Goal: Information Seeking & Learning: Check status

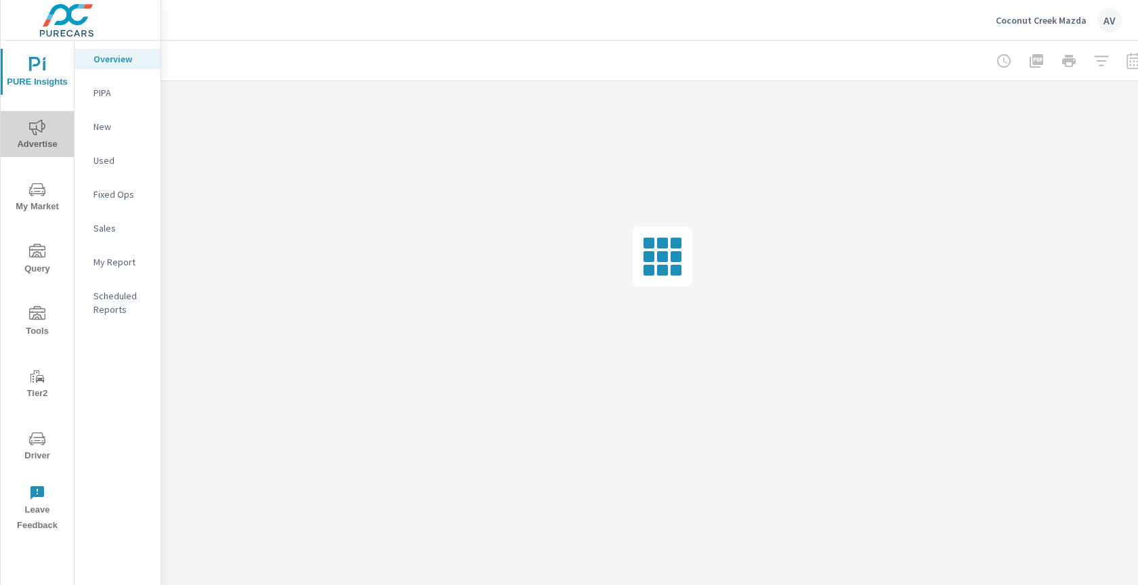
click at [37, 149] on span "Advertise" at bounding box center [37, 135] width 65 height 33
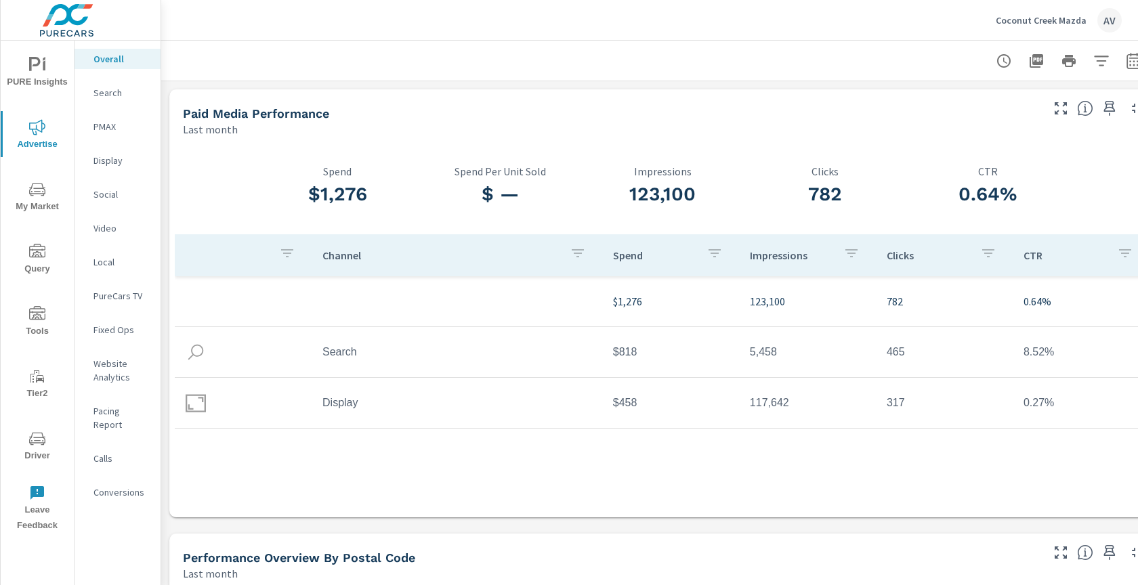
click at [48, 69] on span "PURE Insights" at bounding box center [37, 73] width 65 height 33
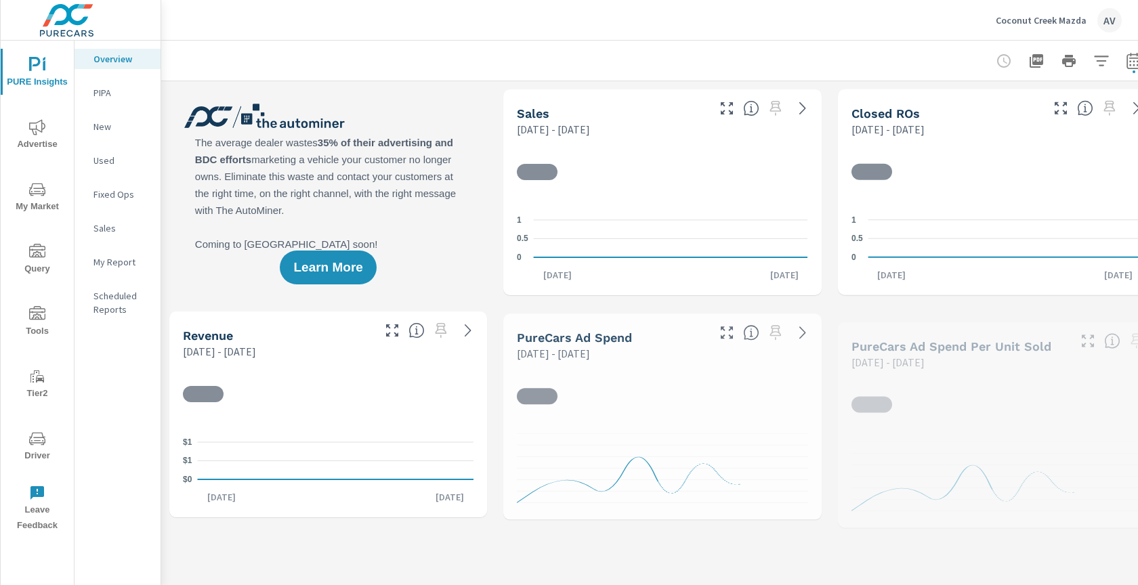
click at [125, 266] on p "My Report" at bounding box center [121, 262] width 56 height 14
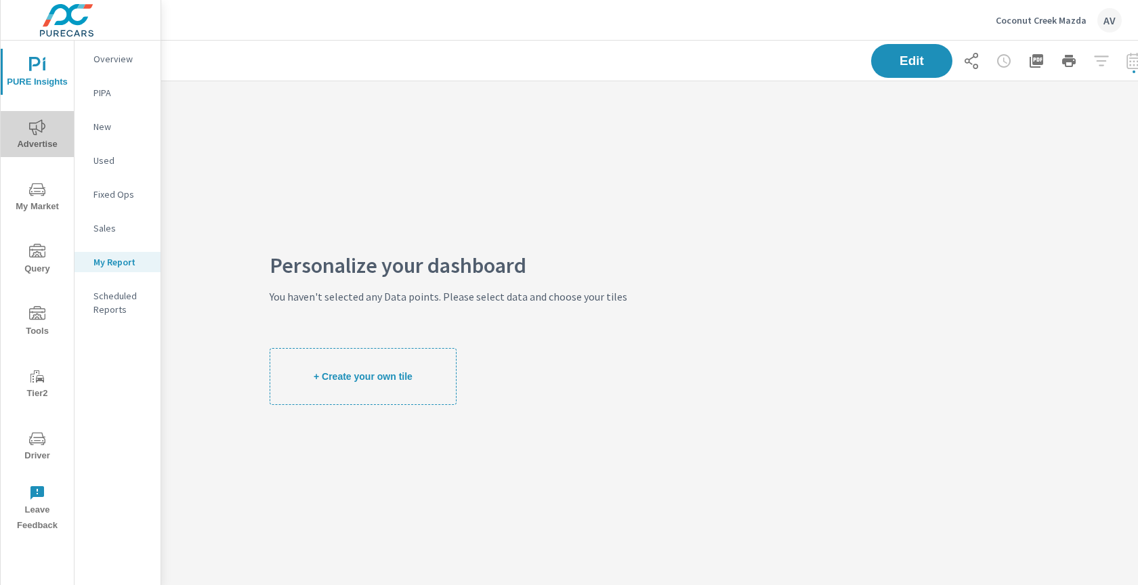
click at [45, 137] on span "Advertise" at bounding box center [37, 135] width 65 height 33
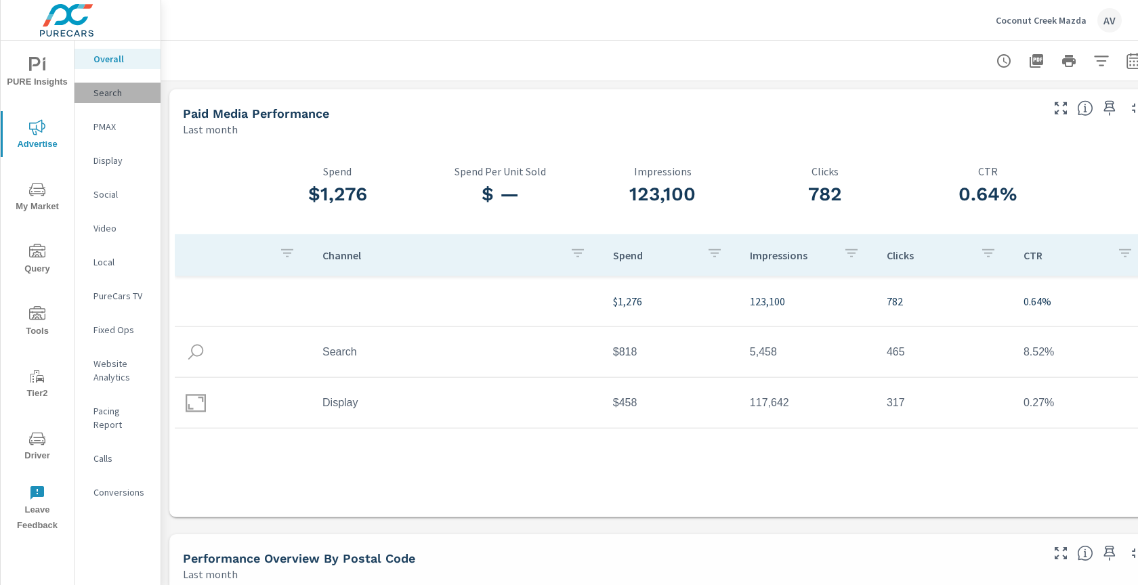
click at [104, 94] on p "Search" at bounding box center [121, 93] width 56 height 14
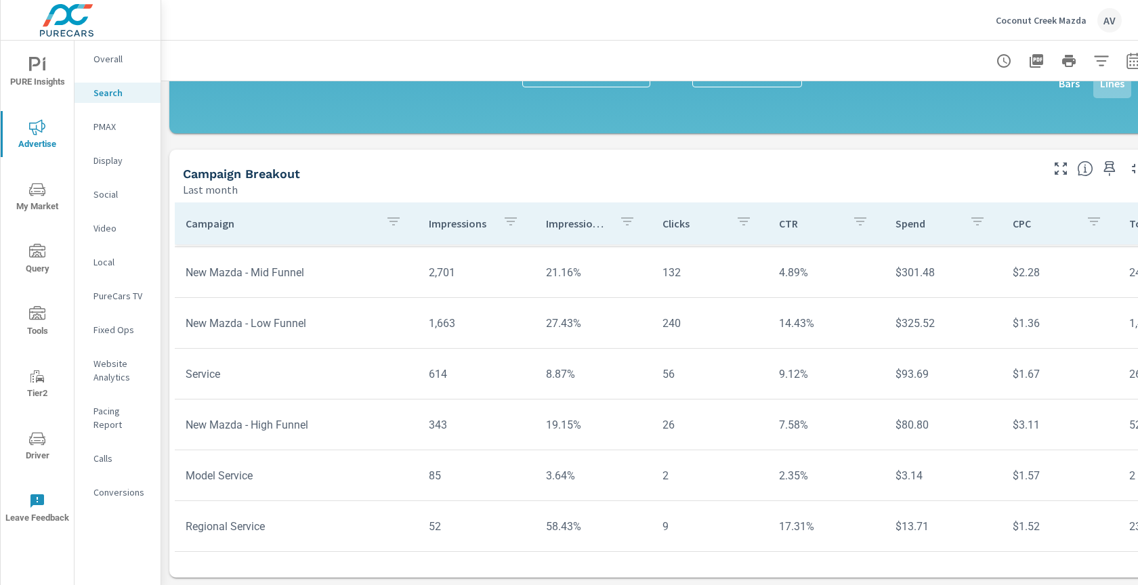
scroll to position [939, 25]
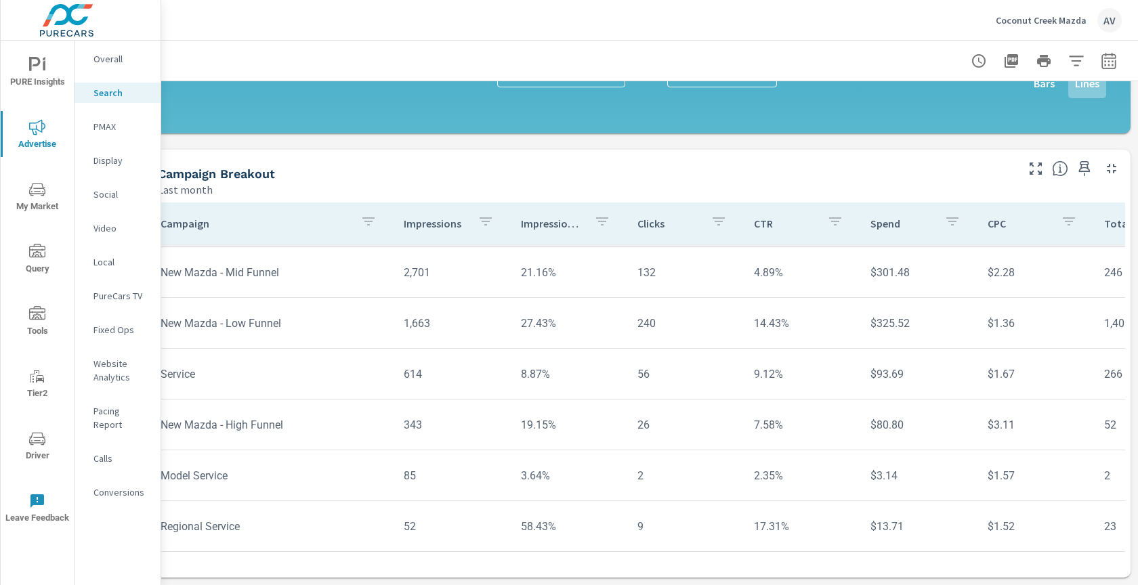
click at [1110, 60] on icon "button" at bounding box center [1109, 61] width 16 height 16
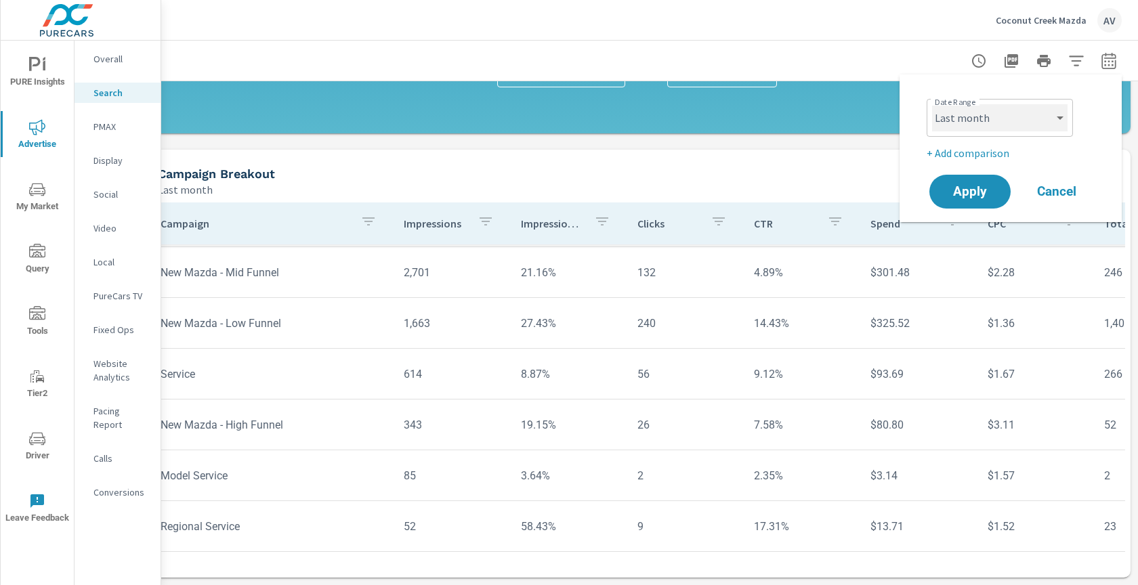
click at [1004, 122] on select "Custom Yesterday Last week Last 7 days Last 14 days Last 30 days Last 45 days L…" at bounding box center [999, 117] width 135 height 27
click at [932, 104] on select "Custom Yesterday Last week Last 7 days Last 14 days Last 30 days Last 45 days L…" at bounding box center [999, 117] width 135 height 27
select select "Month to date"
click at [977, 179] on button "Apply" at bounding box center [970, 191] width 84 height 35
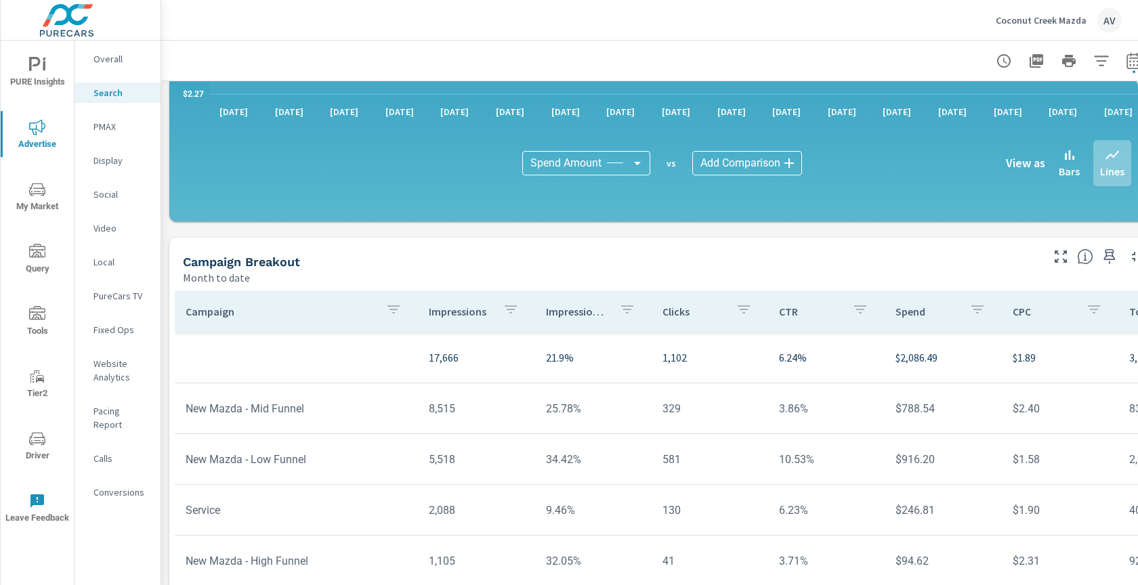
scroll to position [939, 0]
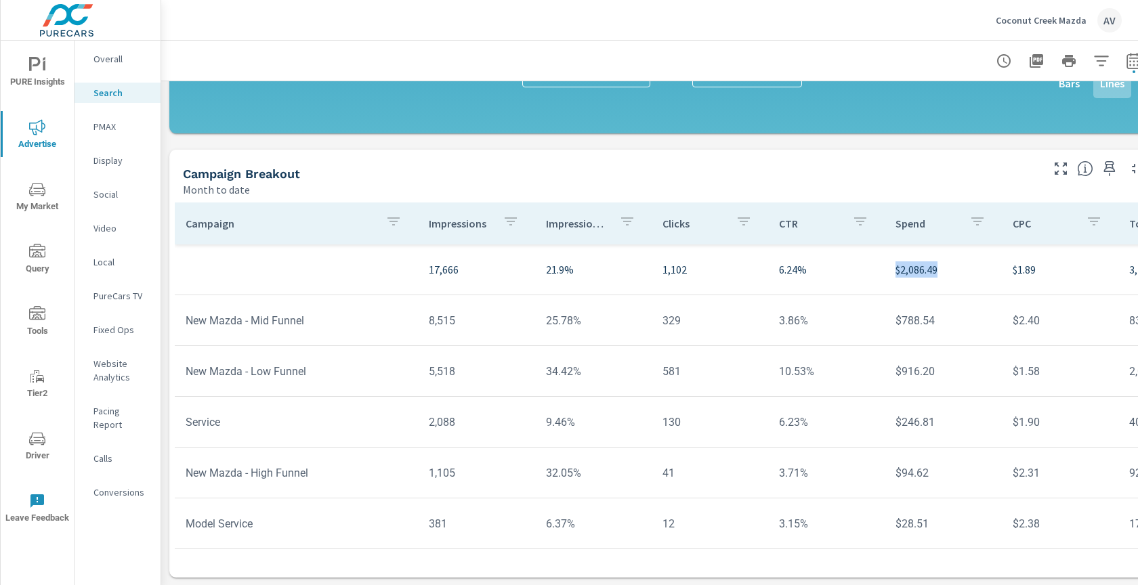
drag, startPoint x: 932, startPoint y: 270, endPoint x: 890, endPoint y: 269, distance: 42.0
click at [895, 269] on p "$2,086.49" at bounding box center [942, 269] width 95 height 16
copy p "2,086.49"
click at [776, 170] on div "Campaign Breakout" at bounding box center [611, 174] width 856 height 16
click at [554, 173] on div "Campaign Breakout" at bounding box center [611, 174] width 856 height 16
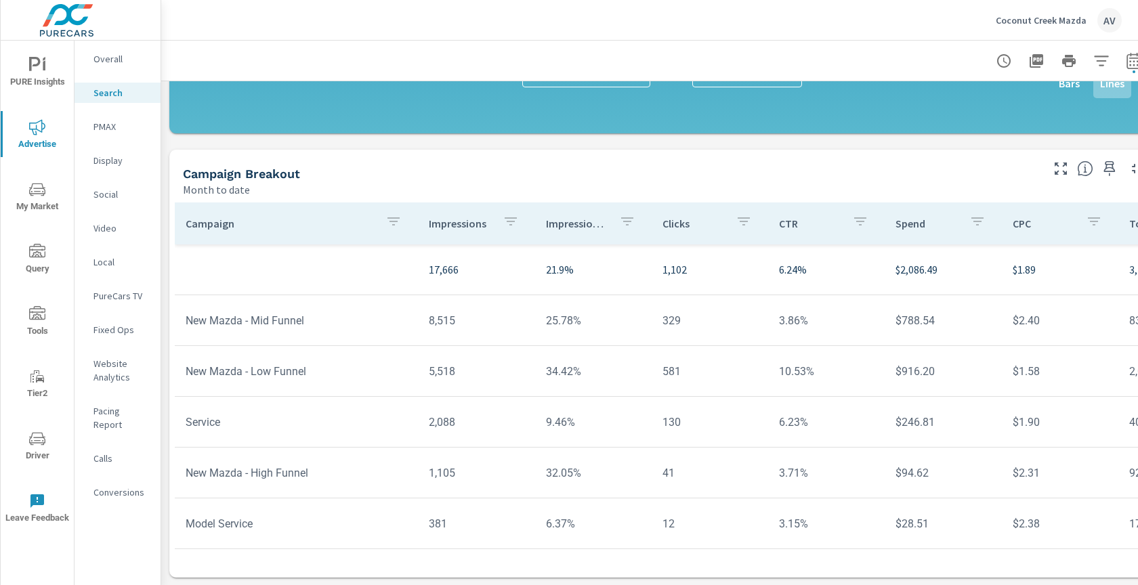
click at [578, 174] on div "Campaign Breakout" at bounding box center [611, 174] width 856 height 16
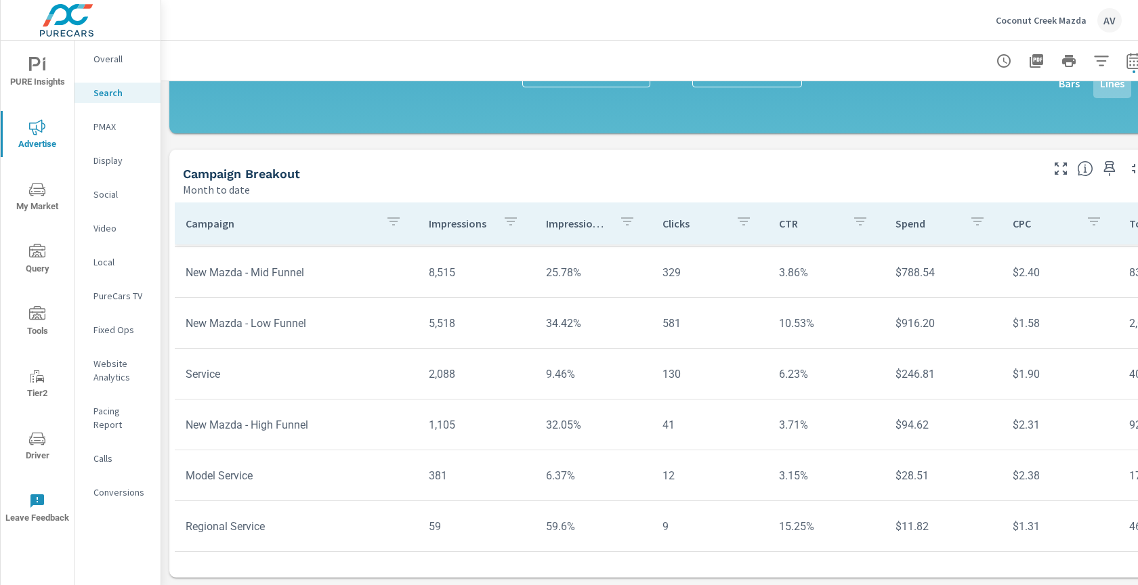
click at [1064, 161] on icon "button" at bounding box center [1061, 169] width 16 height 16
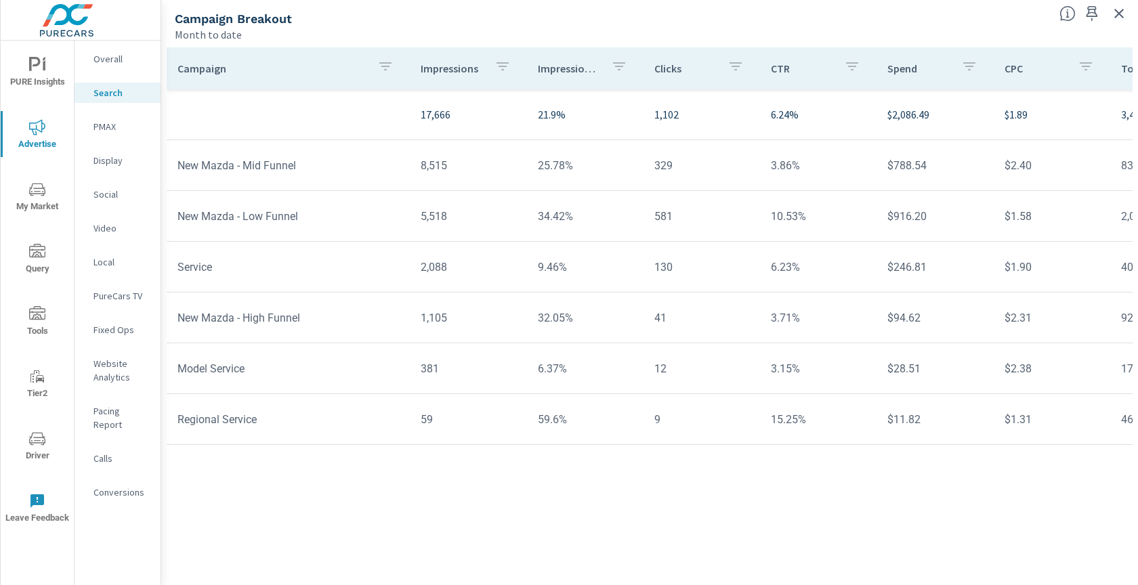
click at [849, 23] on div "Campaign Breakout" at bounding box center [612, 19] width 874 height 16
click at [104, 124] on p "PMAX" at bounding box center [121, 127] width 56 height 14
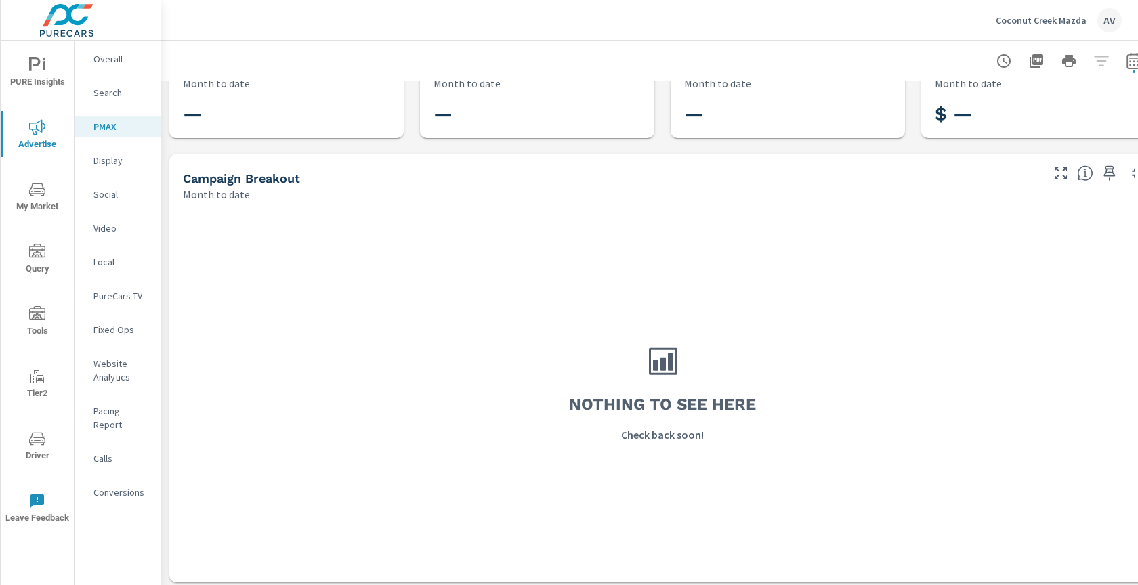
scroll to position [51, 0]
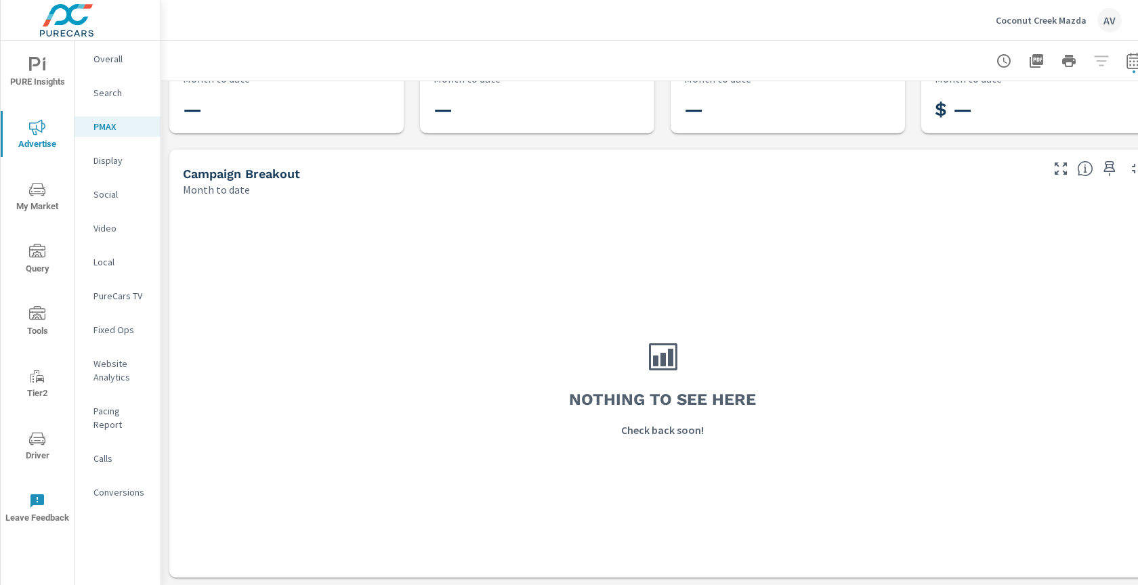
click at [119, 163] on p "Display" at bounding box center [121, 161] width 56 height 14
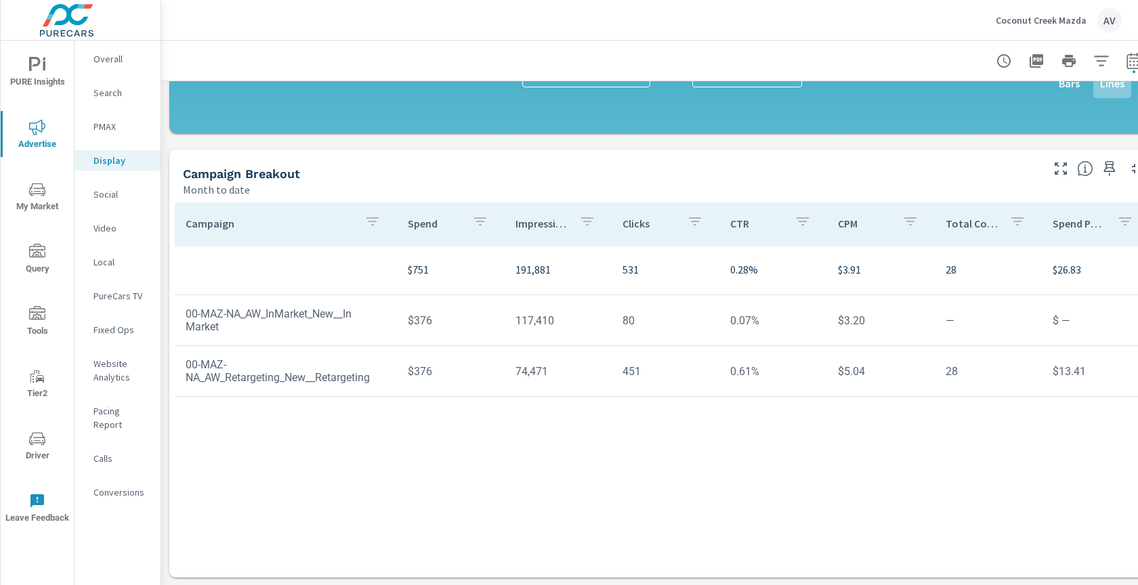
scroll to position [369, 0]
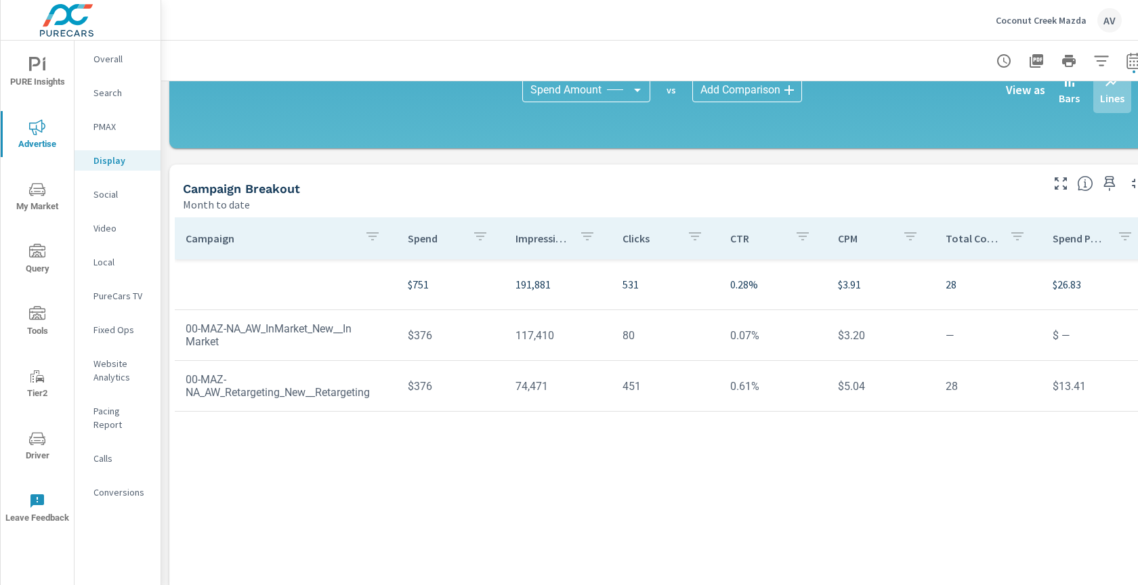
click at [627, 190] on div "Campaign Breakout" at bounding box center [611, 189] width 856 height 16
click at [117, 198] on p "Social" at bounding box center [121, 195] width 56 height 14
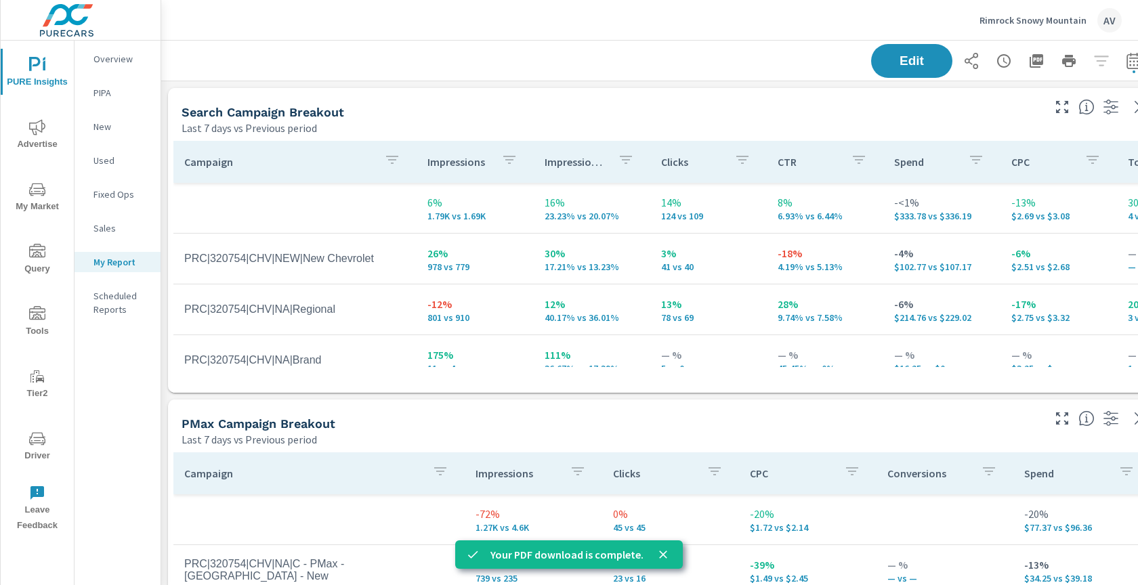
scroll to position [1588, 1026]
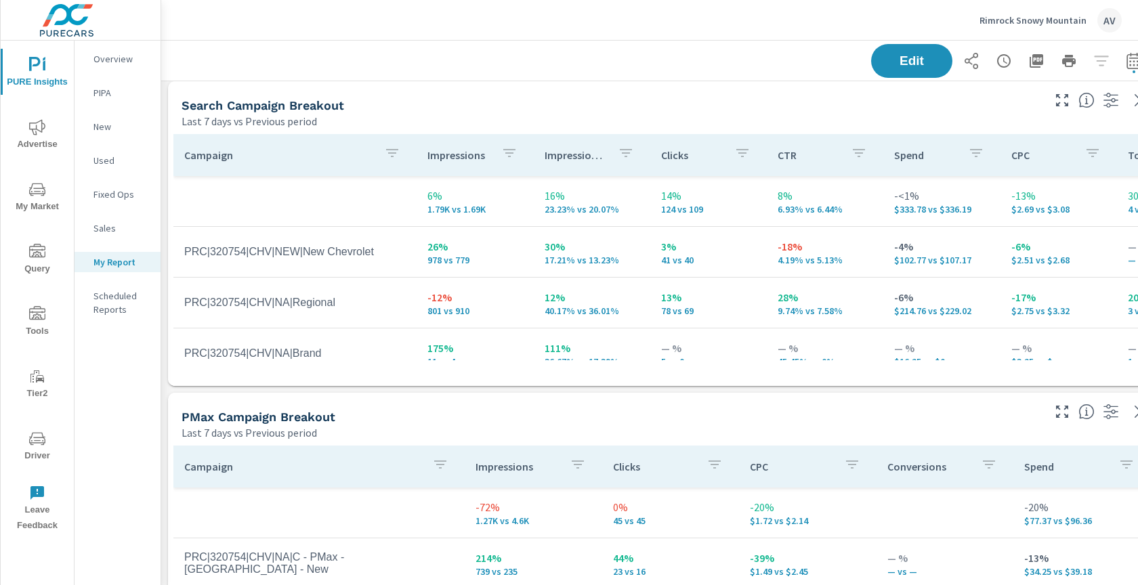
click at [1107, 18] on div "AV" at bounding box center [1109, 20] width 24 height 24
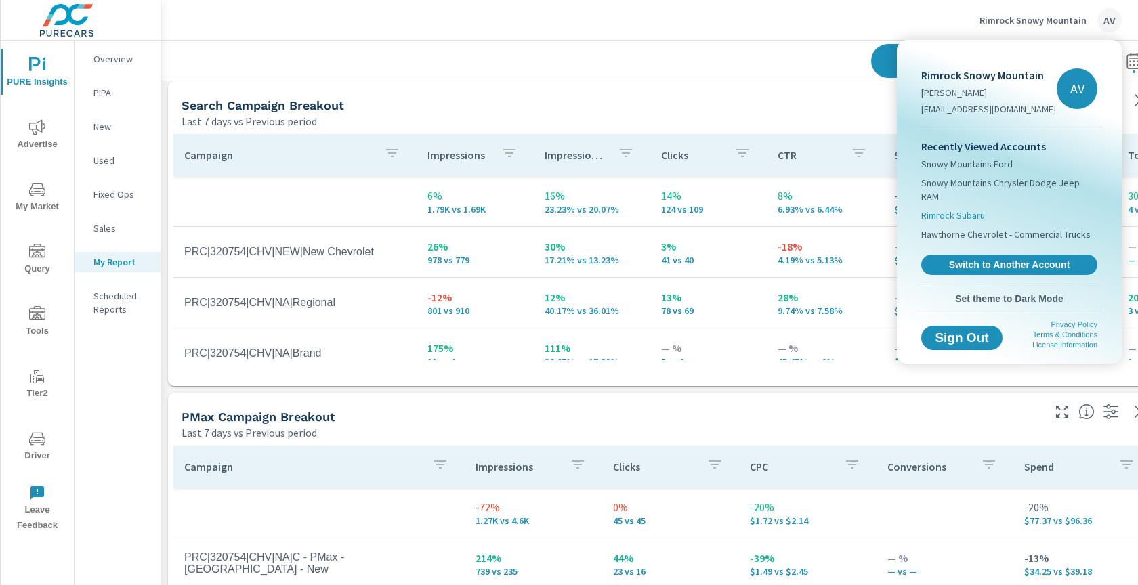
click at [964, 209] on span "Rimrock Subaru" at bounding box center [953, 216] width 64 height 14
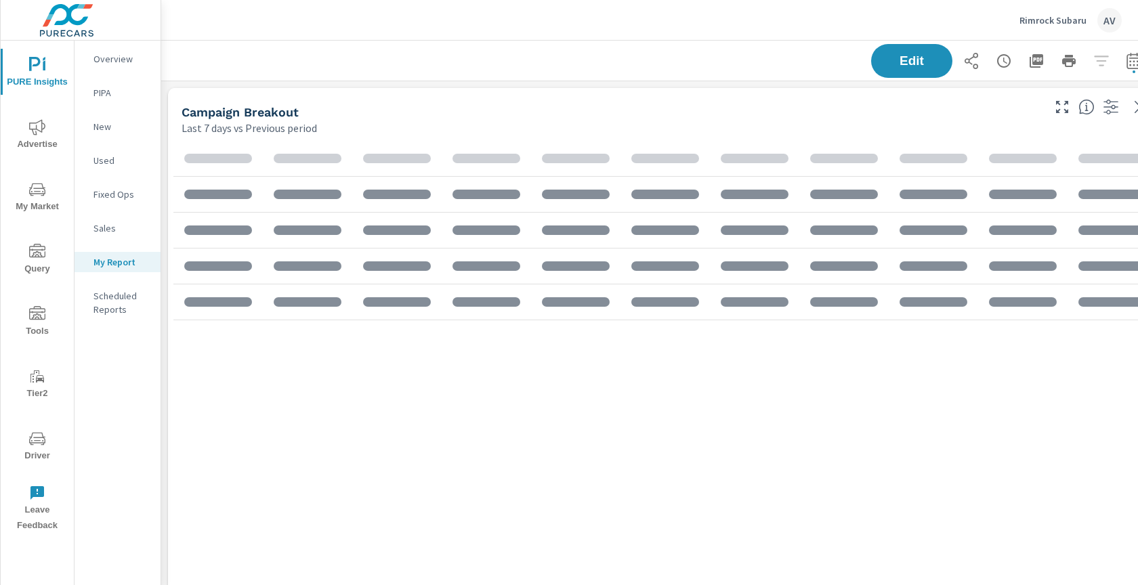
scroll to position [2212, 1026]
click at [795, 116] on div "Campaign Breakout" at bounding box center [611, 112] width 859 height 16
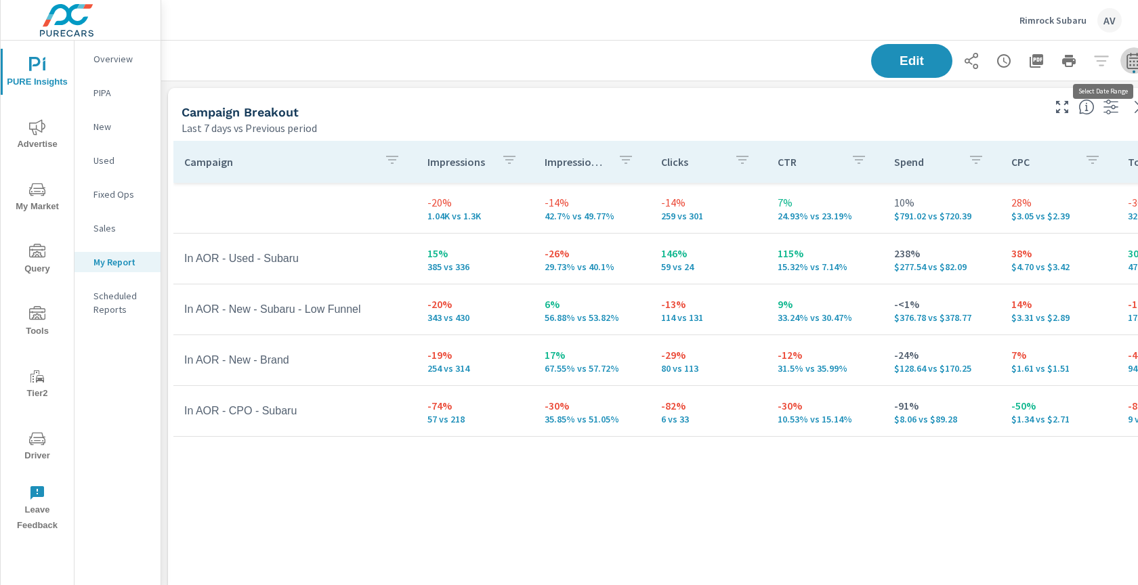
click at [1133, 64] on icon "button" at bounding box center [1134, 61] width 16 height 16
select select "Last 7 days"
select select "Previous period"
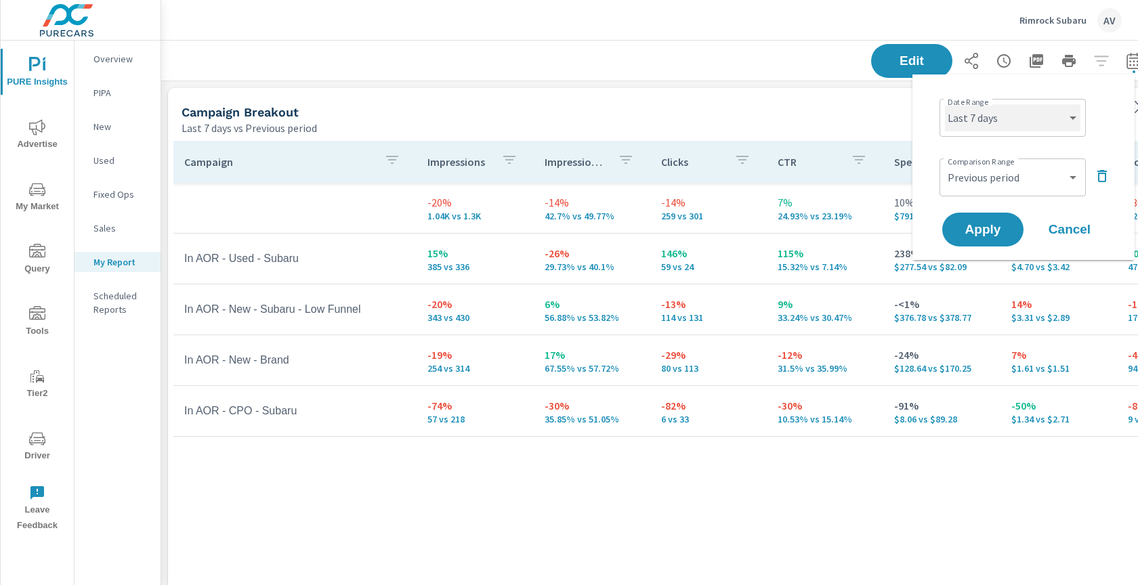
click at [981, 123] on select "Custom Yesterday Last week Last 7 days Last 14 days Last 30 days Last 45 days L…" at bounding box center [1012, 117] width 135 height 27
click at [945, 104] on select "Custom Yesterday Last week Last 7 days Last 14 days Last 30 days Last 45 days L…" at bounding box center [1012, 117] width 135 height 27
select select "Last month"
click at [1006, 183] on select "Custom Previous period Previous month Previous year" at bounding box center [1012, 177] width 135 height 27
click at [945, 164] on select "Custom Previous period Previous month Previous year" at bounding box center [1012, 177] width 135 height 27
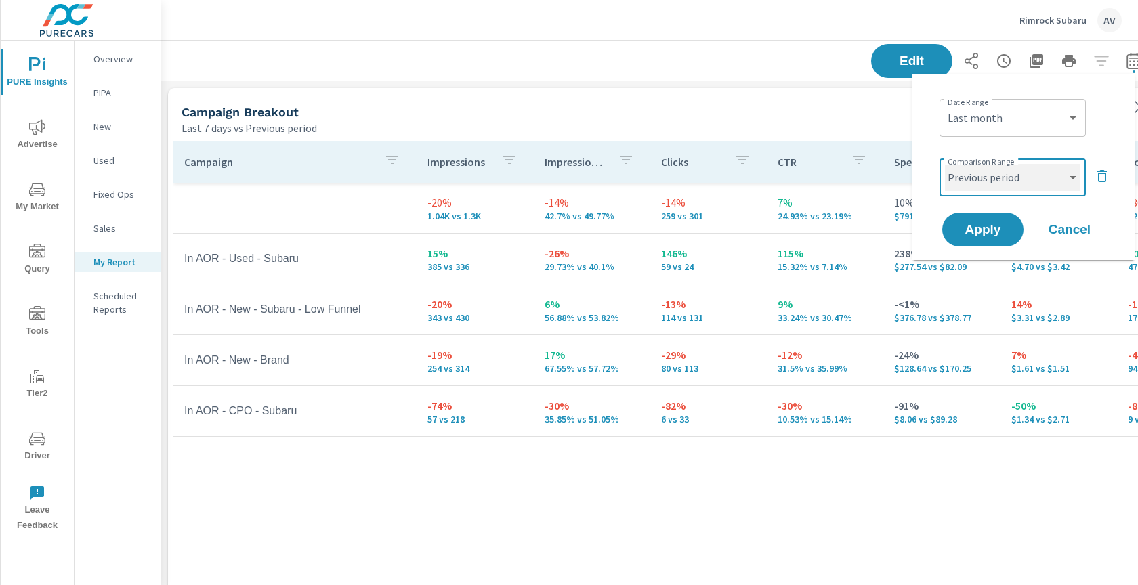
select select "Previous month"
click at [996, 224] on span "Apply" at bounding box center [983, 230] width 56 height 13
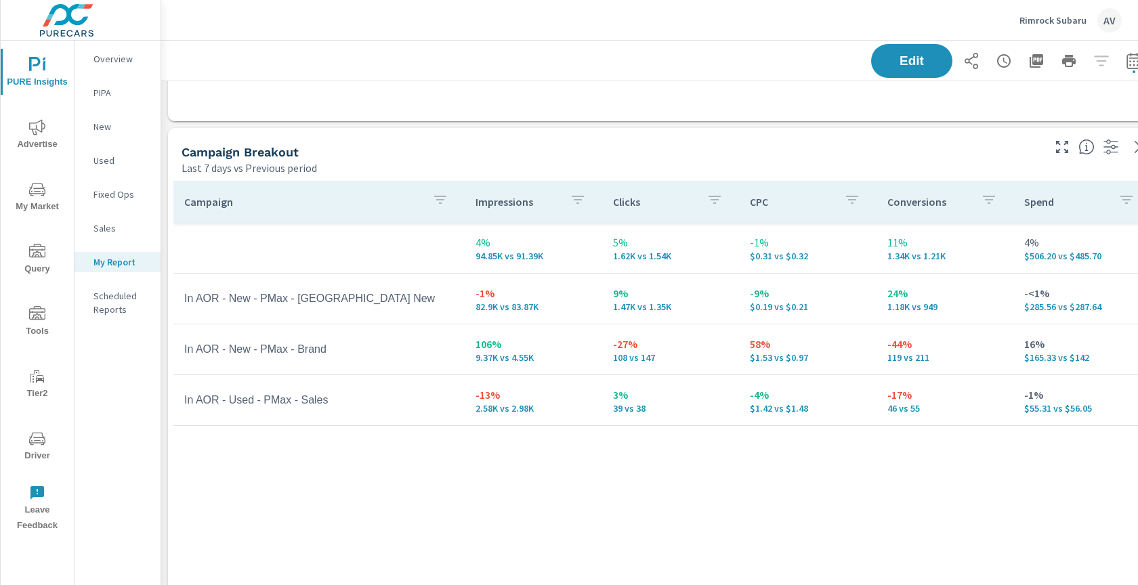
scroll to position [584, 0]
click at [1131, 70] on button "button" at bounding box center [1133, 60] width 27 height 27
select select "Last month"
select select "Previous period"
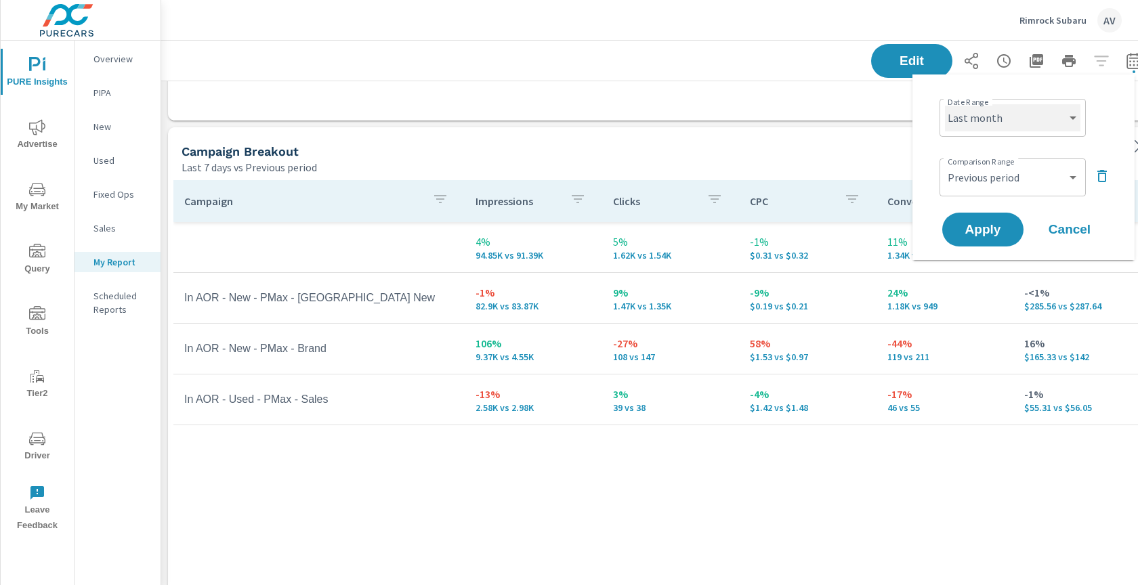
click at [1047, 114] on select "Custom [DATE] Last week Last 7 days Last 14 days Last 30 days Last 45 days Last…" at bounding box center [1012, 117] width 135 height 27
click at [945, 104] on select "Custom [DATE] Last week Last 7 days Last 14 days Last 30 days Last 45 days Last…" at bounding box center [1012, 117] width 135 height 27
click at [971, 224] on span "Apply" at bounding box center [983, 230] width 56 height 13
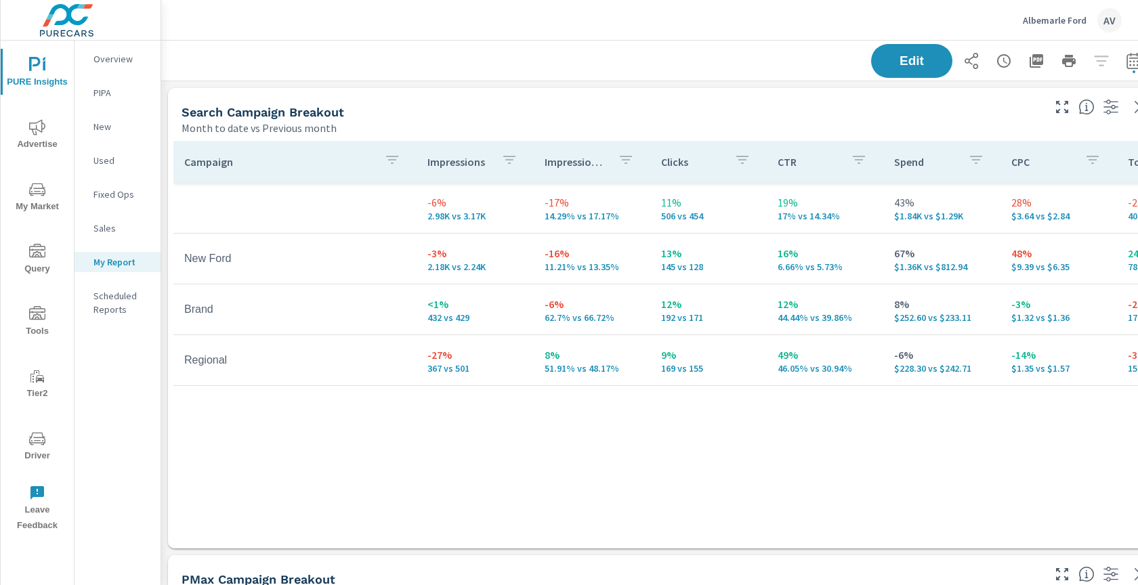
scroll to position [1277, 1026]
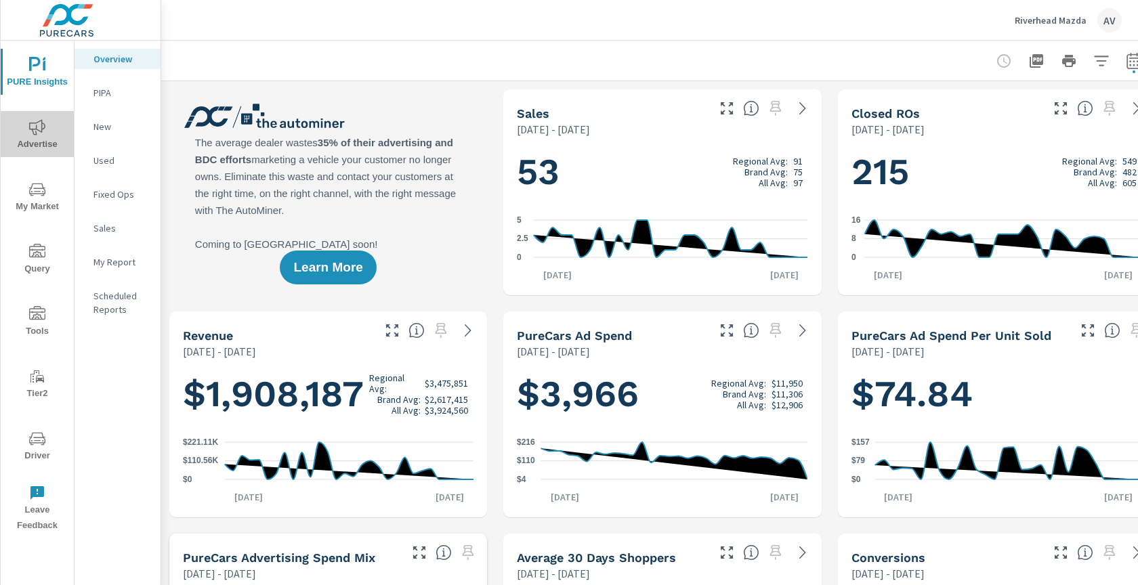
click at [24, 140] on span "Advertise" at bounding box center [37, 135] width 65 height 33
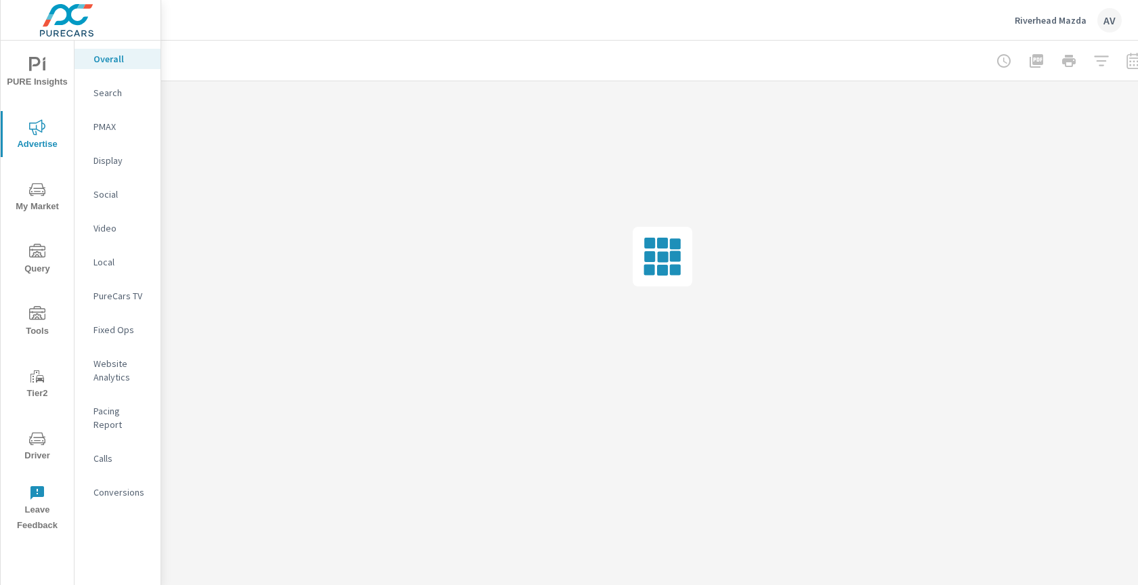
click at [133, 410] on p "Pacing Report" at bounding box center [121, 417] width 56 height 27
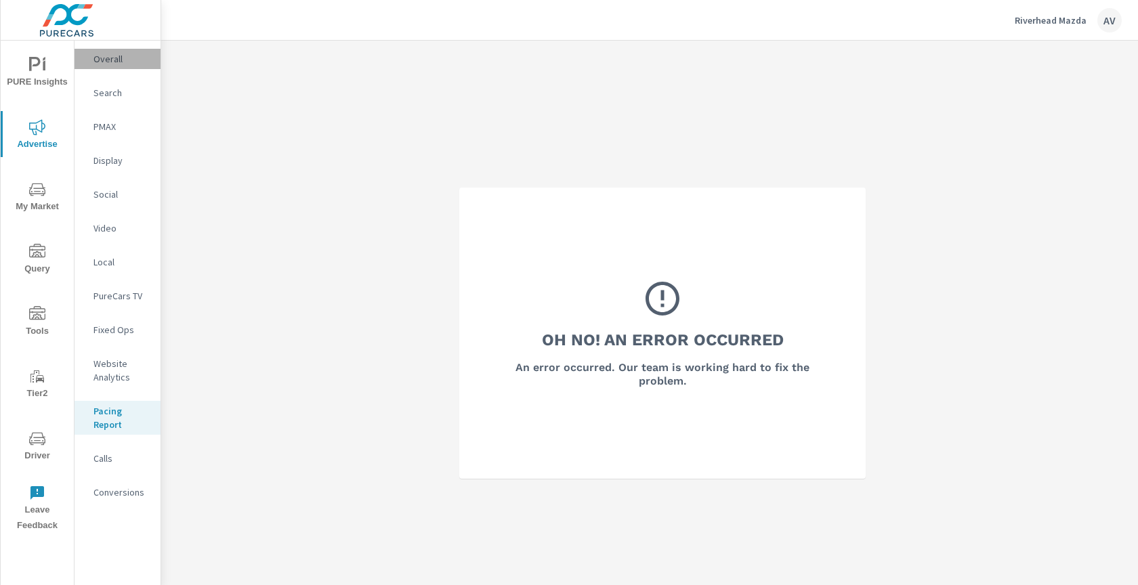
click at [103, 54] on p "Overall" at bounding box center [121, 59] width 56 height 14
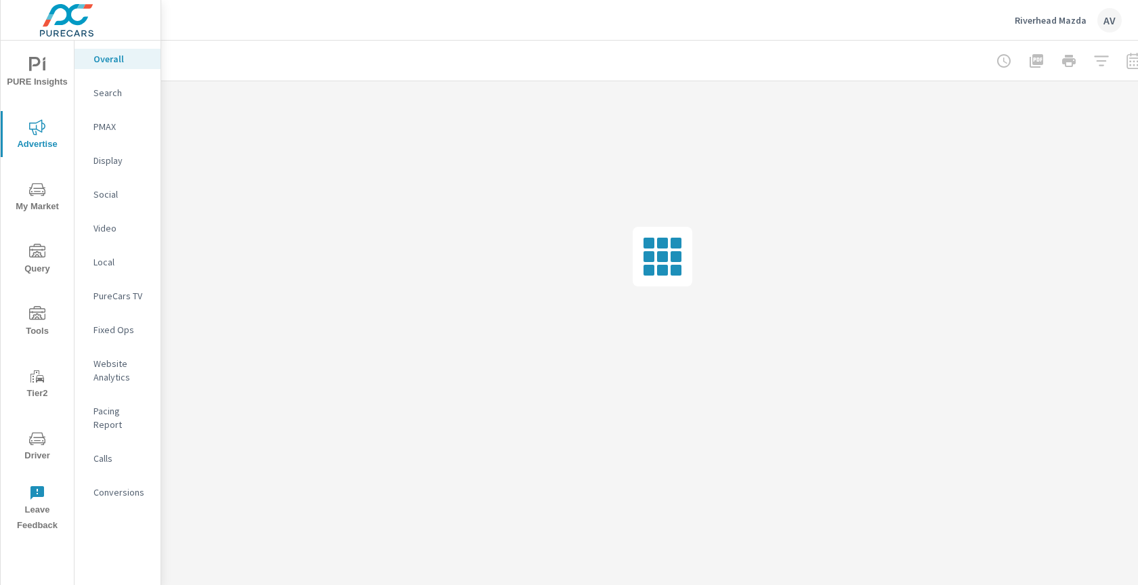
click at [115, 93] on p "Search" at bounding box center [121, 93] width 56 height 14
click at [44, 81] on span "PURE Insights" at bounding box center [37, 73] width 65 height 33
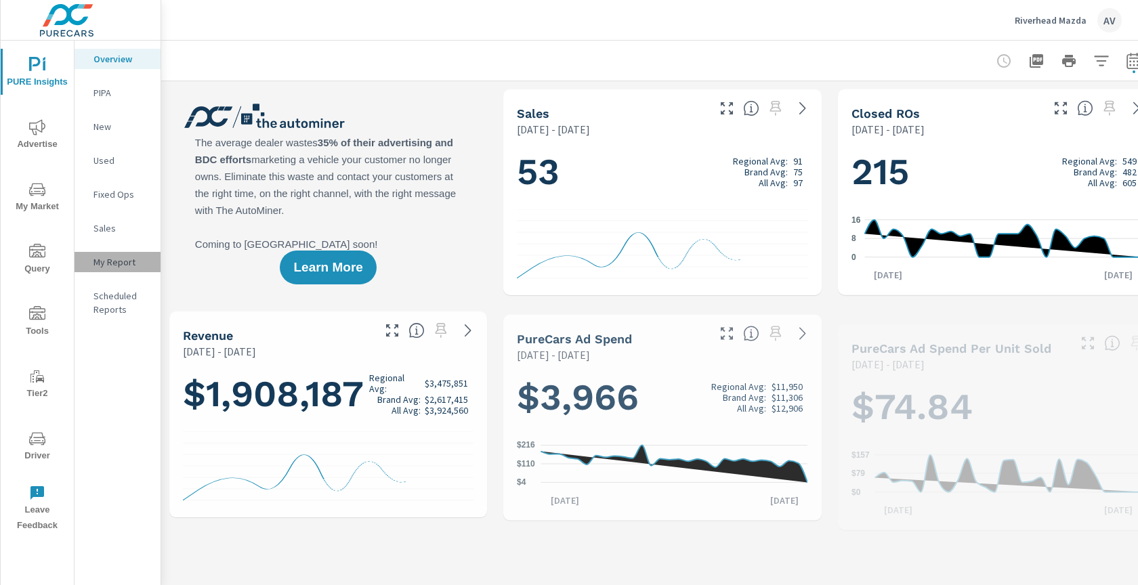
click at [107, 263] on p "My Report" at bounding box center [121, 262] width 56 height 14
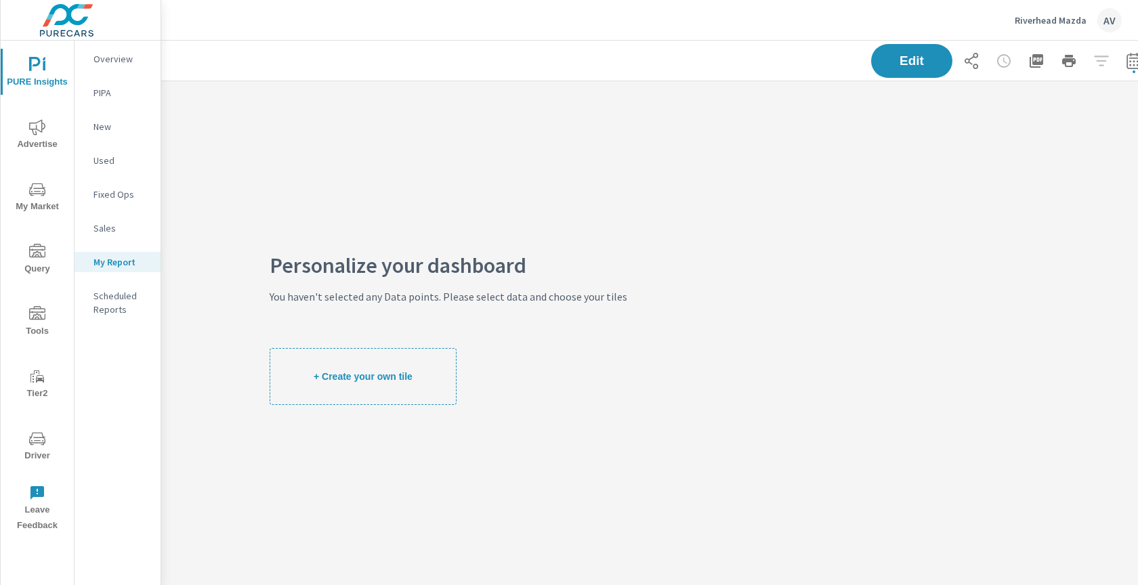
click at [49, 132] on span "Advertise" at bounding box center [37, 135] width 65 height 33
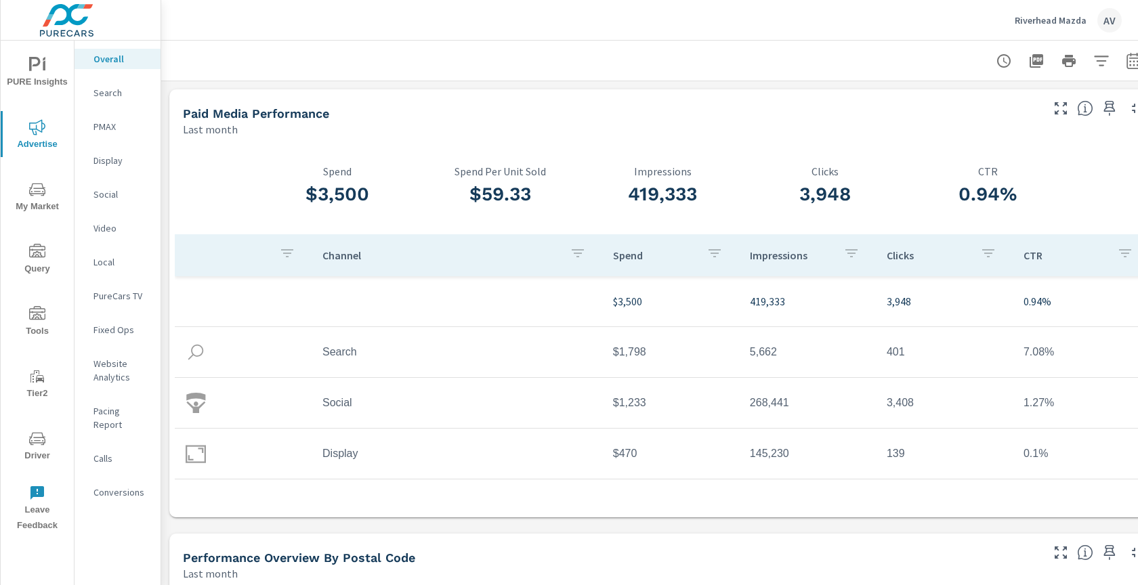
click at [108, 94] on p "Search" at bounding box center [121, 93] width 56 height 14
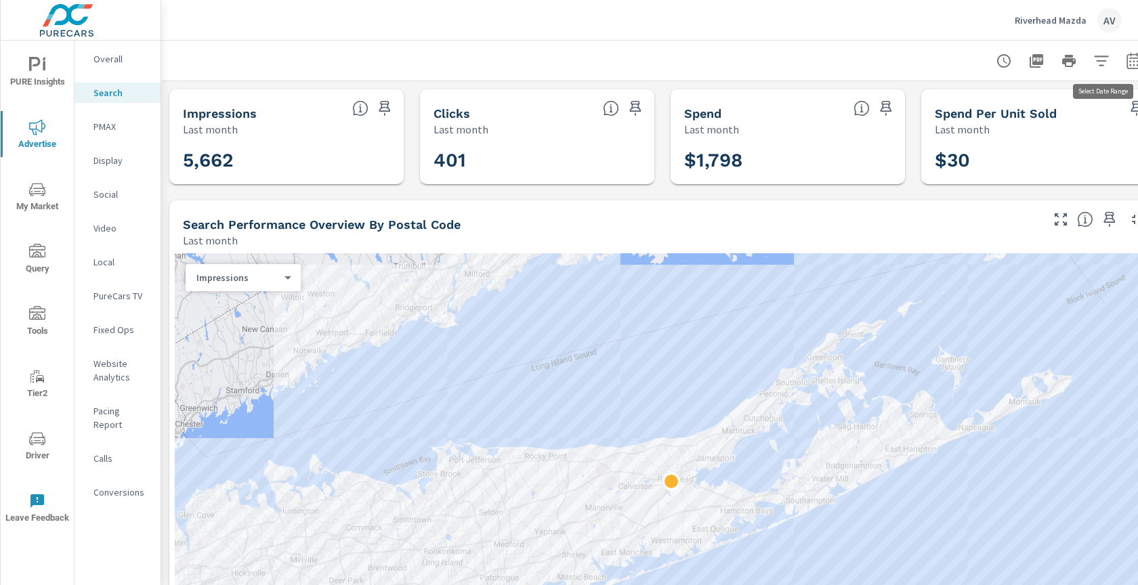
click at [1130, 65] on icon "button" at bounding box center [1133, 62] width 9 height 5
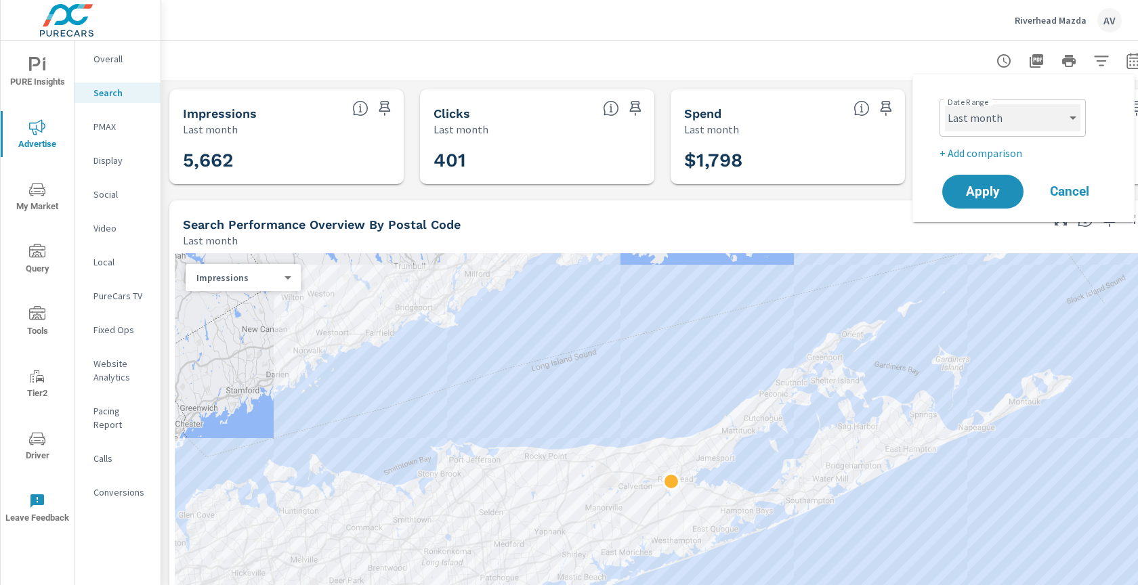
click at [1037, 118] on select "Custom [DATE] Last week Last 7 days Last 14 days Last 30 days Last 45 days Last…" at bounding box center [1012, 117] width 135 height 27
click at [978, 131] on select "Custom [DATE] Last week Last 7 days Last 14 days Last 30 days Last 45 days Last…" at bounding box center [1012, 117] width 135 height 27
click at [945, 104] on select "Custom [DATE] Last week Last 7 days Last 14 days Last 30 days Last 45 days Last…" at bounding box center [1012, 117] width 135 height 27
select select "Last 45 days"
click at [986, 203] on button "Apply" at bounding box center [983, 191] width 84 height 35
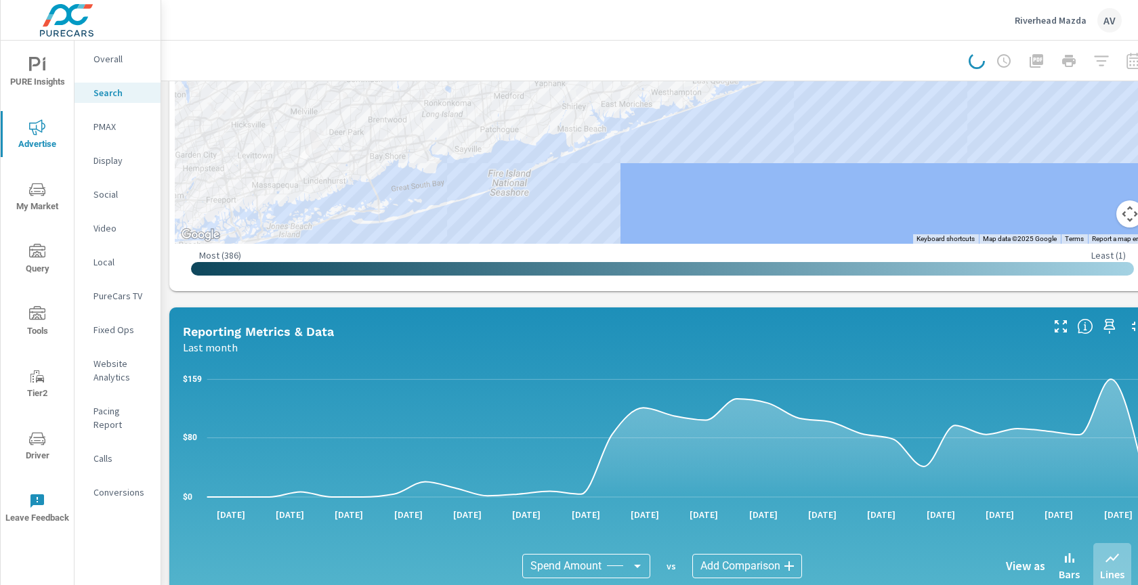
scroll to position [704, 0]
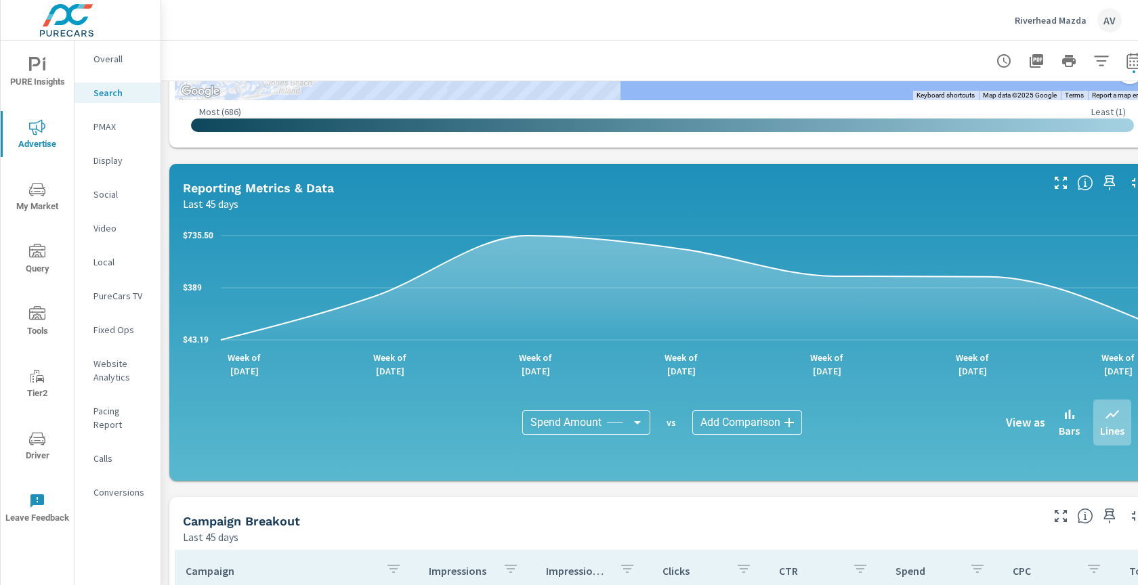
scroll to position [590, 0]
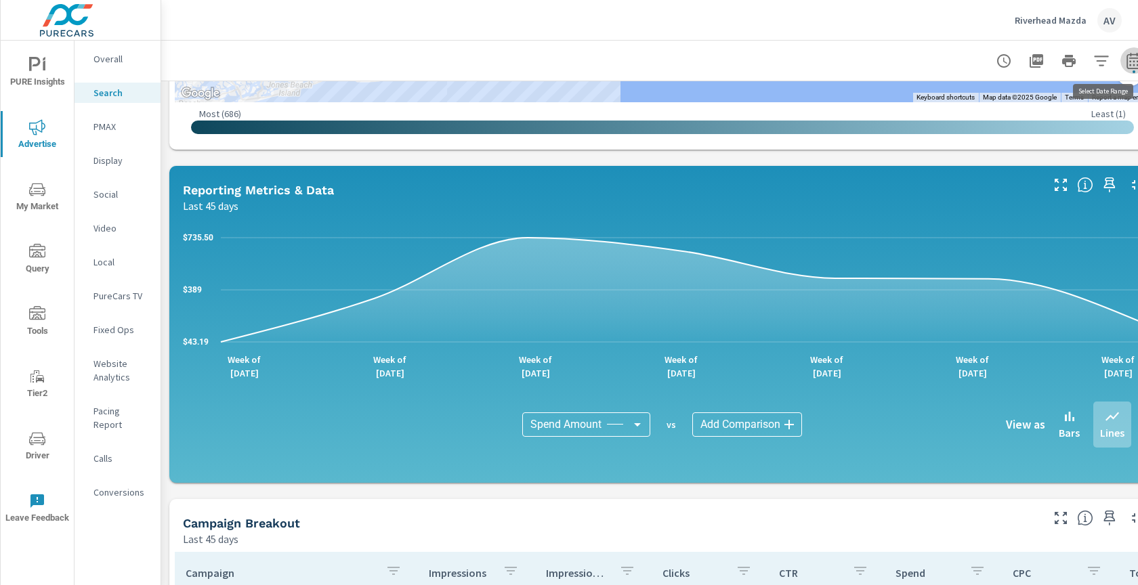
click at [1130, 60] on icon "button" at bounding box center [1133, 62] width 9 height 5
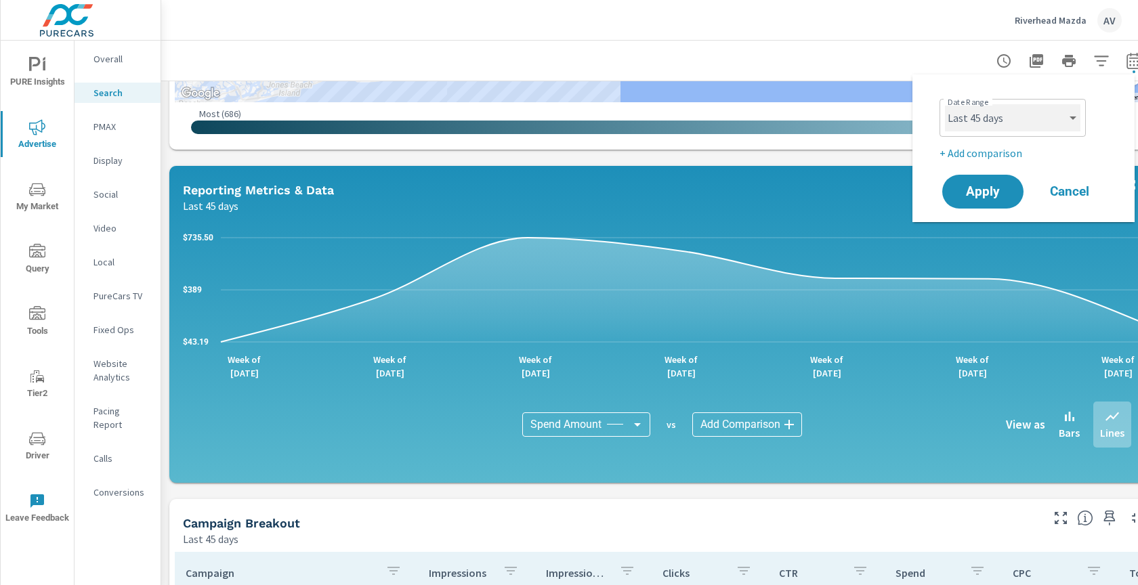
click at [1015, 119] on select "Custom [DATE] Last week Last 7 days Last 14 days Last 30 days Last 45 days Last…" at bounding box center [1012, 117] width 135 height 27
click at [945, 104] on select "Custom [DATE] Last week Last 7 days Last 14 days Last 30 days Last 45 days Last…" at bounding box center [1012, 117] width 135 height 27
select select "Last month"
click at [996, 155] on p "+ Add comparison" at bounding box center [1025, 153] width 173 height 16
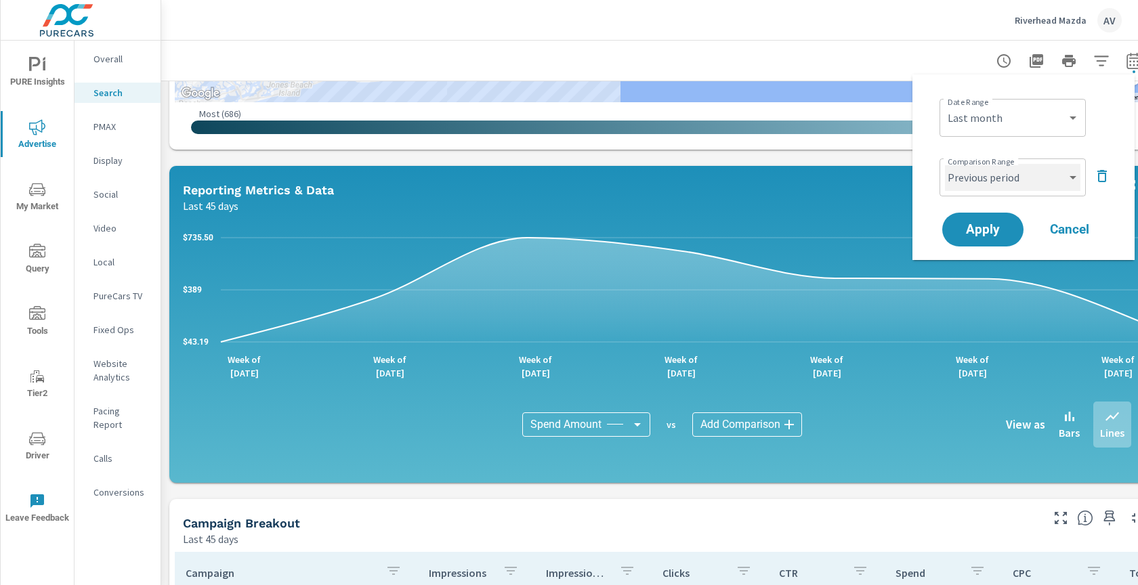
click at [990, 186] on select "Custom Previous period Previous month Previous year" at bounding box center [1012, 177] width 135 height 27
click at [945, 164] on select "Custom Previous period Previous month Previous year" at bounding box center [1012, 177] width 135 height 27
select select "Previous month"
click at [987, 224] on span "Apply" at bounding box center [983, 230] width 56 height 13
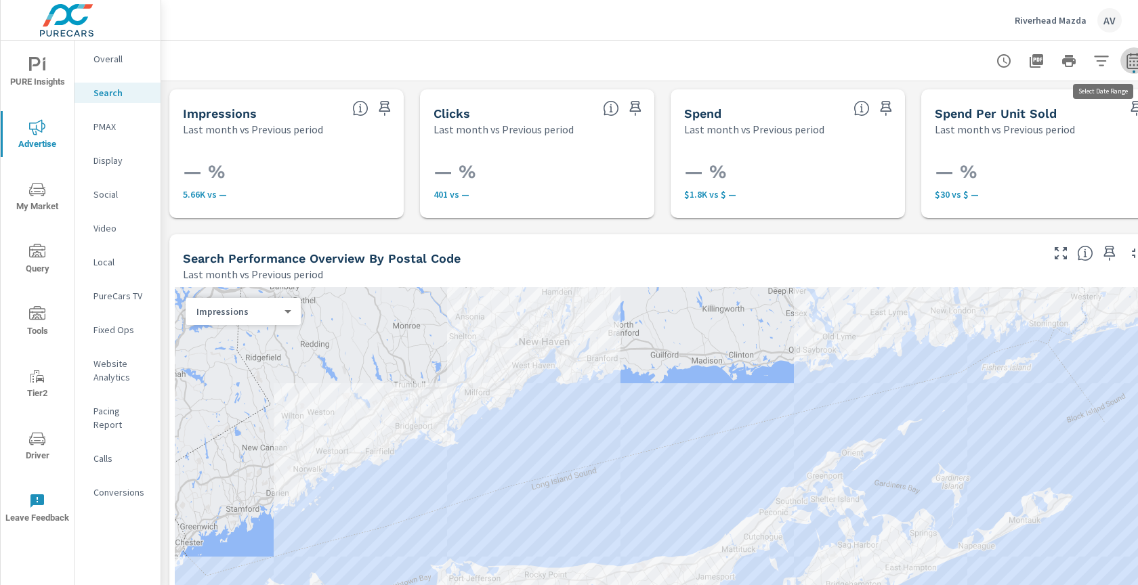
click at [1133, 66] on icon "button" at bounding box center [1134, 61] width 16 height 16
select select "Last month"
select select "Previous period"
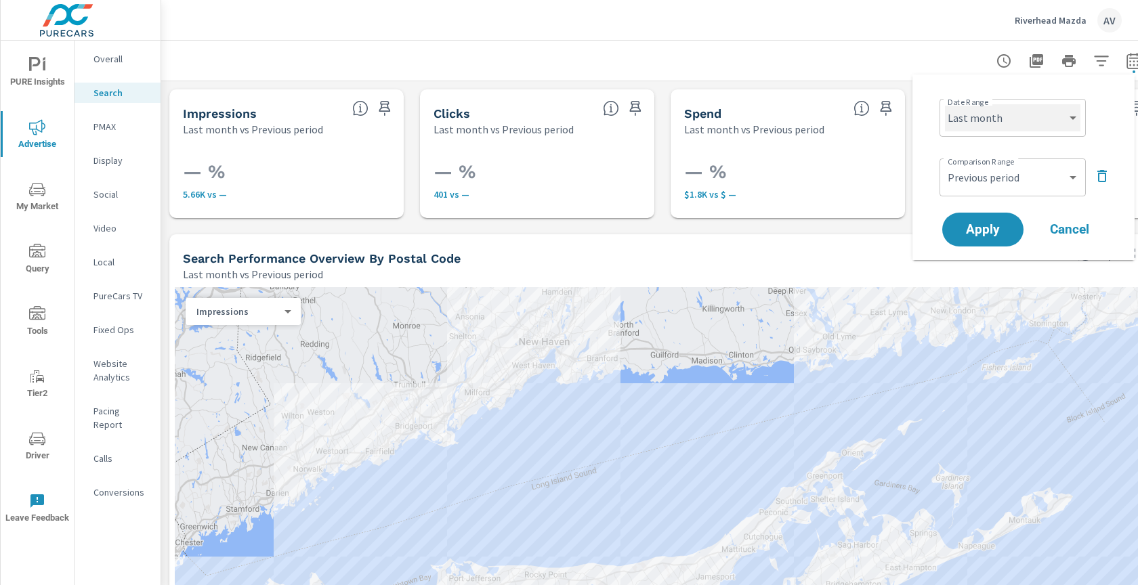
click at [1063, 115] on select "Custom Yesterday Last week Last 7 days Last 14 days Last 30 days Last 45 days L…" at bounding box center [1012, 117] width 135 height 27
click at [945, 104] on select "Custom Yesterday Last week Last 7 days Last 14 days Last 30 days Last 45 days L…" at bounding box center [1012, 117] width 135 height 27
select select "Month to date"
click at [992, 186] on select "Custom Previous period Previous month Previous year" at bounding box center [1012, 177] width 135 height 27
click at [945, 164] on select "Custom Previous period Previous month Previous year" at bounding box center [1012, 177] width 135 height 27
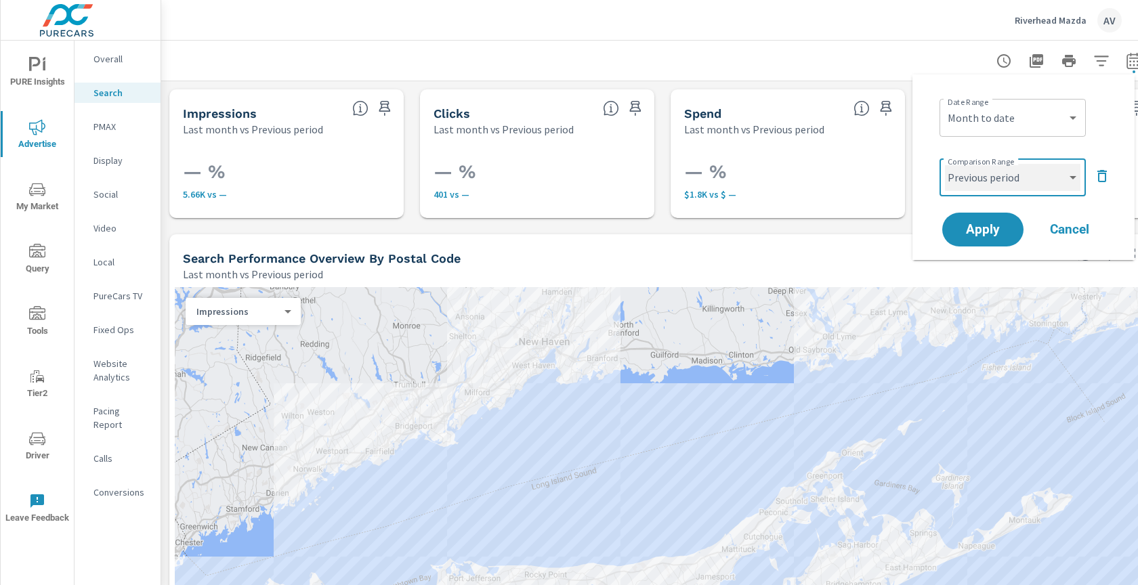
select select "Previous month"
click at [985, 232] on span "Apply" at bounding box center [983, 230] width 56 height 13
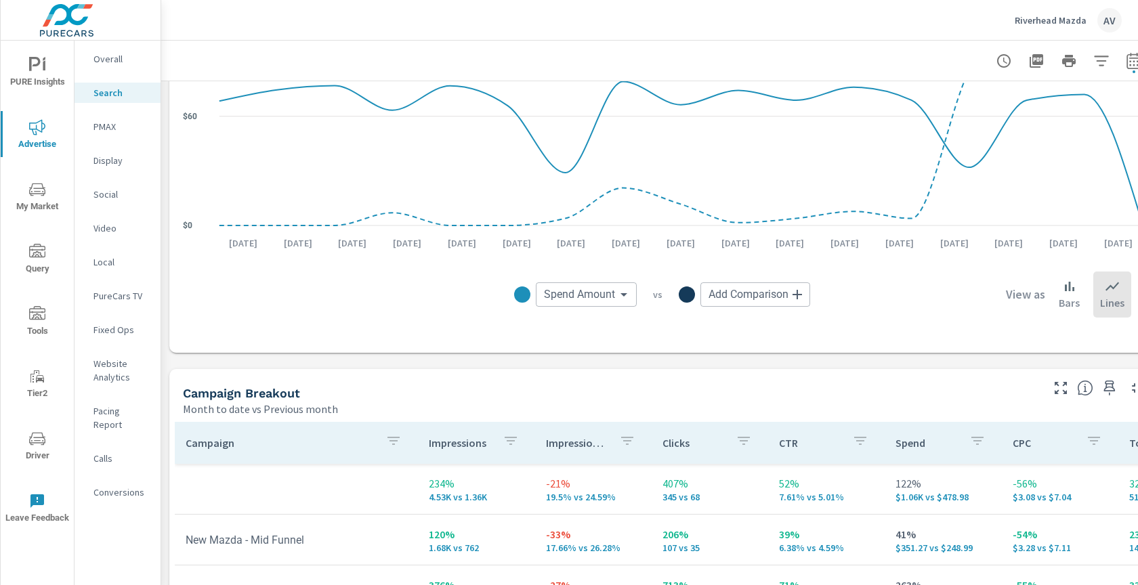
scroll to position [1026, 0]
click at [1129, 64] on icon "button" at bounding box center [1133, 62] width 9 height 5
select select "Month to date"
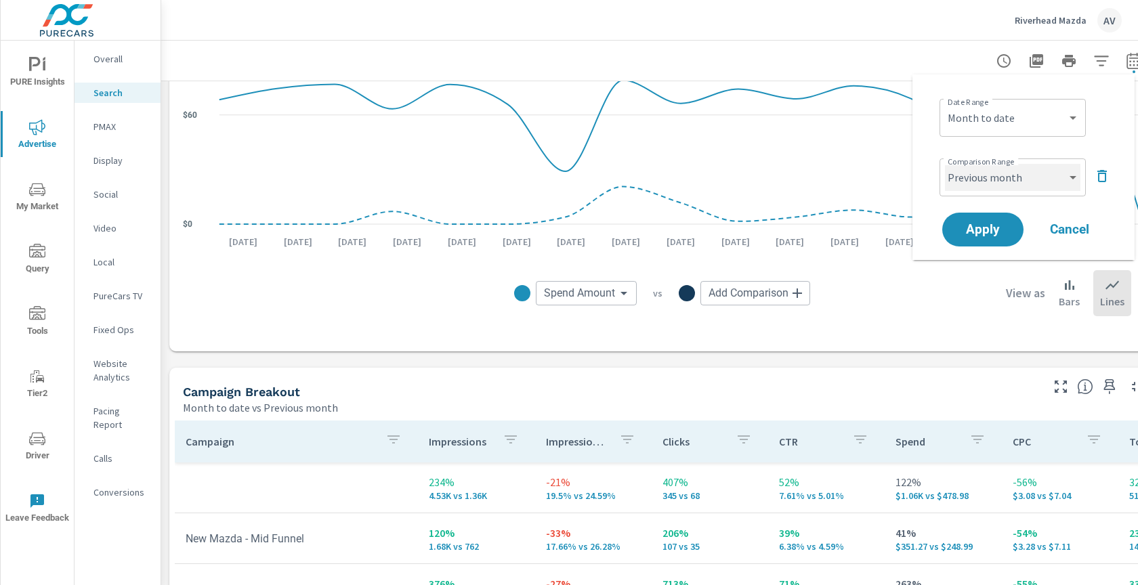
click at [1013, 180] on select "Custom Previous period Previous month Previous year" at bounding box center [1012, 177] width 135 height 27
click at [945, 164] on select "Custom Previous period Previous month Previous year" at bounding box center [1012, 177] width 135 height 27
select select "Previous period"
click at [994, 224] on span "Apply" at bounding box center [983, 230] width 56 height 13
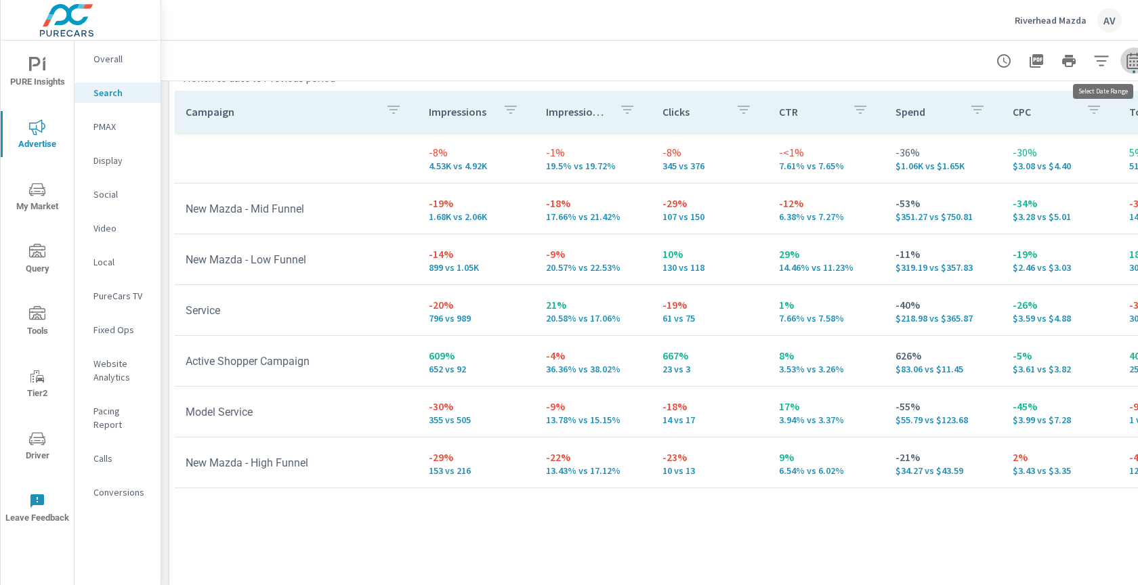
click at [1134, 61] on icon "button" at bounding box center [1133, 62] width 9 height 5
select select "Month to date"
select select "Previous period"
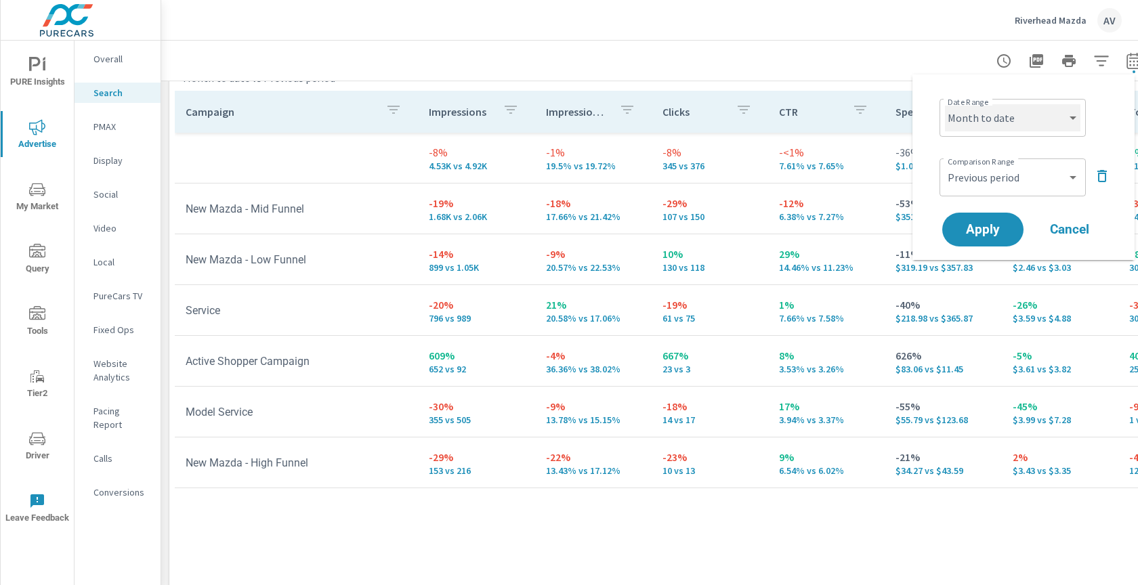
click at [1009, 113] on select "Custom Yesterday Last week Last 7 days Last 14 days Last 30 days Last 45 days L…" at bounding box center [1012, 117] width 135 height 27
click at [1036, 179] on select "Custom Previous period Previous month Previous year" at bounding box center [1012, 177] width 135 height 27
click at [1029, 115] on select "Custom Yesterday Last week Last 7 days Last 14 days Last 30 days Last 45 days L…" at bounding box center [1012, 117] width 135 height 27
click at [1135, 66] on icon "button" at bounding box center [1134, 61] width 16 height 16
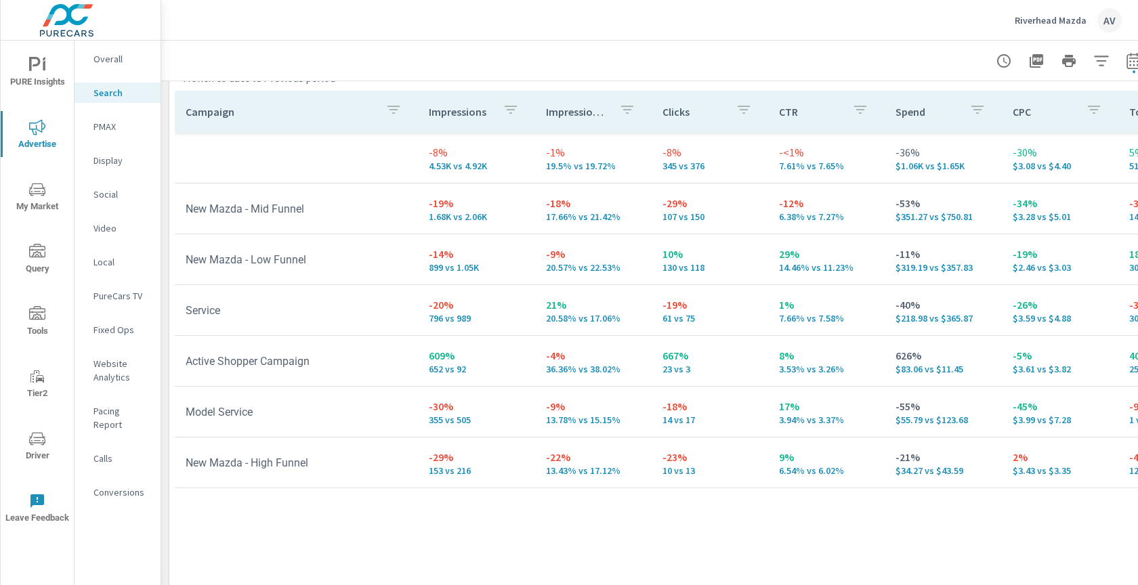
click at [704, 64] on div at bounding box center [662, 61] width 970 height 40
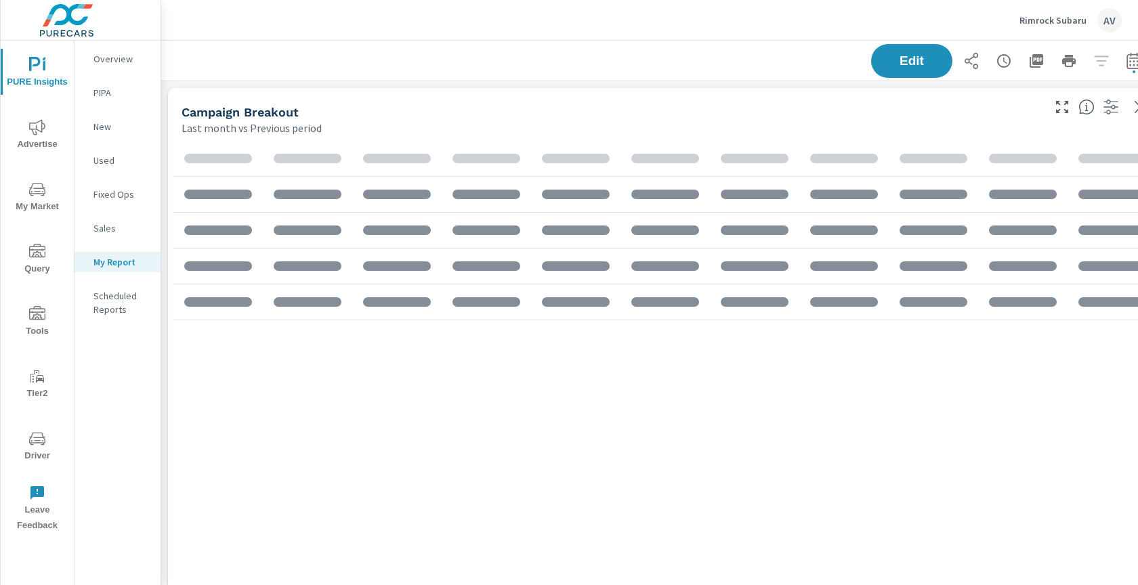
scroll to position [2189, 1003]
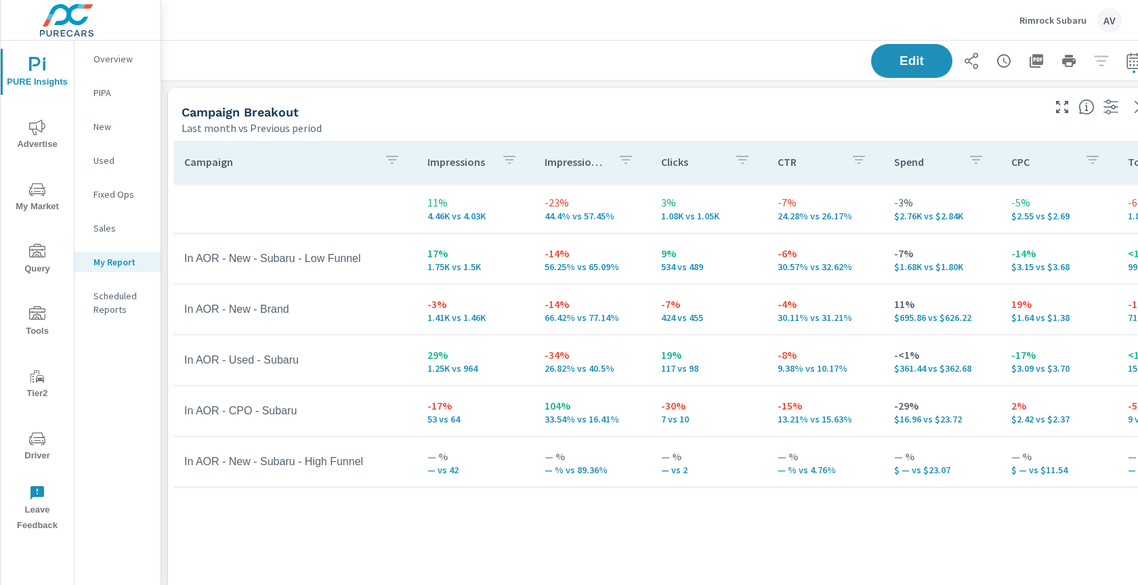
click at [586, 118] on div "Campaign Breakout" at bounding box center [611, 112] width 859 height 16
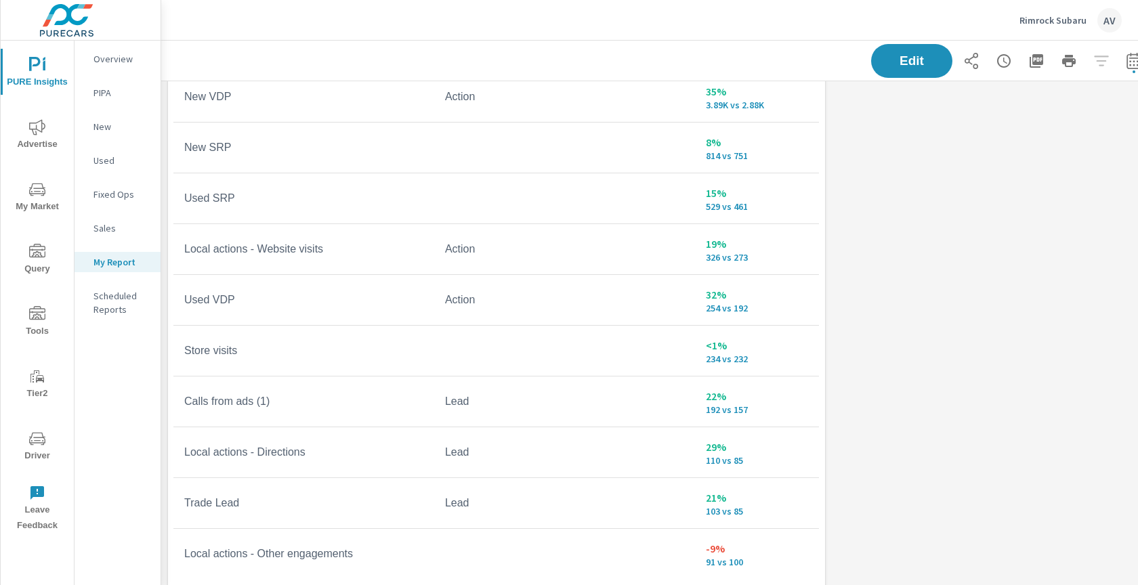
scroll to position [1670, 0]
click at [1040, 56] on icon "button" at bounding box center [1037, 61] width 14 height 14
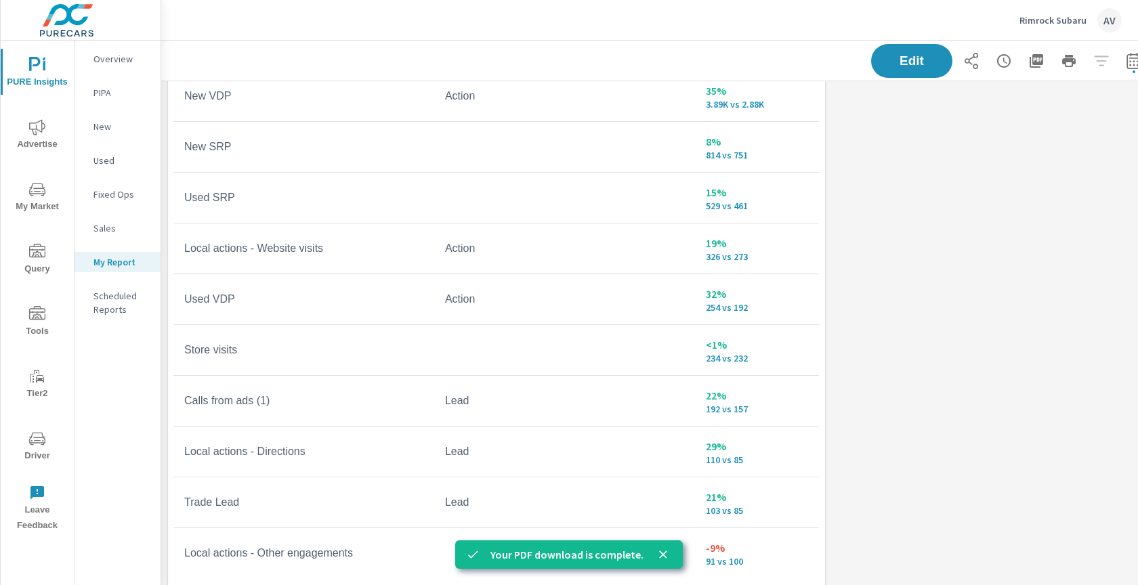
click at [1131, 60] on icon "button" at bounding box center [1134, 61] width 16 height 16
select select "Last month"
select select "Previous period"
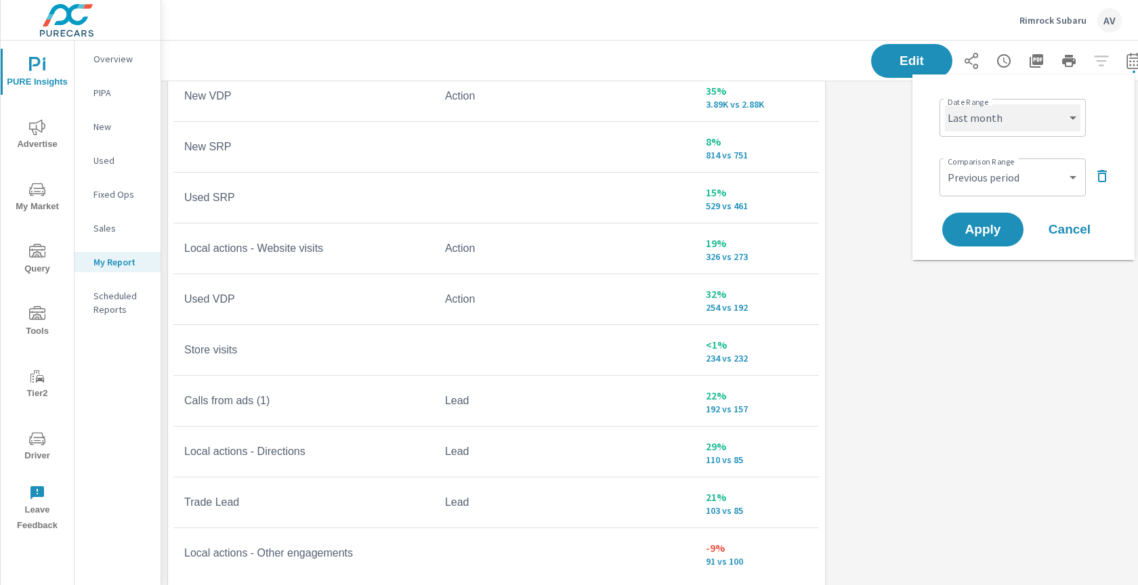
click at [1065, 106] on select "Custom [DATE] Last week Last 7 days Last 14 days Last 30 days Last 45 days Last…" at bounding box center [1012, 117] width 135 height 27
click at [945, 104] on select "Custom [DATE] Last week Last 7 days Last 14 days Last 30 days Last 45 days Last…" at bounding box center [1012, 117] width 135 height 27
select select "Month to date"
click at [1017, 184] on select "Custom Previous period Previous month Previous year" at bounding box center [1012, 177] width 135 height 27
click at [945, 164] on select "Custom Previous period Previous month Previous year" at bounding box center [1012, 177] width 135 height 27
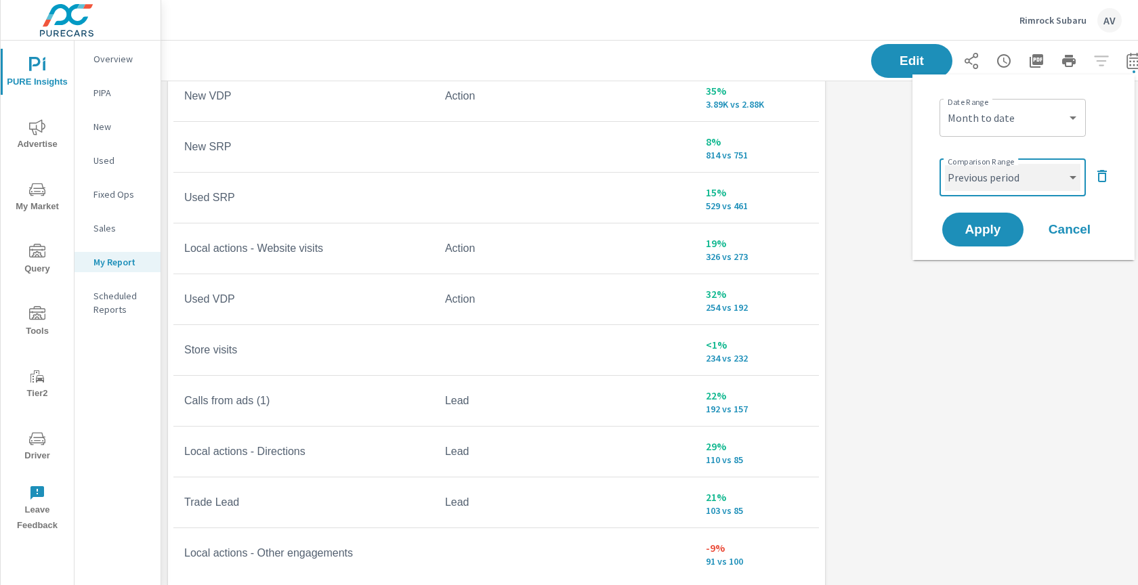
select select "Previous month"
click at [996, 177] on select "Custom Previous period Previous month Previous year" at bounding box center [1012, 177] width 135 height 27
click at [975, 233] on span "Apply" at bounding box center [983, 230] width 56 height 13
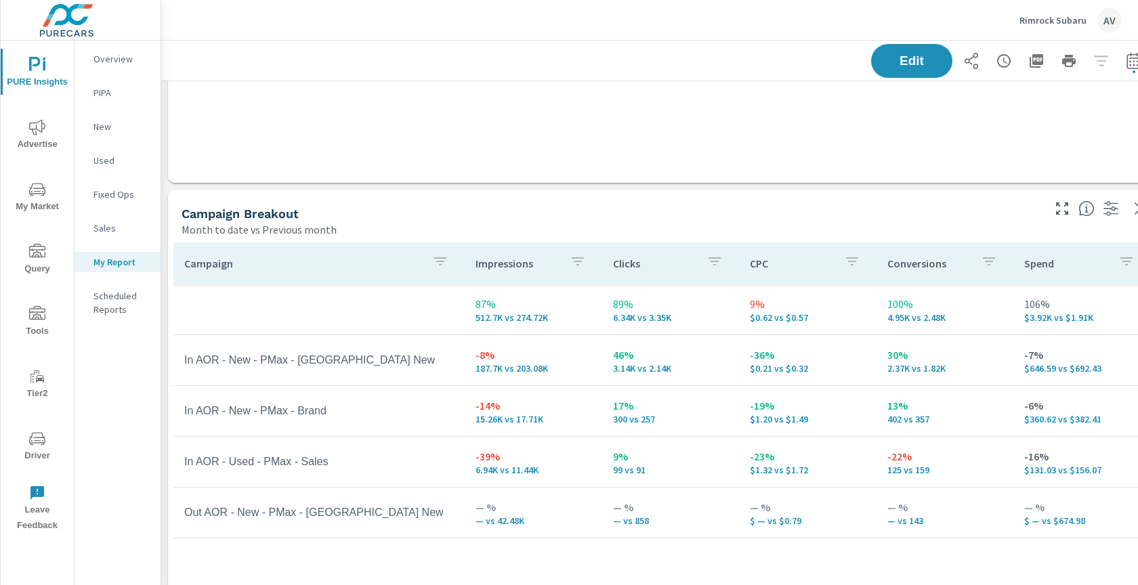
scroll to position [509, 0]
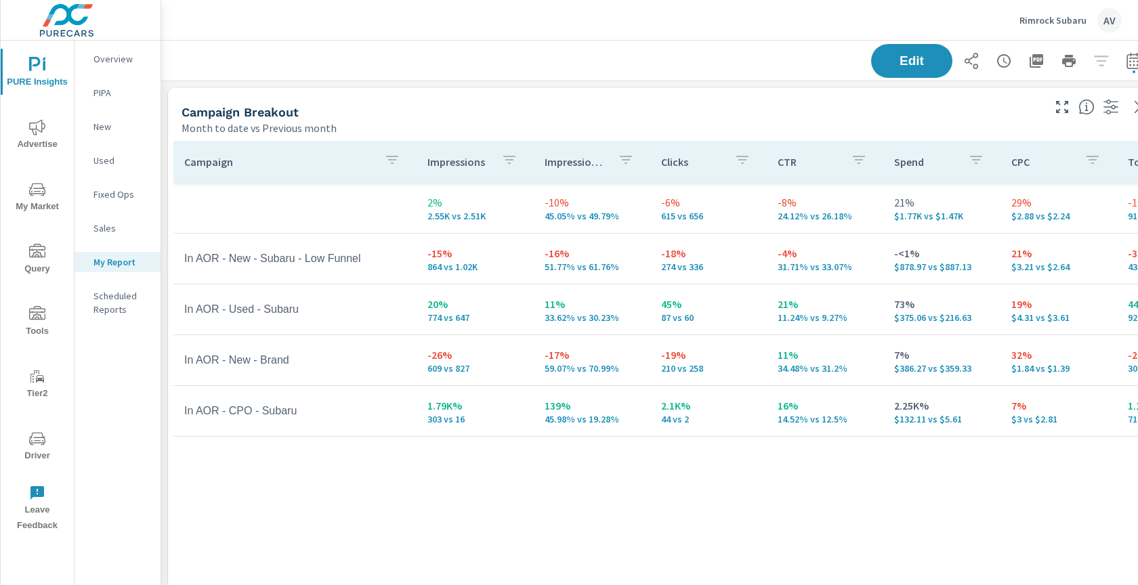
scroll to position [3, 25]
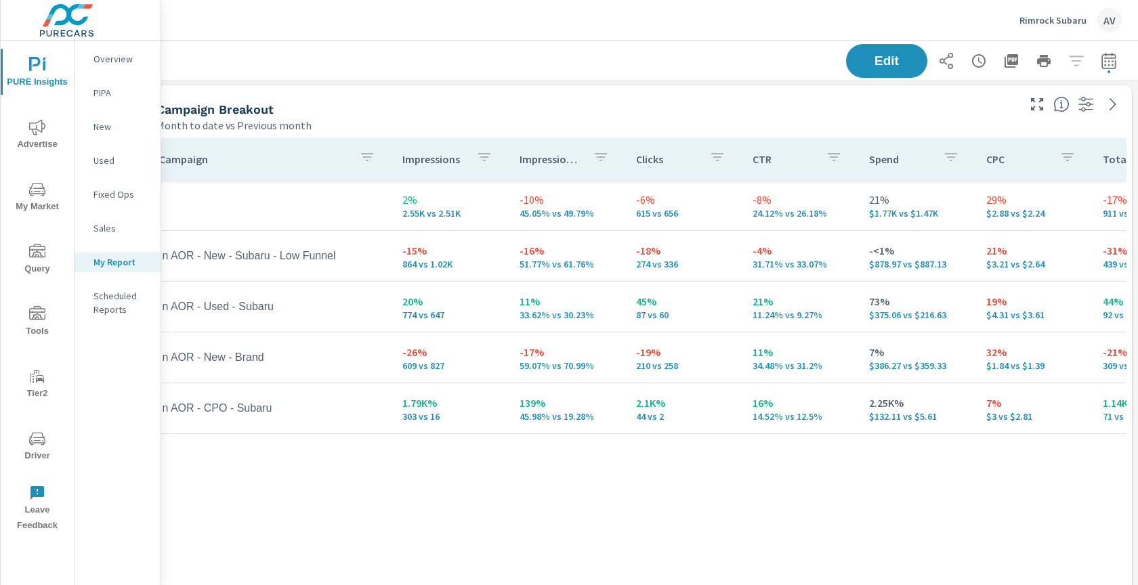
click at [660, 110] on div "Campaign Breakout" at bounding box center [585, 110] width 859 height 16
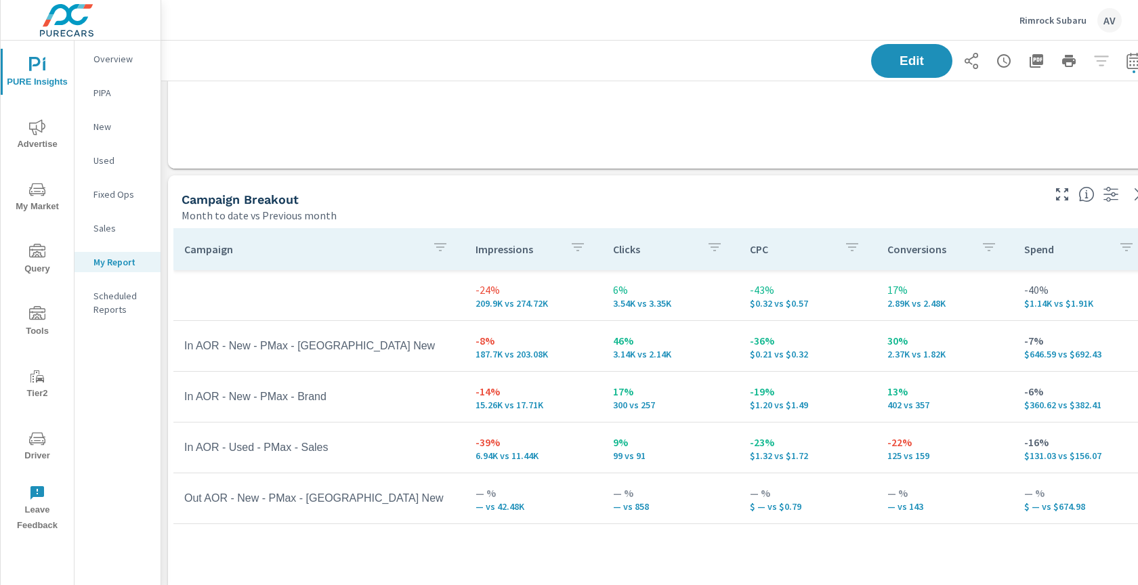
scroll to position [532, 0]
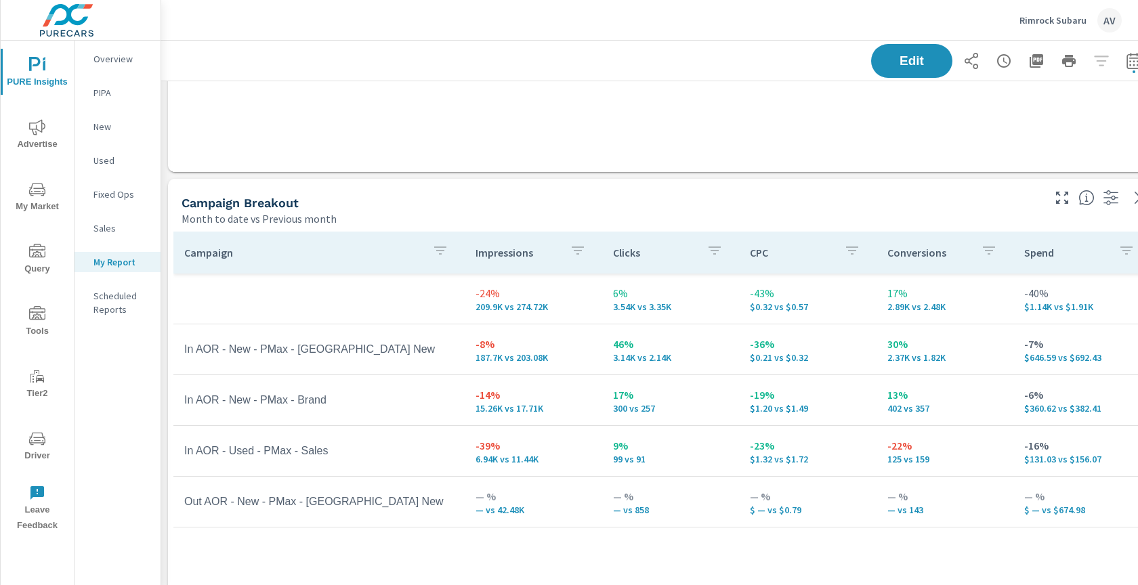
click at [22, 200] on span "My Market" at bounding box center [37, 198] width 65 height 33
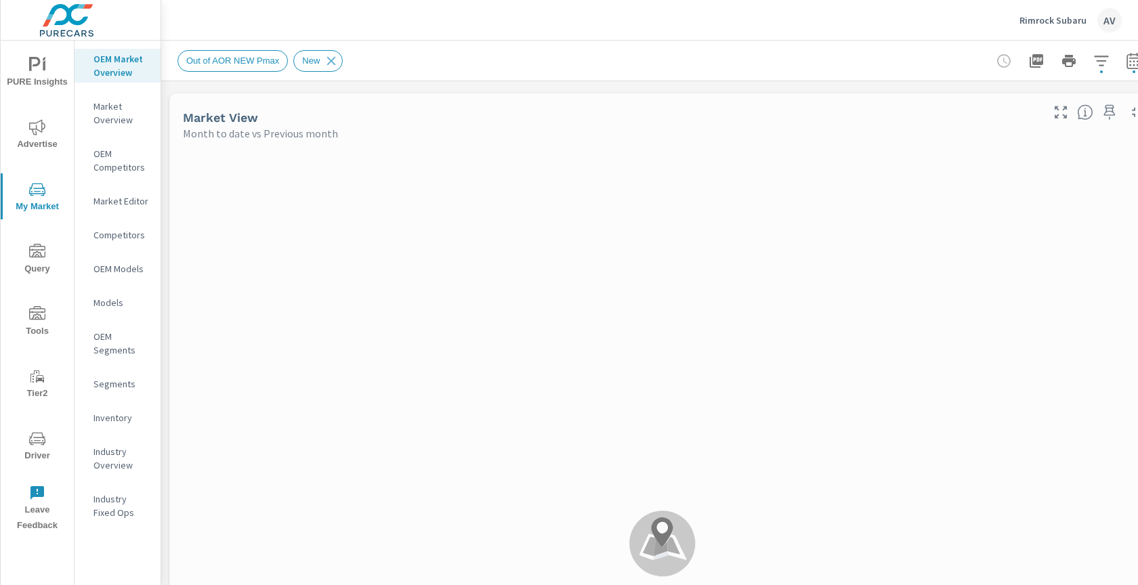
click at [40, 125] on icon "nav menu" at bounding box center [37, 127] width 16 height 16
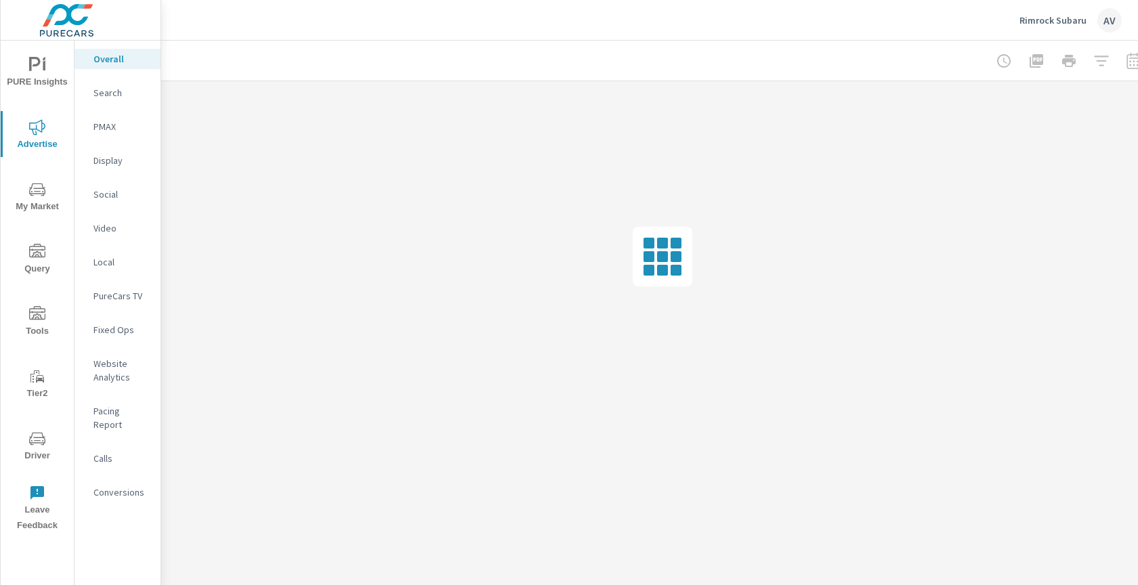
click at [36, 74] on span "PURE Insights" at bounding box center [37, 73] width 65 height 33
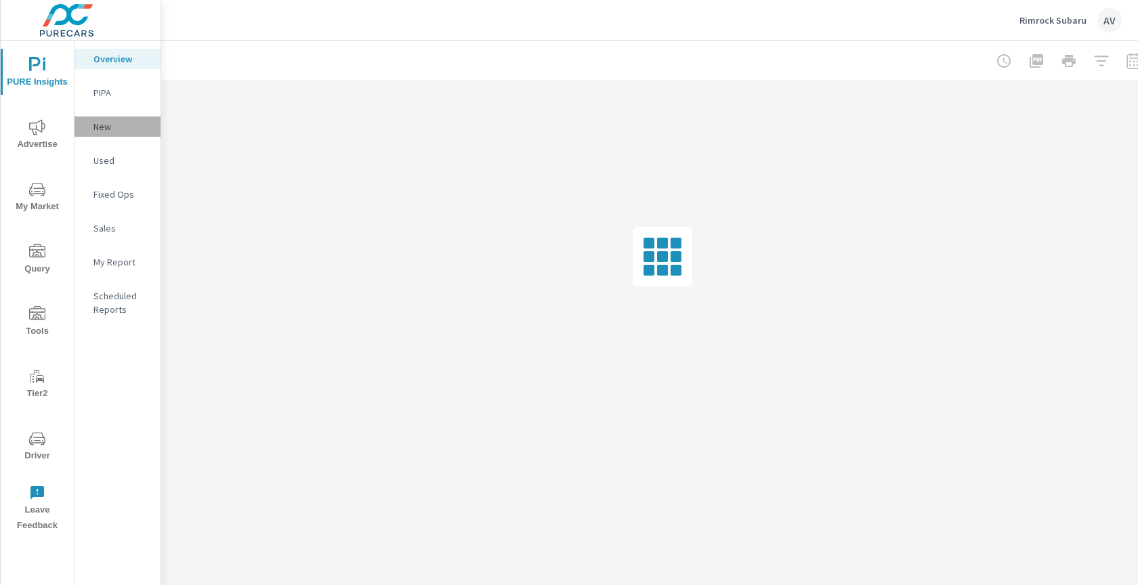
click at [95, 123] on p "New" at bounding box center [121, 127] width 56 height 14
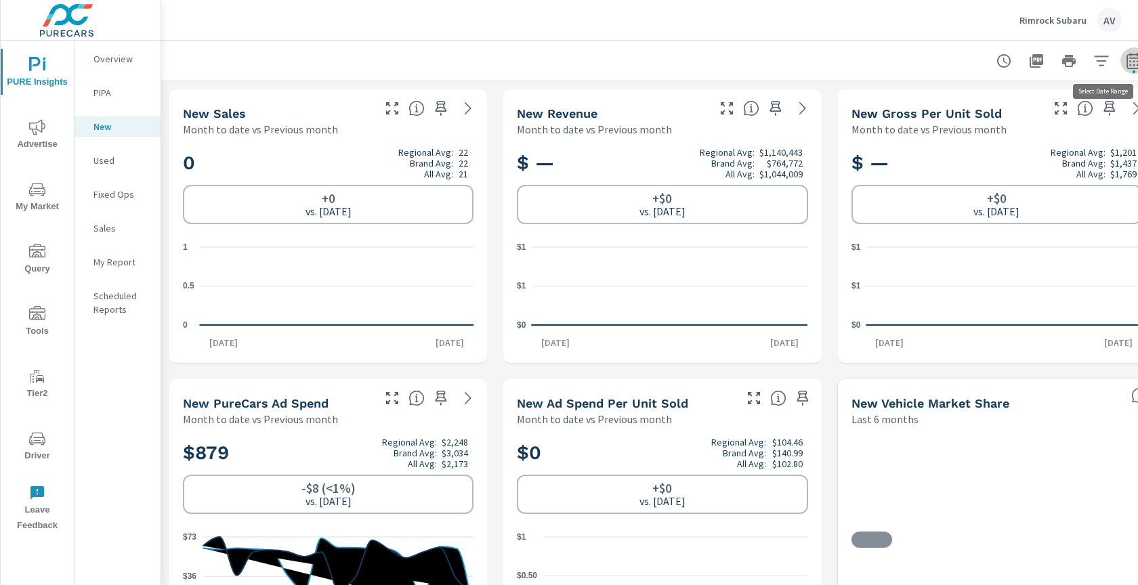
click at [1132, 65] on icon "button" at bounding box center [1134, 61] width 16 height 16
select select "Month to date"
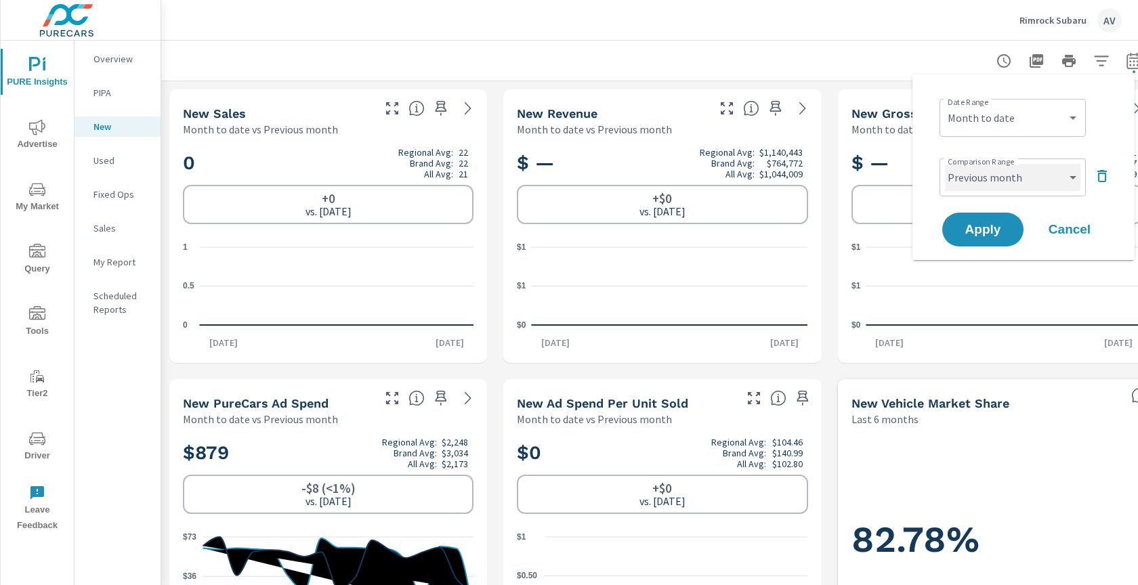
click at [996, 178] on select "Custom Previous period Previous month Previous year" at bounding box center [1012, 177] width 135 height 27
click at [945, 164] on select "Custom Previous period Previous month Previous year" at bounding box center [1012, 177] width 135 height 27
select select "Previous year"
click at [985, 224] on span "Apply" at bounding box center [983, 230] width 56 height 13
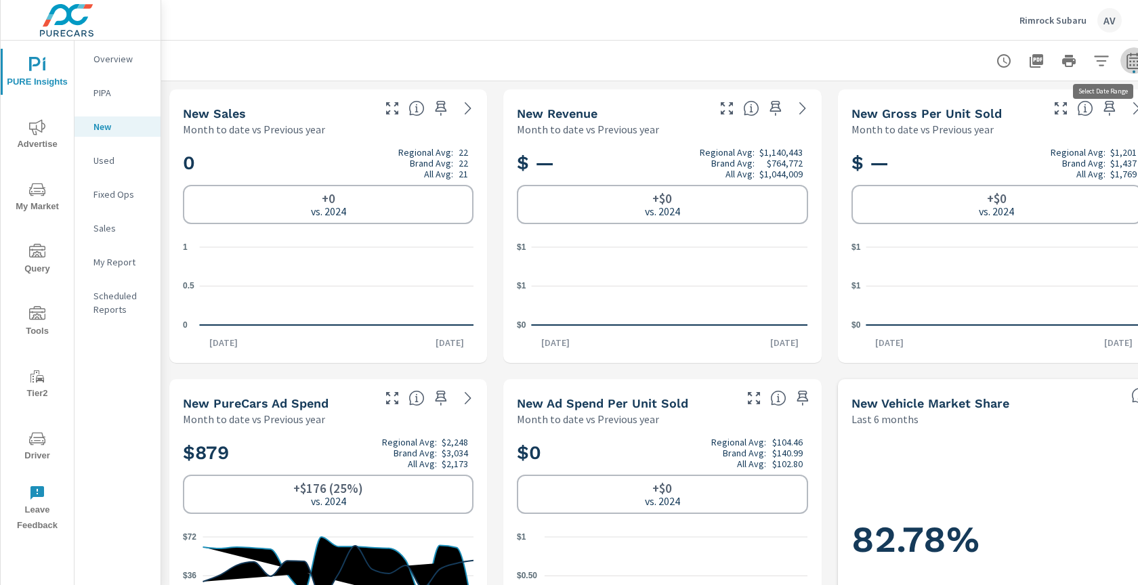
click at [1130, 60] on icon "button" at bounding box center [1133, 62] width 9 height 5
select select "Month to date"
select select "Previous year"
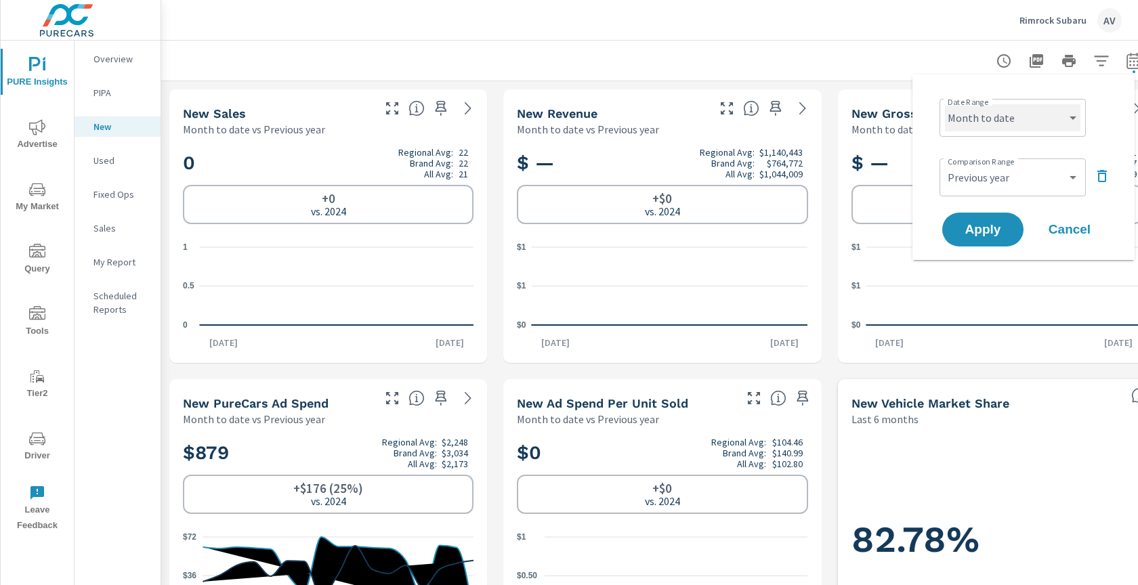
click at [1000, 117] on select "Custom Yesterday Last week Last 7 days Last 14 days Last 30 days Last 45 days L…" at bounding box center [1012, 117] width 135 height 27
click at [945, 104] on select "Custom Yesterday Last week Last 7 days Last 14 days Last 30 days Last 45 days L…" at bounding box center [1012, 117] width 135 height 27
select select "Last month"
click at [979, 236] on span "Apply" at bounding box center [983, 230] width 56 height 13
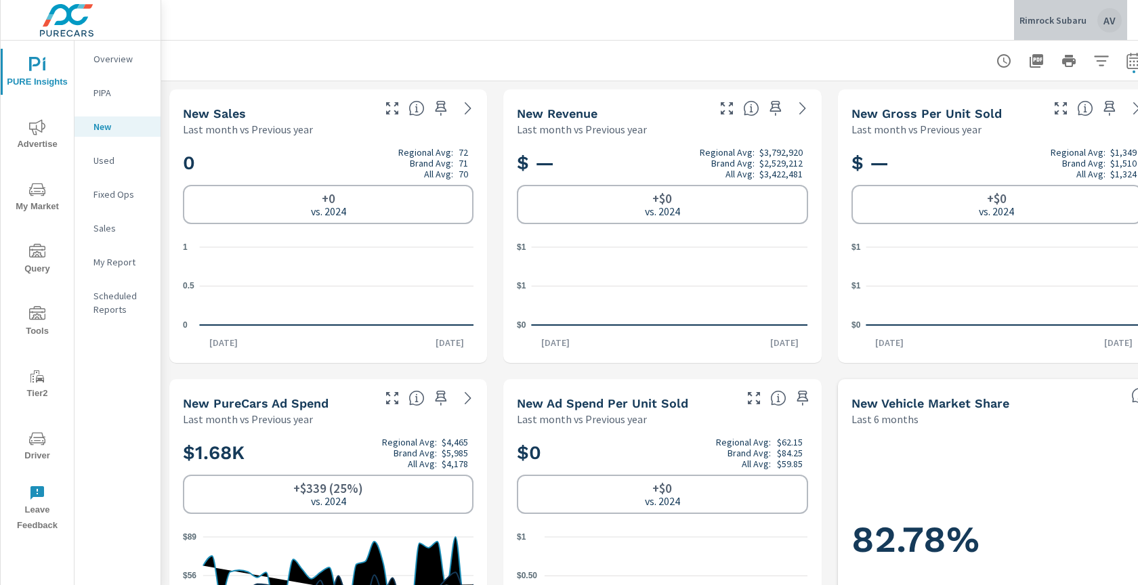
click at [1108, 20] on div "AV" at bounding box center [1109, 20] width 24 height 24
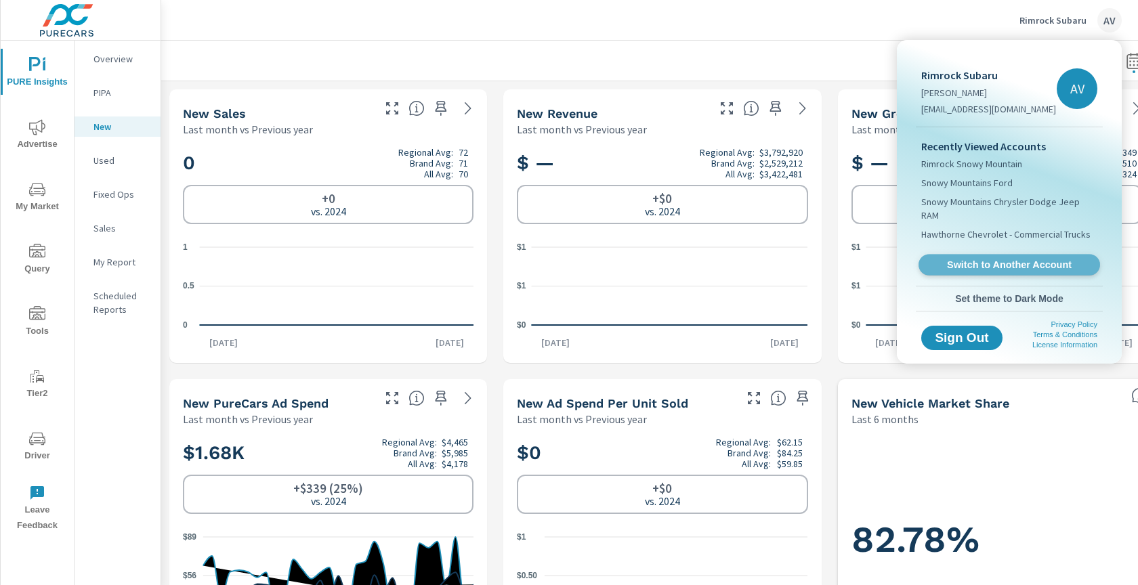
click at [1009, 259] on span "Switch to Another Account" at bounding box center [1009, 265] width 166 height 13
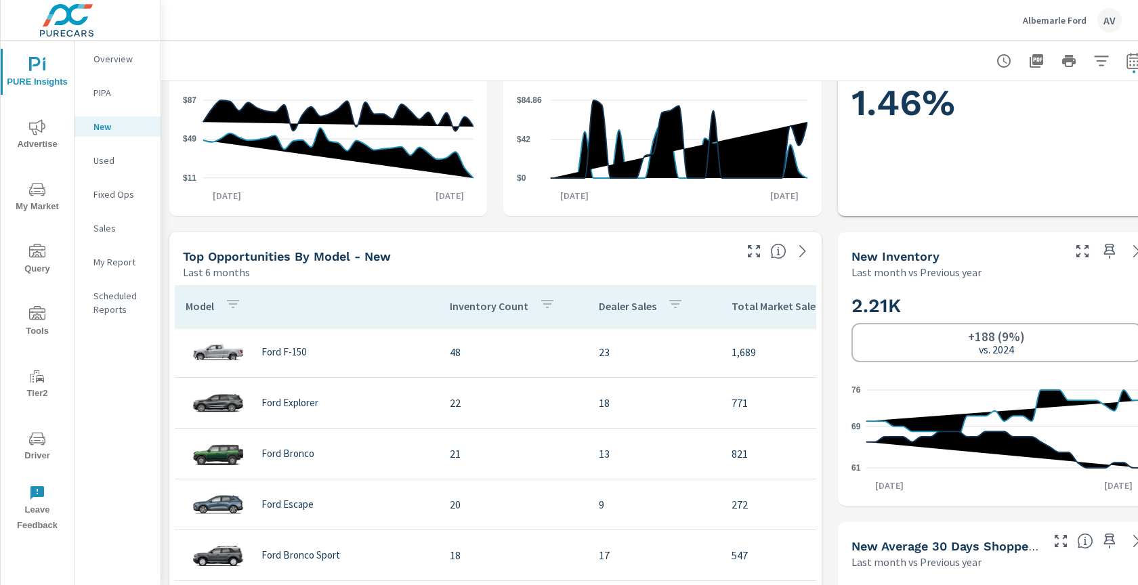
scroll to position [435, 0]
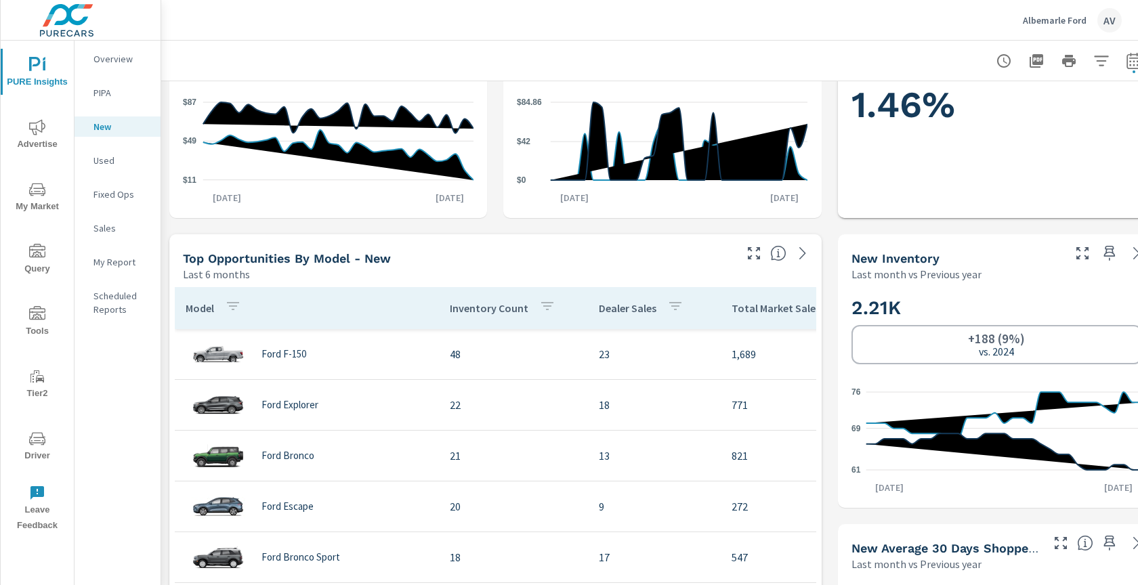
click at [106, 150] on div "Used" at bounding box center [118, 160] width 86 height 20
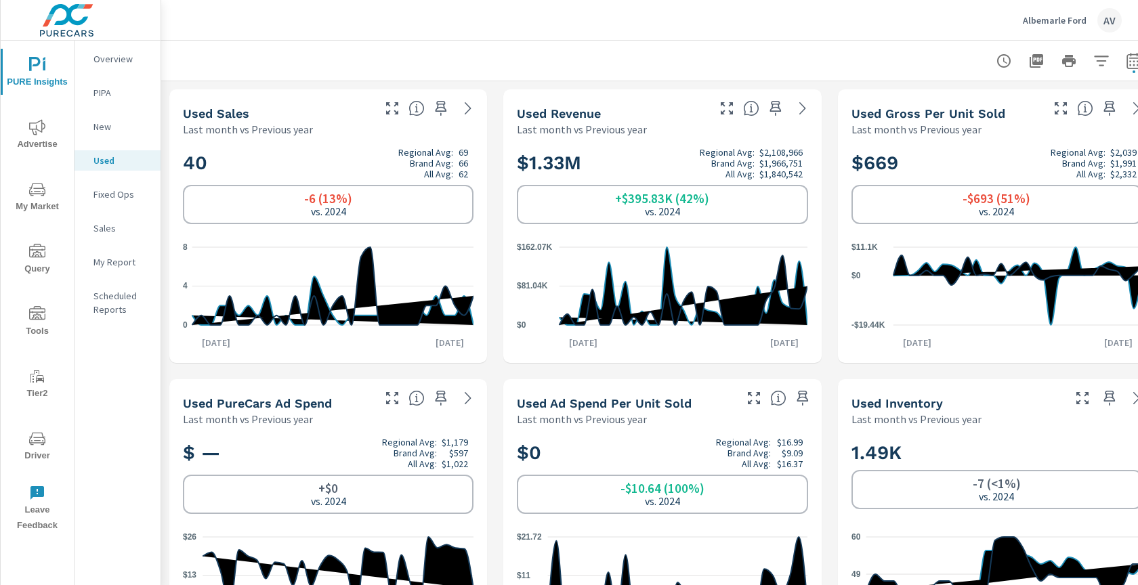
click at [39, 142] on span "Advertise" at bounding box center [37, 135] width 65 height 33
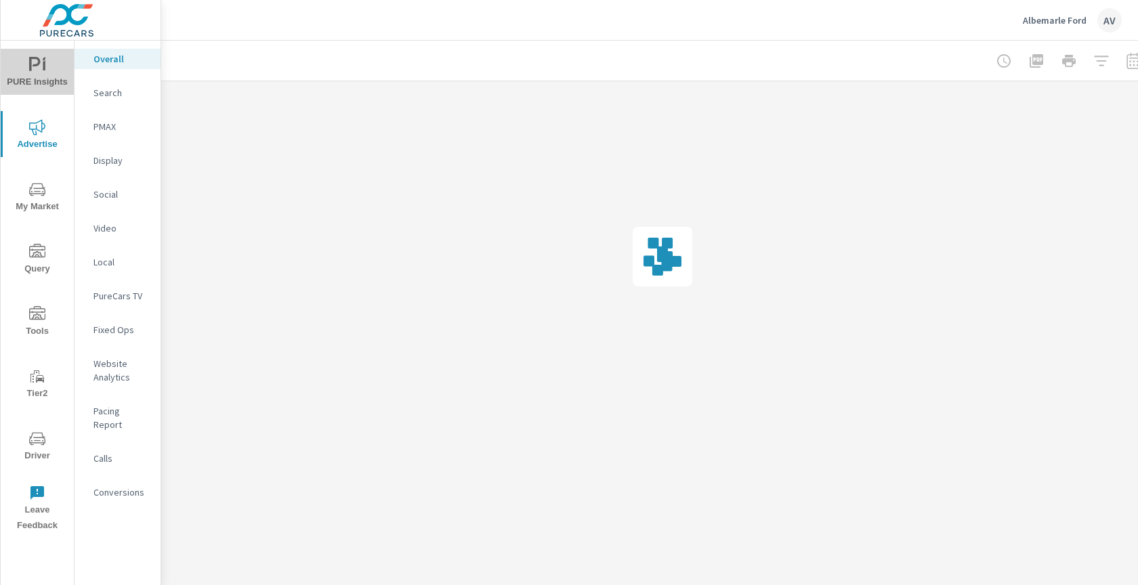
click at [51, 77] on span "PURE Insights" at bounding box center [37, 73] width 65 height 33
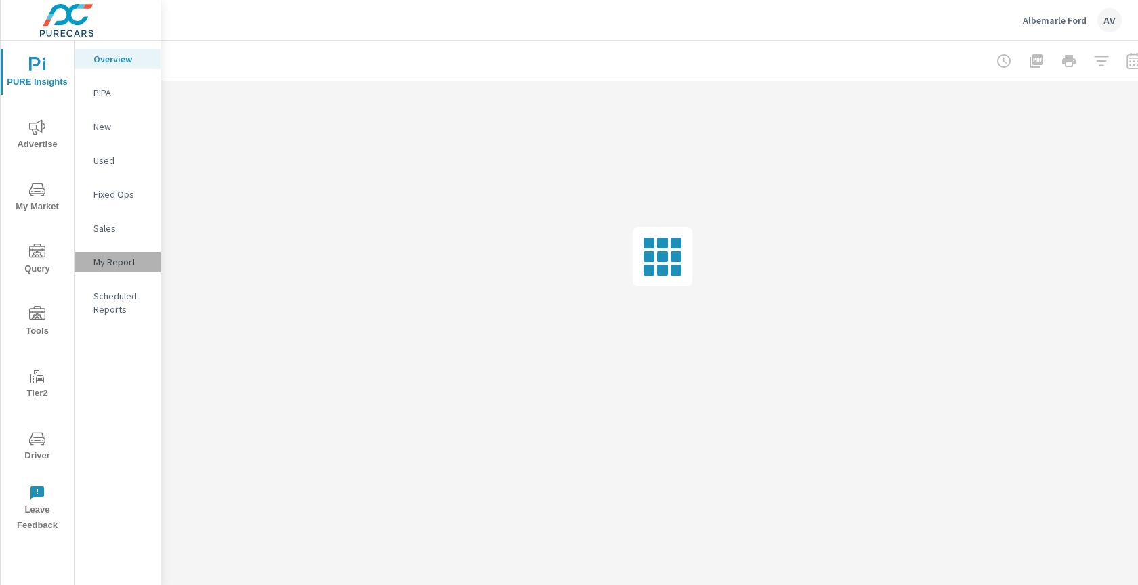
click at [121, 265] on p "My Report" at bounding box center [121, 262] width 56 height 14
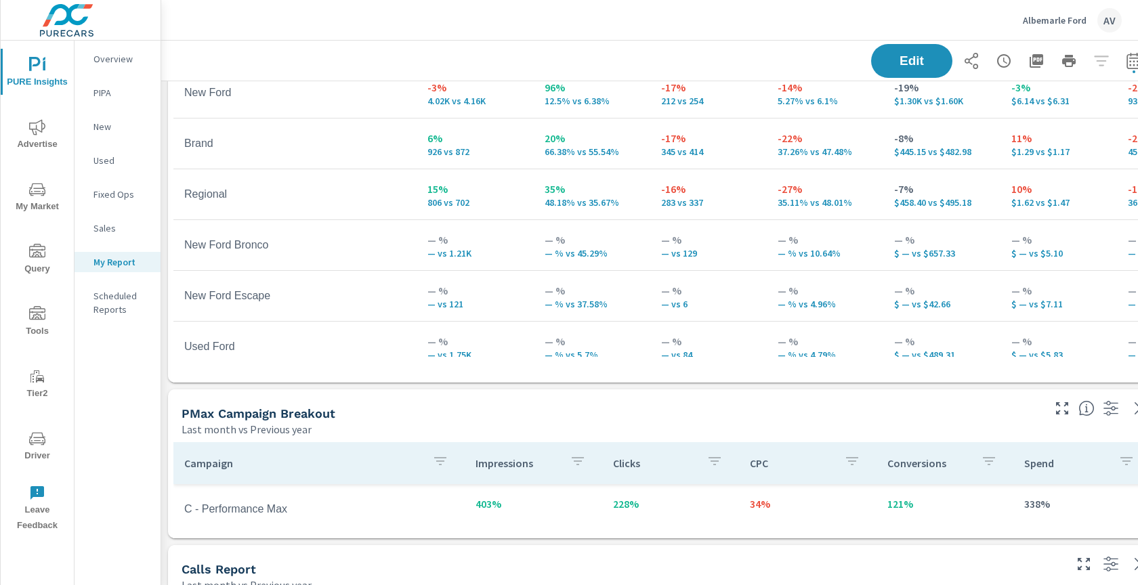
scroll to position [166, 25]
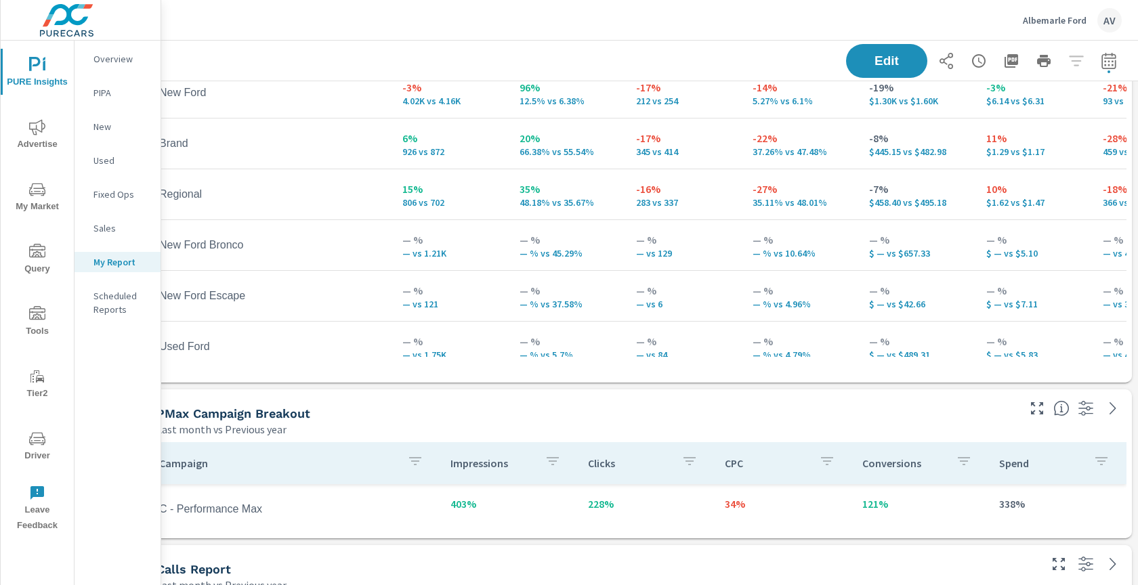
click at [1110, 61] on icon "button" at bounding box center [1109, 61] width 16 height 16
select select "Last month"
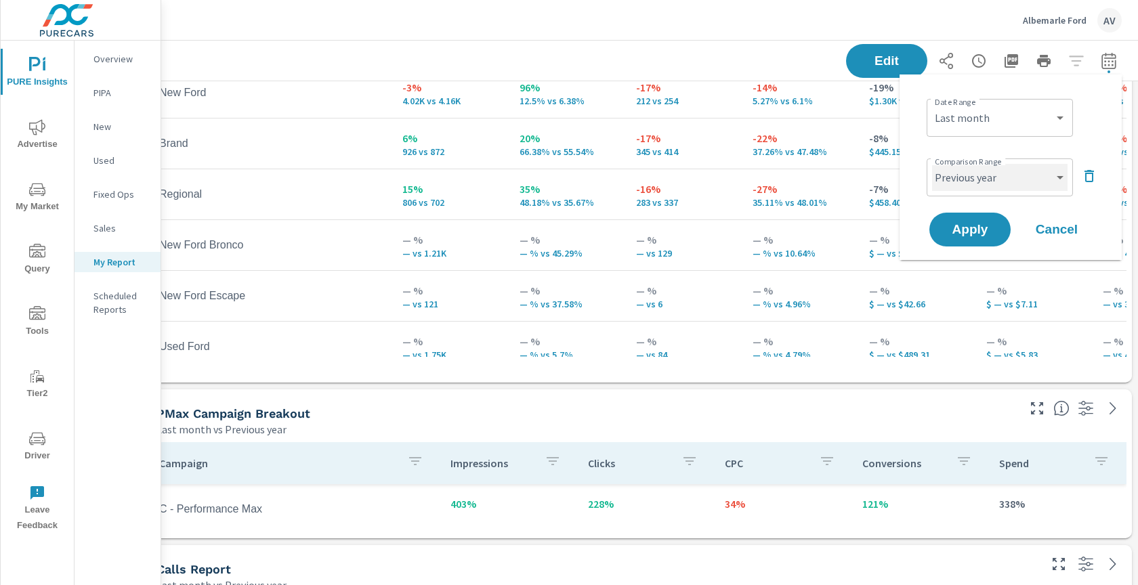
click at [1021, 177] on select "Custom Previous period Previous month Previous year" at bounding box center [999, 177] width 135 height 27
click at [932, 164] on select "Custom Previous period Previous month Previous year" at bounding box center [999, 177] width 135 height 27
select select "Previous month"
click at [973, 224] on span "Apply" at bounding box center [970, 230] width 56 height 13
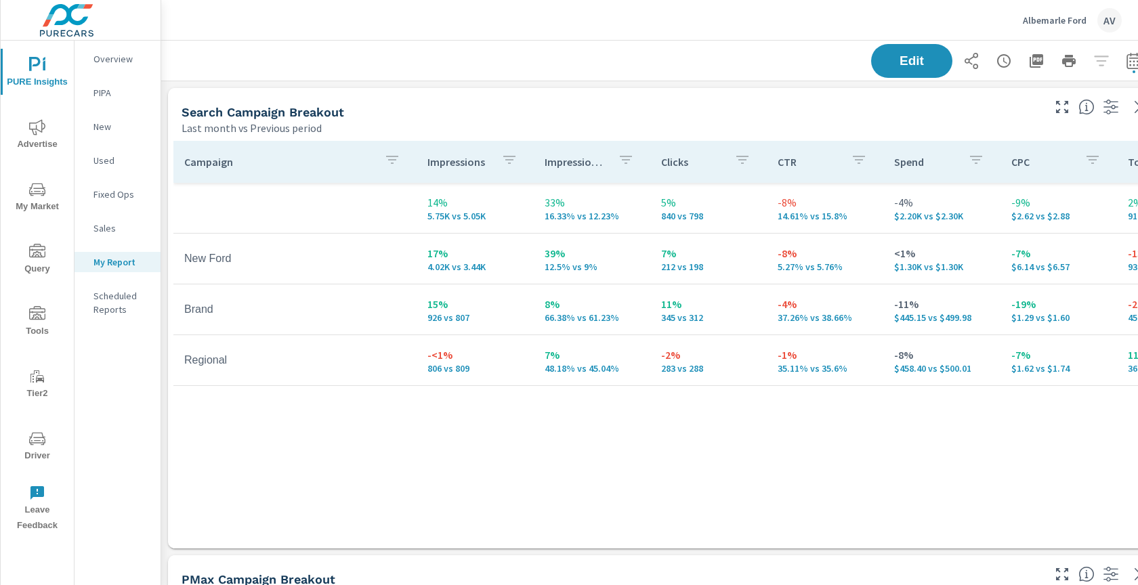
scroll to position [1254, 1003]
click at [480, 125] on div "Last month vs Previous period" at bounding box center [611, 128] width 859 height 16
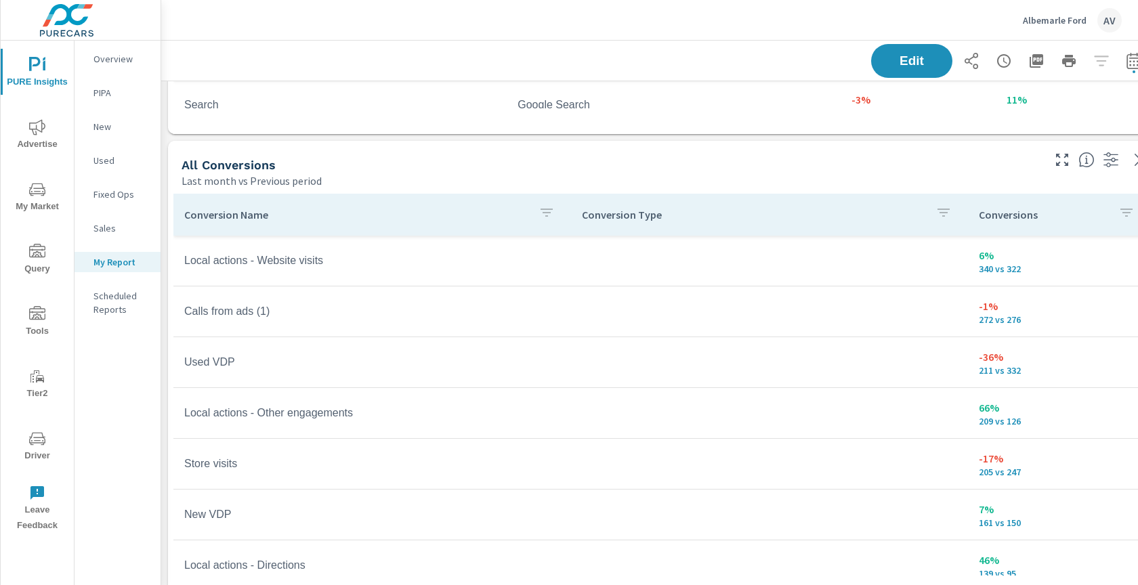
scroll to position [730, 0]
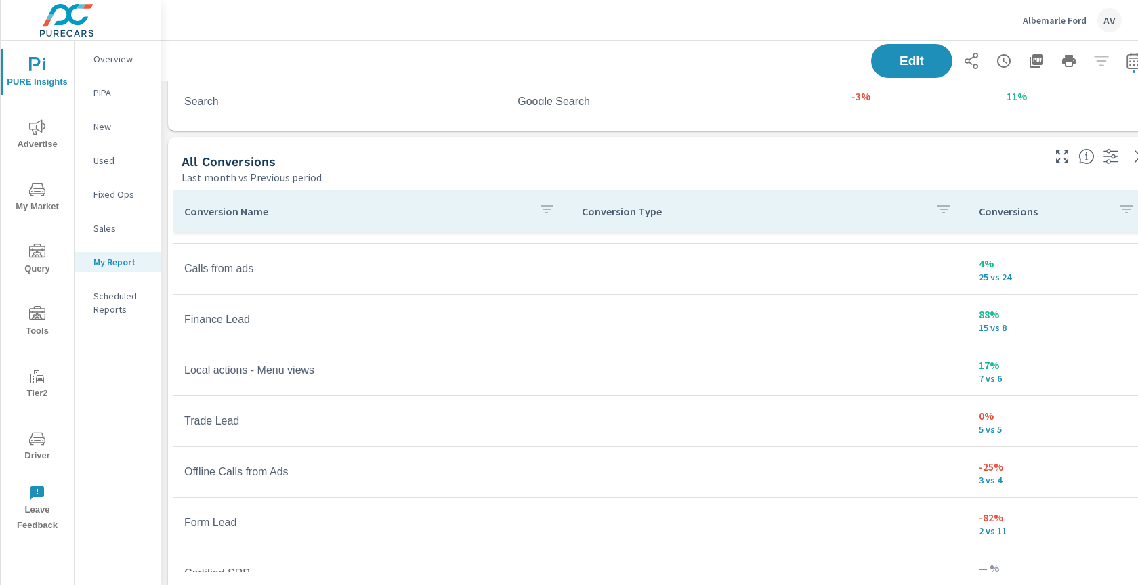
scroll to position [574, 0]
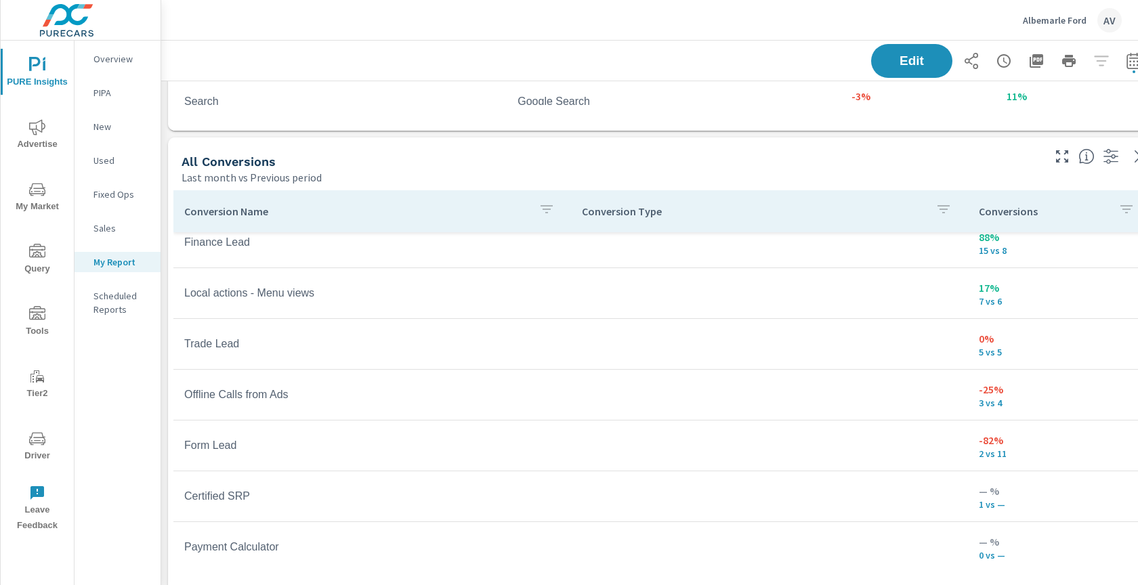
scroll to position [748, 0]
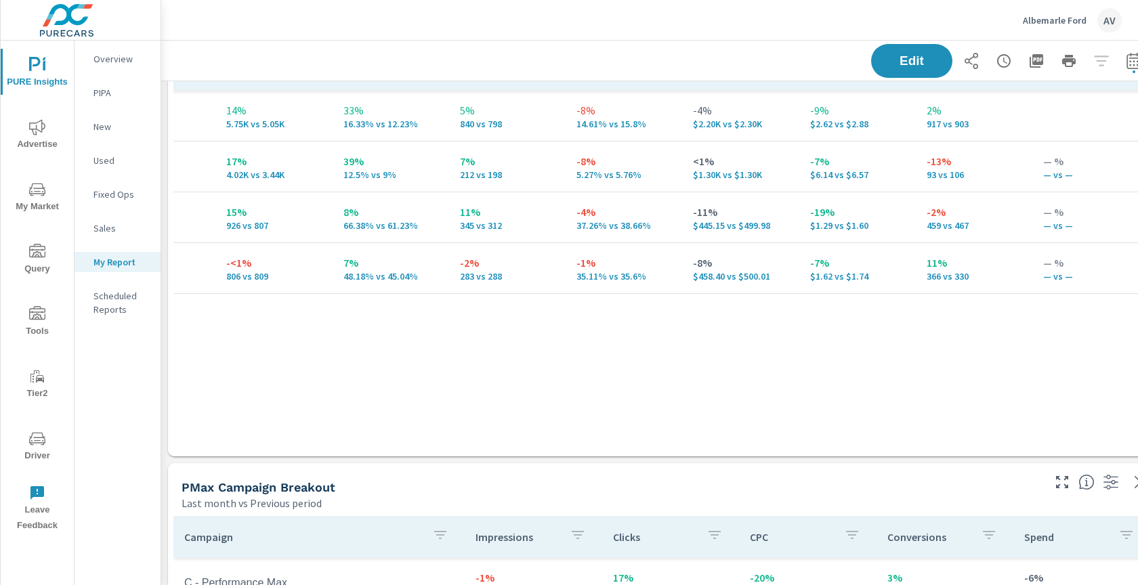
scroll to position [91, 0]
click at [1036, 62] on icon "button" at bounding box center [1037, 61] width 14 height 14
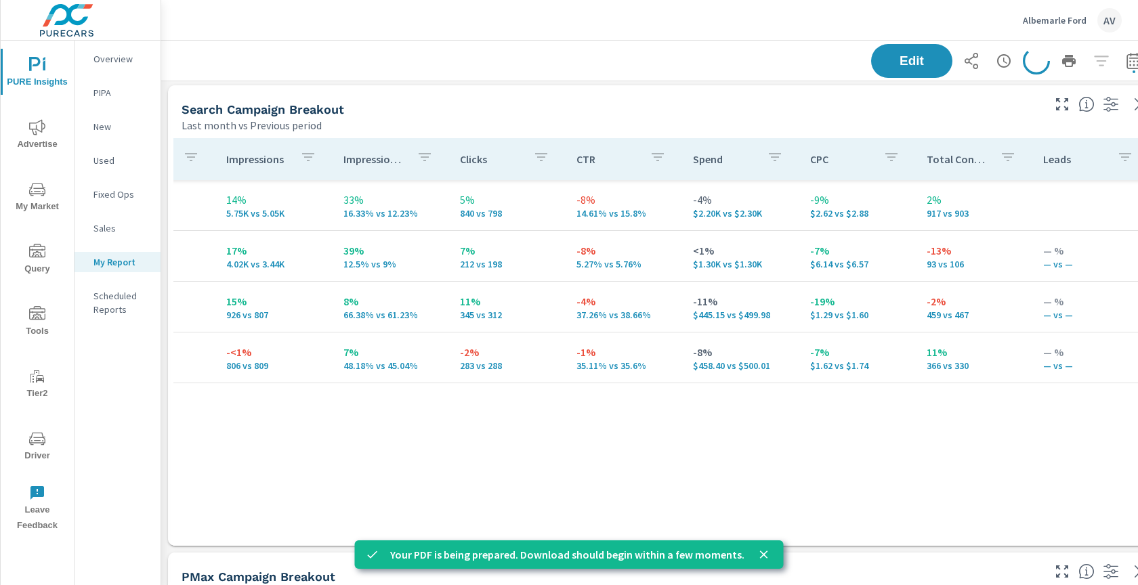
scroll to position [0, 0]
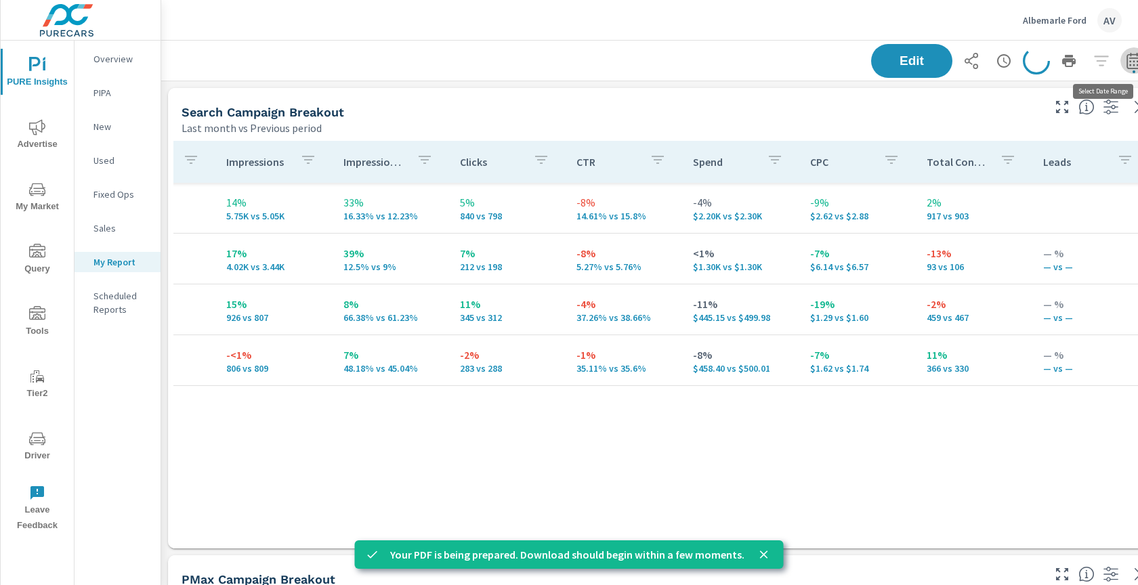
click at [1126, 62] on icon "button" at bounding box center [1134, 61] width 16 height 16
select select "Last month"
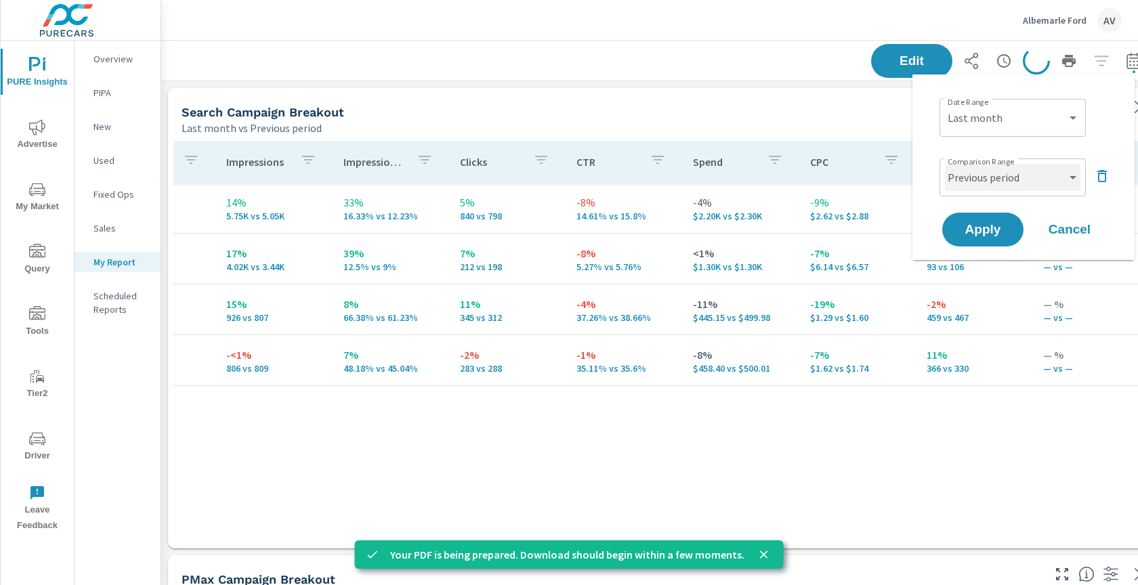
click at [1024, 171] on select "Custom Previous period Previous month Previous year" at bounding box center [1012, 177] width 135 height 27
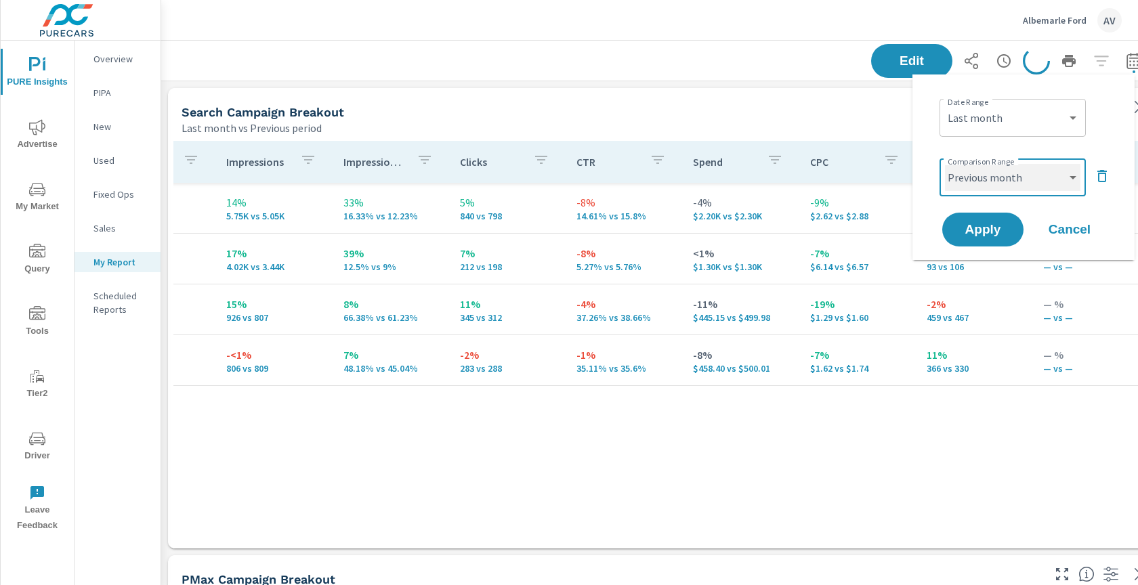
click at [945, 164] on select "Custom Previous period Previous month Previous year" at bounding box center [1012, 177] width 135 height 27
select select "Previous month"
click at [984, 227] on span "Apply" at bounding box center [983, 230] width 56 height 13
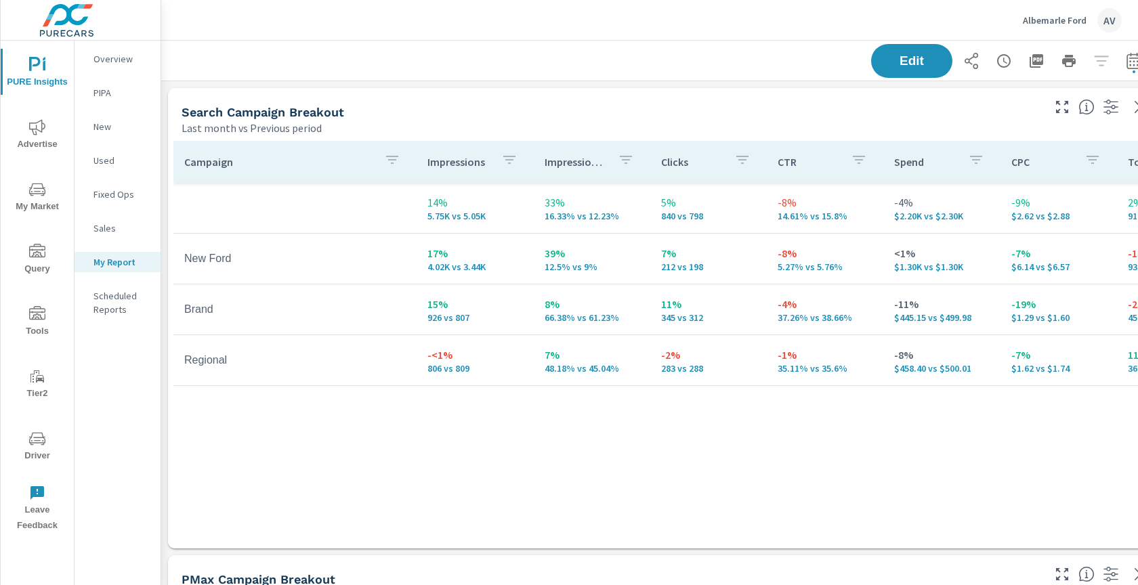
scroll to position [1254, 1003]
click at [1031, 62] on icon "button" at bounding box center [1036, 61] width 16 height 16
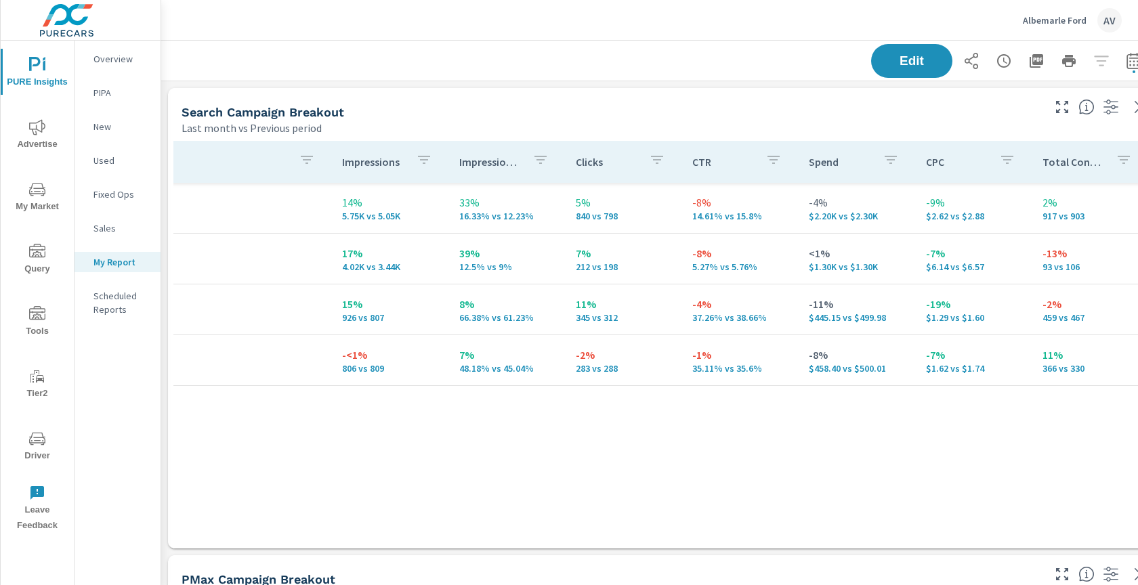
scroll to position [0, 0]
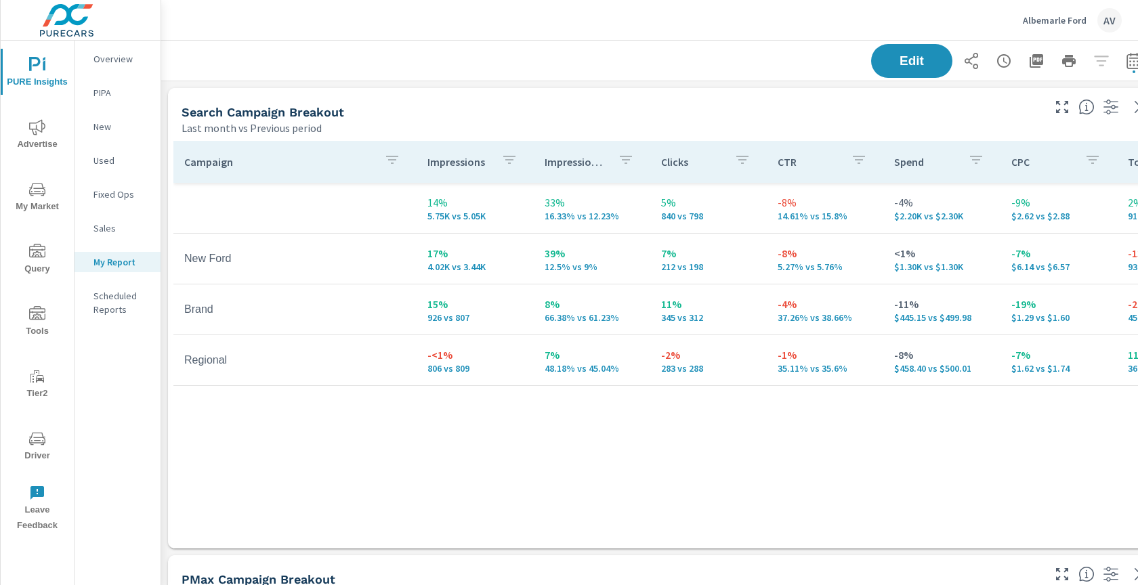
click at [549, 126] on div "Last month vs Previous period" at bounding box center [611, 128] width 859 height 16
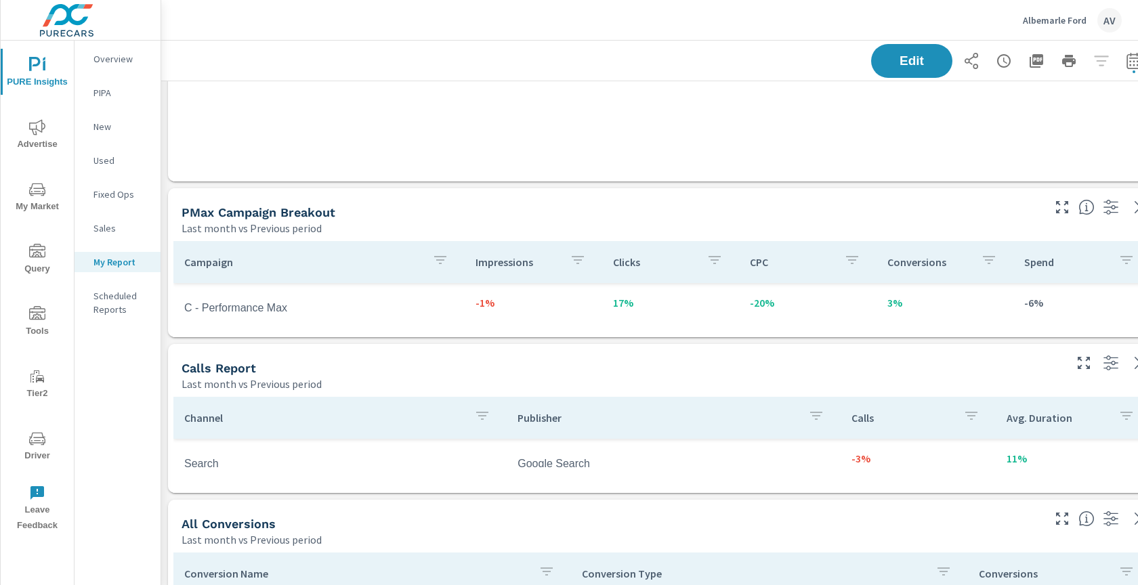
scroll to position [398, 0]
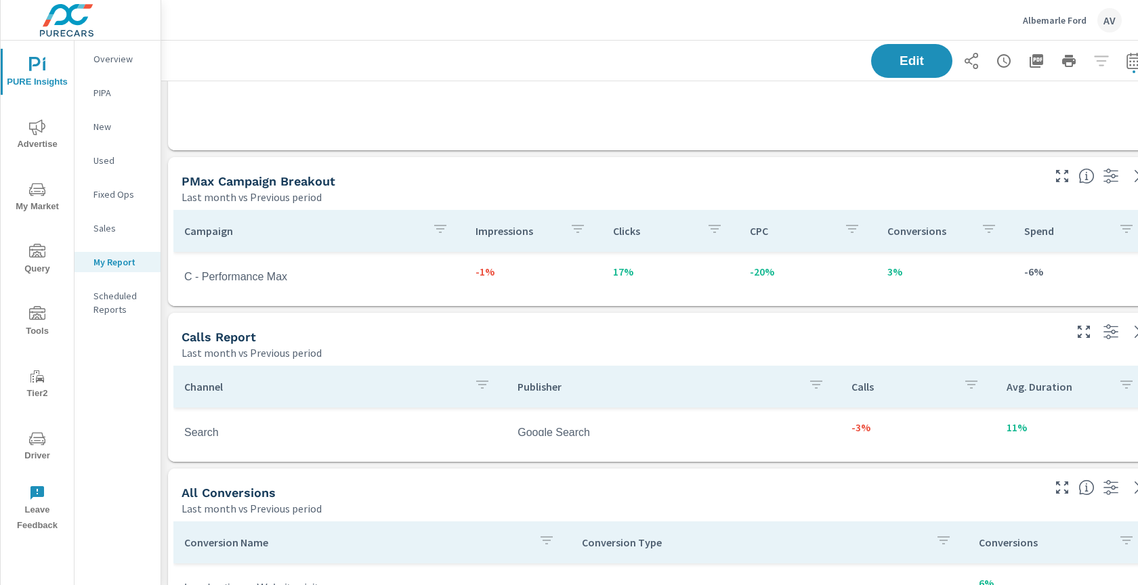
click at [45, 147] on span "Advertise" at bounding box center [37, 135] width 65 height 33
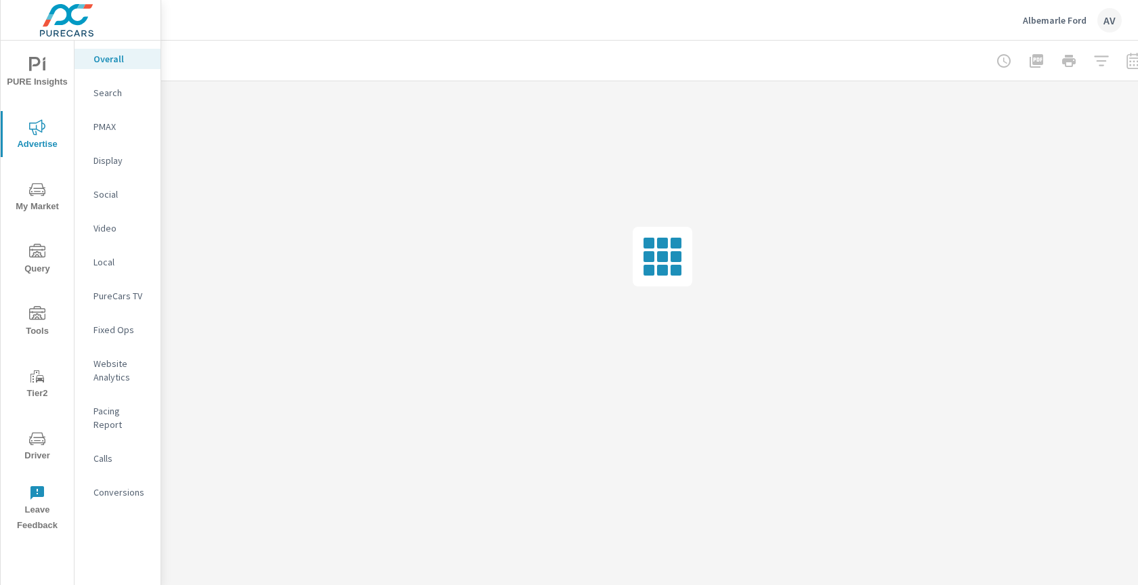
click at [100, 126] on p "PMAX" at bounding box center [121, 127] width 56 height 14
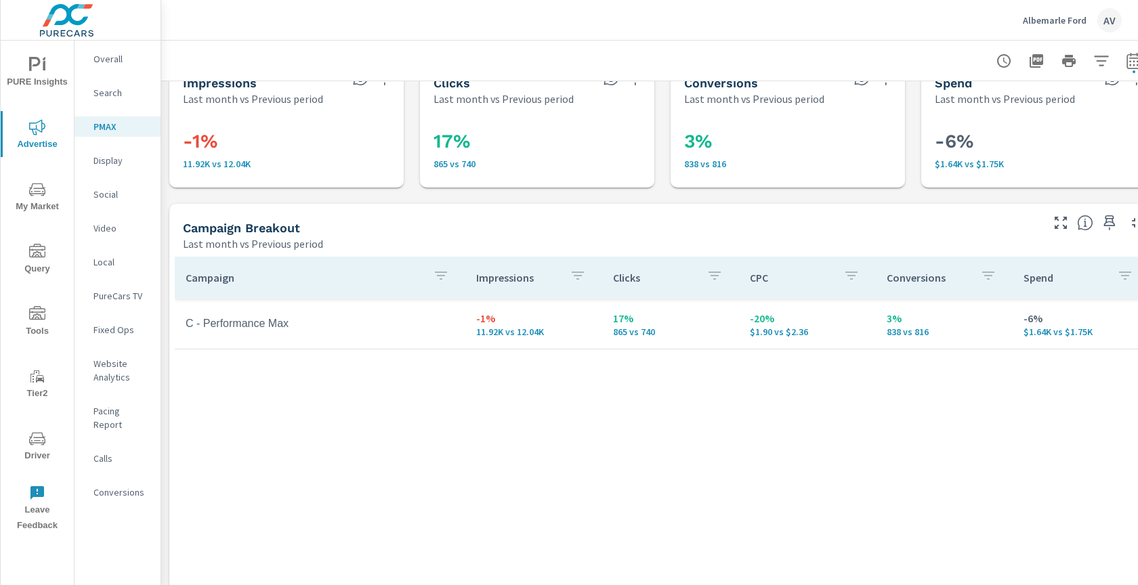
scroll to position [1, 0]
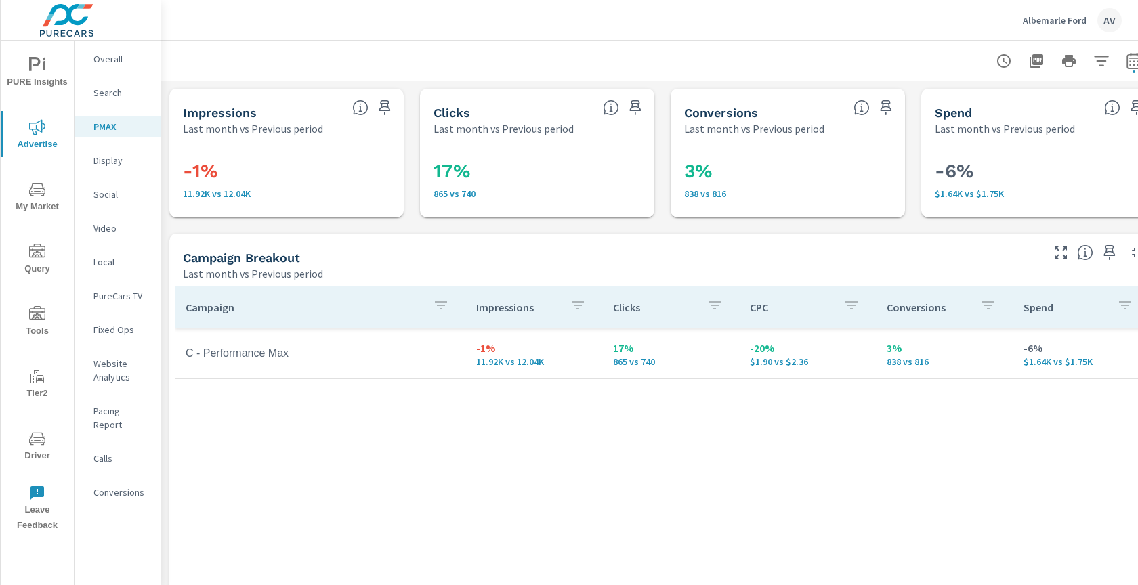
click at [133, 91] on p "Search" at bounding box center [121, 93] width 56 height 14
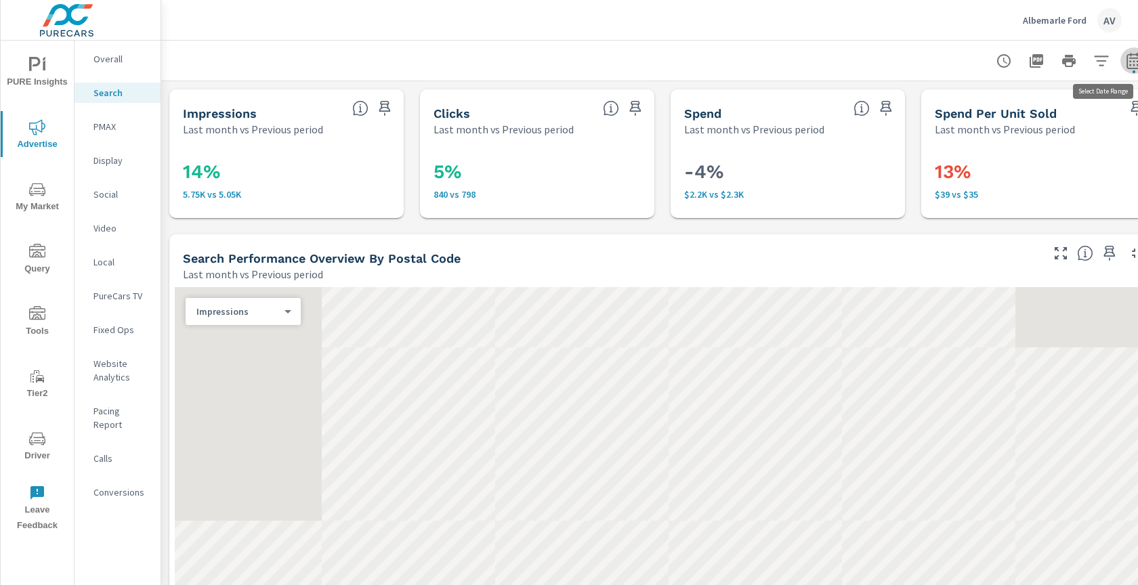
click at [1131, 60] on icon "button" at bounding box center [1133, 62] width 9 height 5
select select "Last month"
select select "Previous period"
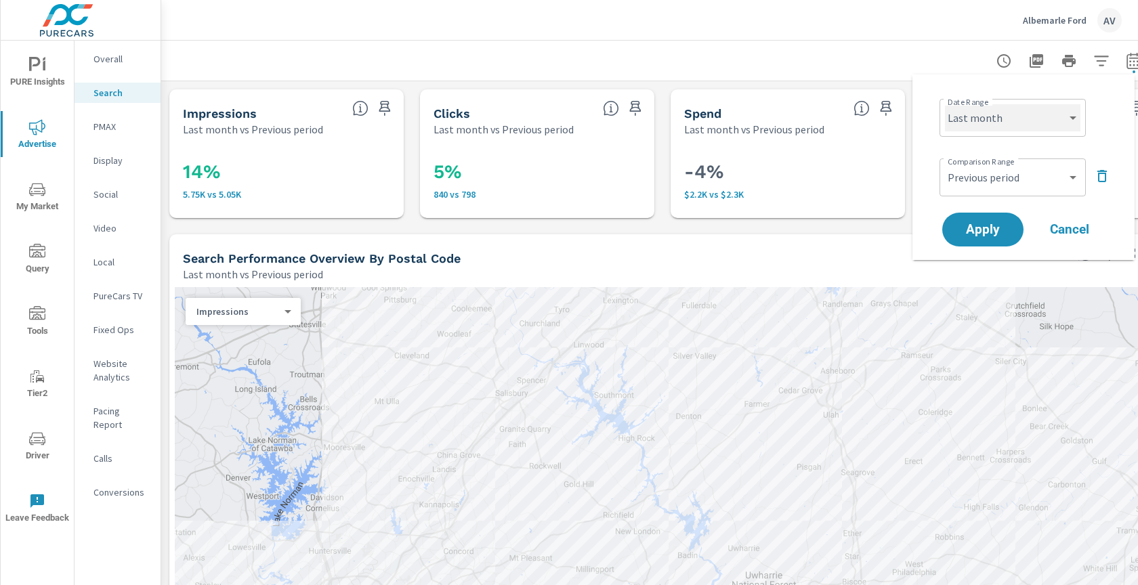
click at [1030, 117] on select "Custom Yesterday Last week Last 7 days Last 14 days Last 30 days Last 45 days L…" at bounding box center [1012, 117] width 135 height 27
click at [945, 104] on select "Custom Yesterday Last week Last 7 days Last 14 days Last 30 days Last 45 days L…" at bounding box center [1012, 117] width 135 height 27
select select "Month to date"
click at [1006, 173] on select "Custom Previous period Previous month Previous year" at bounding box center [1012, 177] width 135 height 27
click at [945, 164] on select "Custom Previous period Previous month Previous year" at bounding box center [1012, 177] width 135 height 27
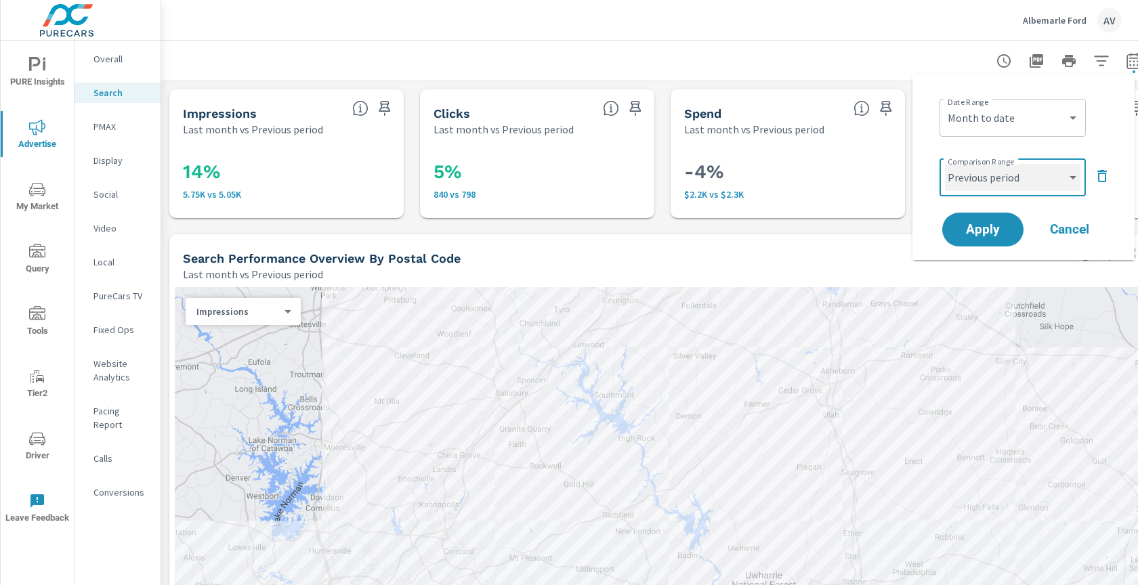
click at [996, 177] on select "Custom Previous period Previous month Previous year" at bounding box center [1012, 177] width 135 height 27
click at [945, 164] on select "Custom Previous period Previous month Previous year" at bounding box center [1012, 177] width 135 height 27
select select "Previous month"
click at [981, 230] on span "Apply" at bounding box center [983, 230] width 56 height 13
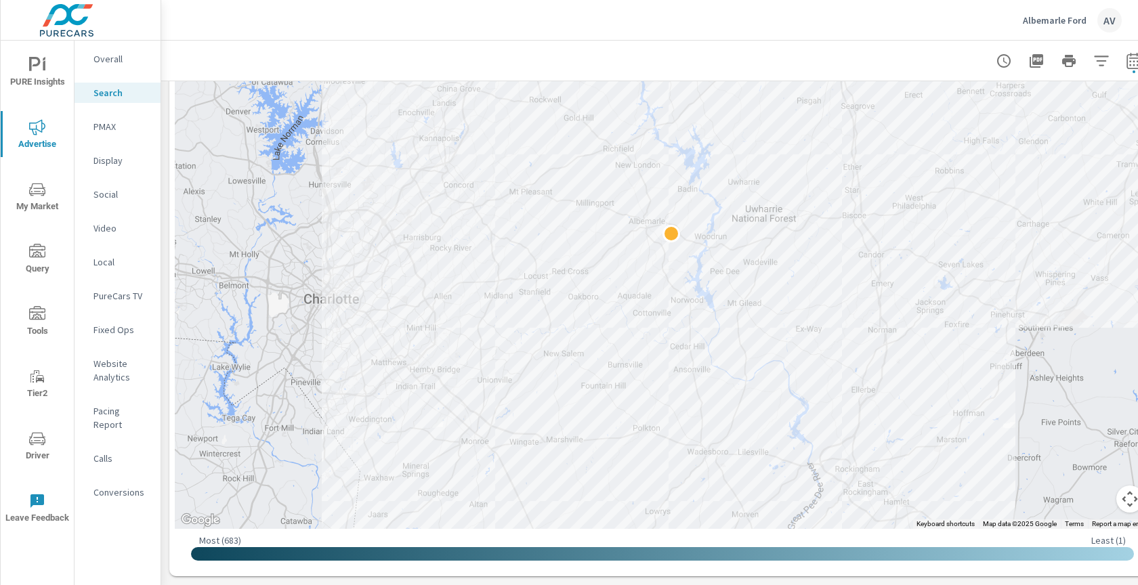
scroll to position [369, 0]
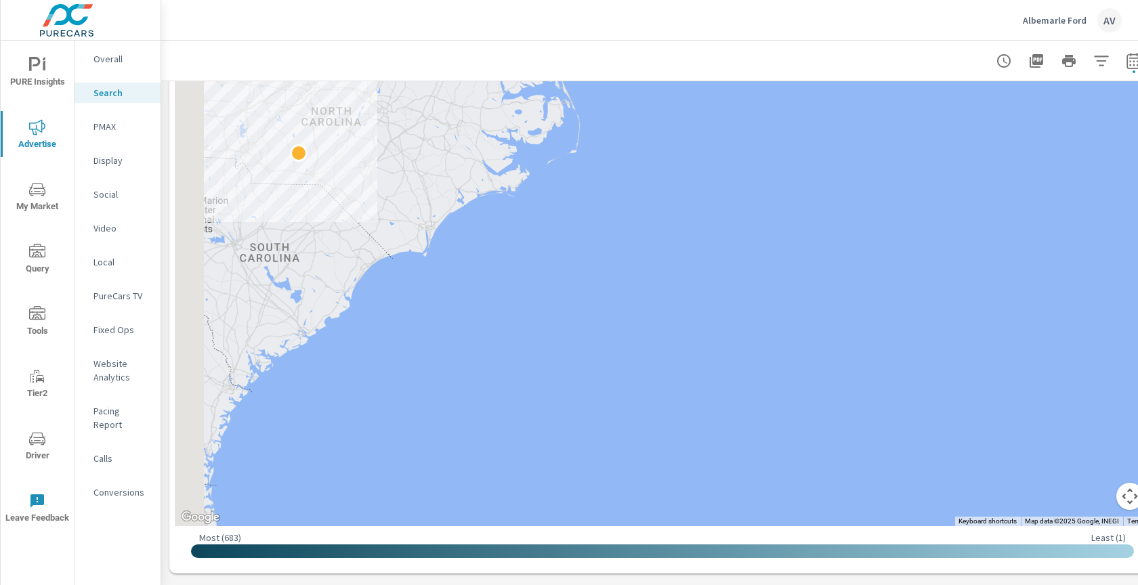
drag, startPoint x: 337, startPoint y: 194, endPoint x: 486, endPoint y: 238, distance: 155.4
click at [481, 225] on div at bounding box center [662, 222] width 975 height 608
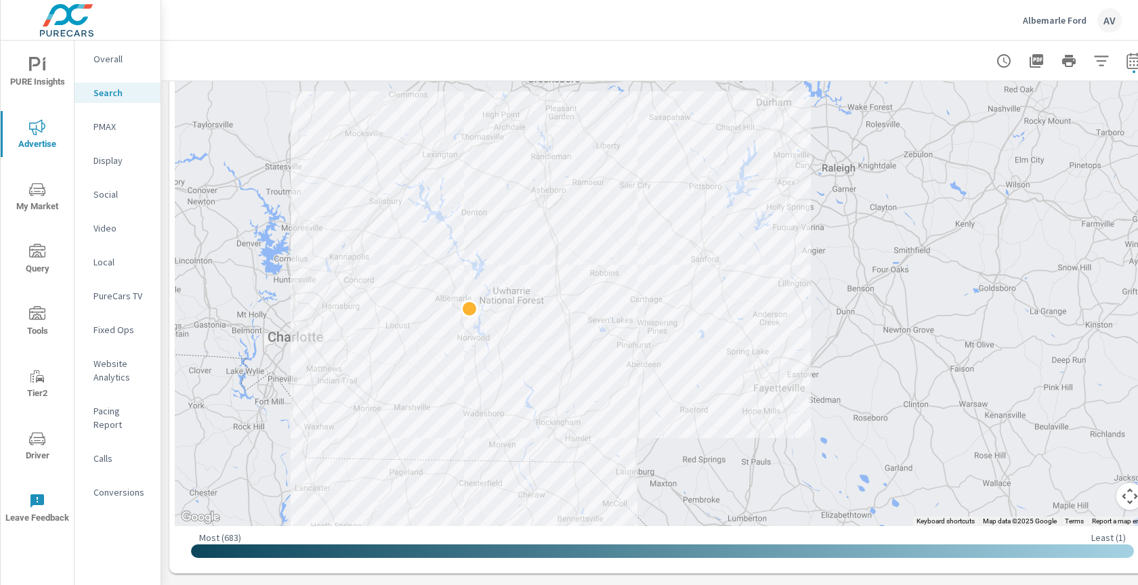
drag, startPoint x: 486, startPoint y: 238, endPoint x: 669, endPoint y: 440, distance: 272.4
click at [669, 440] on div at bounding box center [662, 222] width 975 height 608
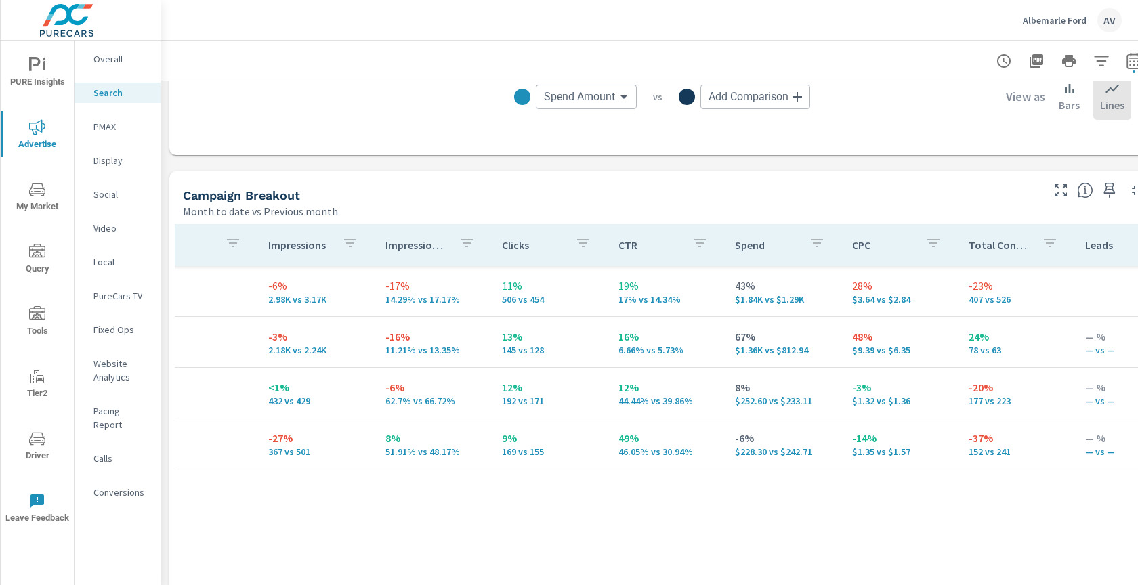
scroll to position [0, 160]
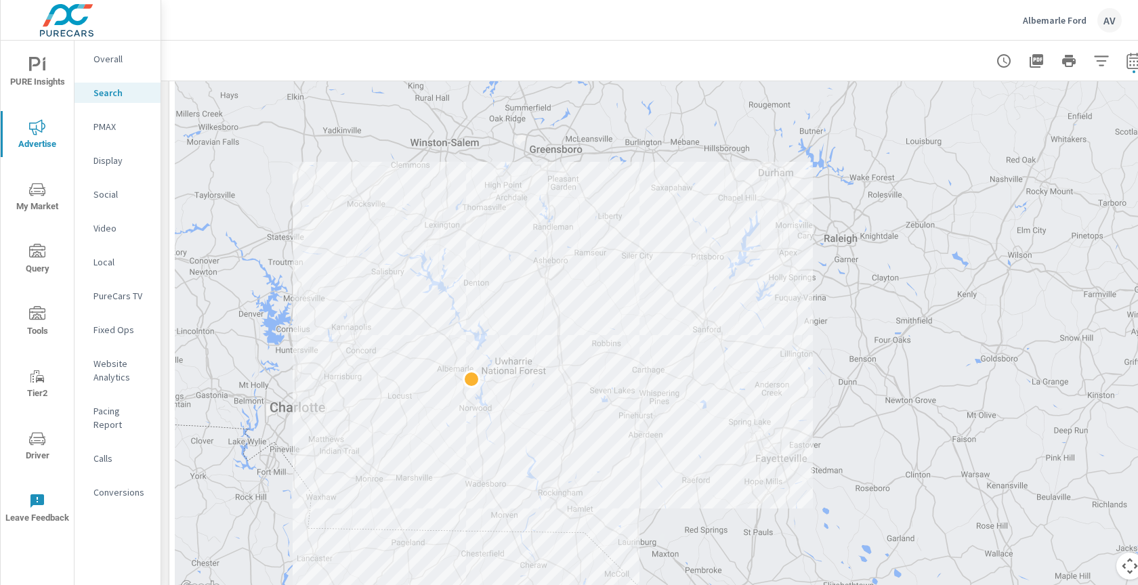
scroll to position [301, 0]
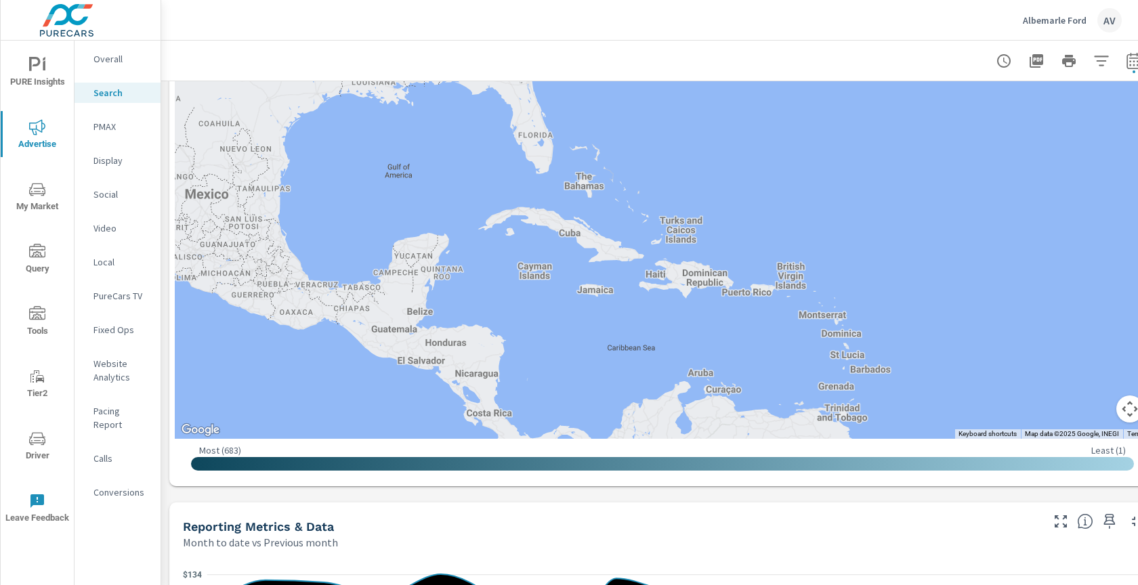
scroll to position [456, 0]
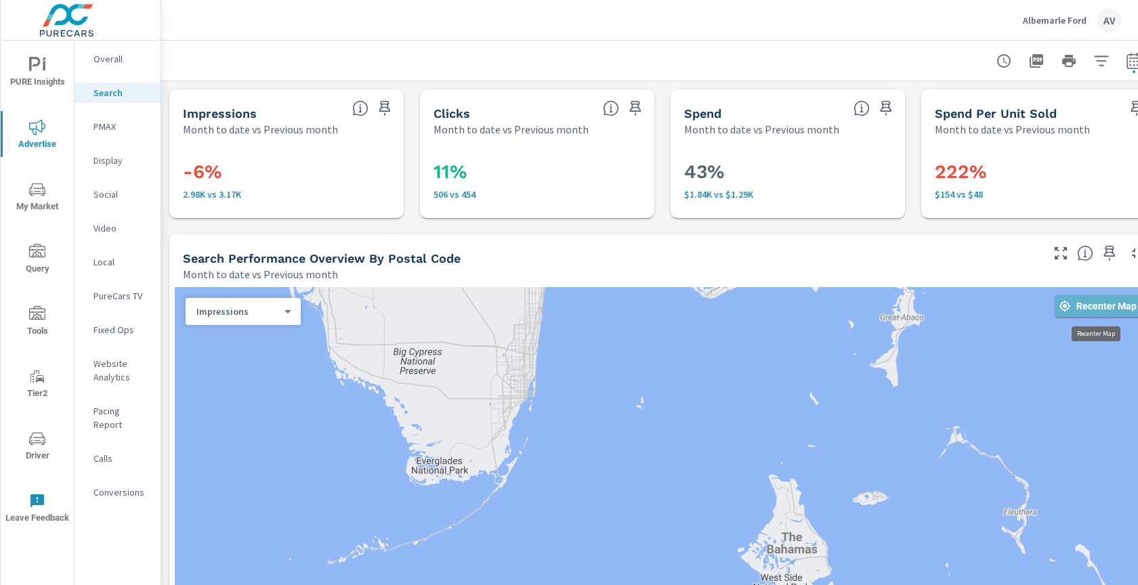
click at [1073, 310] on span "Recenter Map" at bounding box center [1098, 306] width 77 height 12
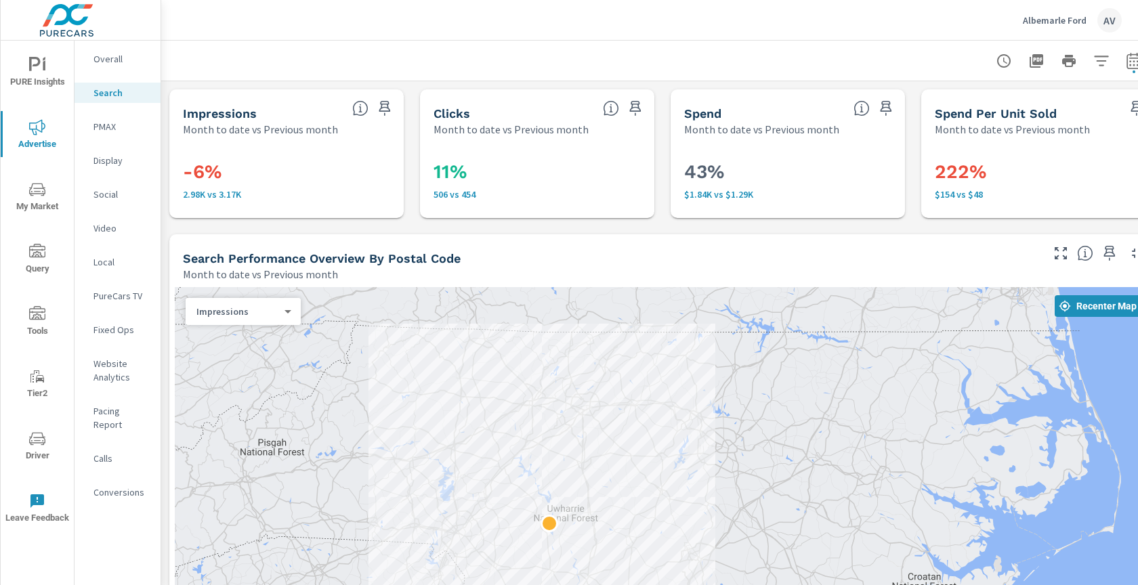
drag, startPoint x: 965, startPoint y: 413, endPoint x: 942, endPoint y: 296, distance: 118.6
click at [942, 296] on div at bounding box center [662, 591] width 975 height 608
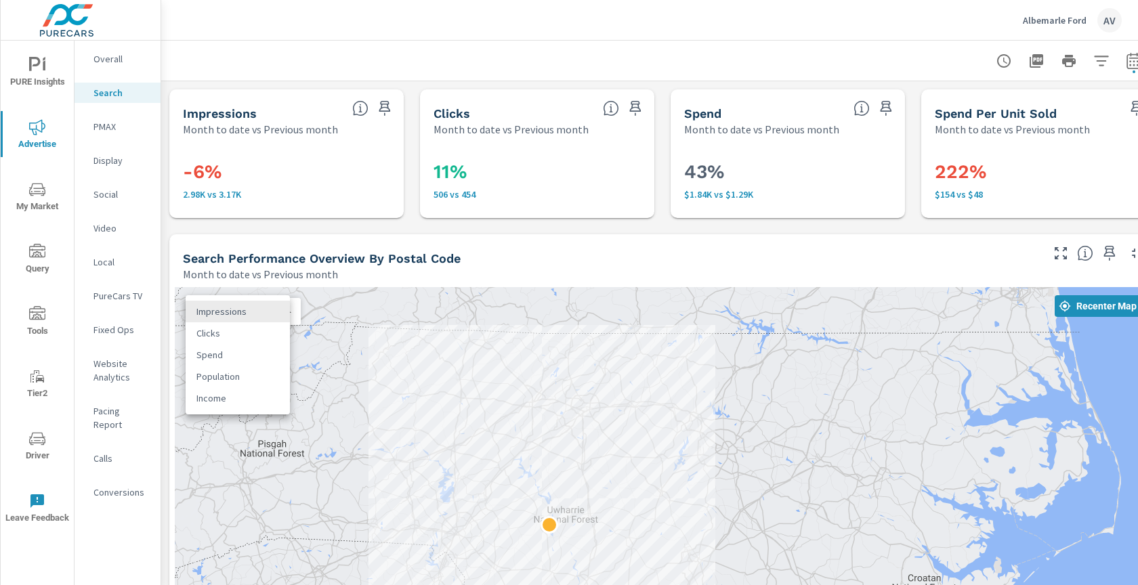
click at [274, 305] on body "PURE Insights Advertise My Market Query Tools Tier2 Driver Leave Feedback Overa…" at bounding box center [569, 292] width 1138 height 585
click at [276, 362] on li "Spend" at bounding box center [238, 355] width 104 height 22
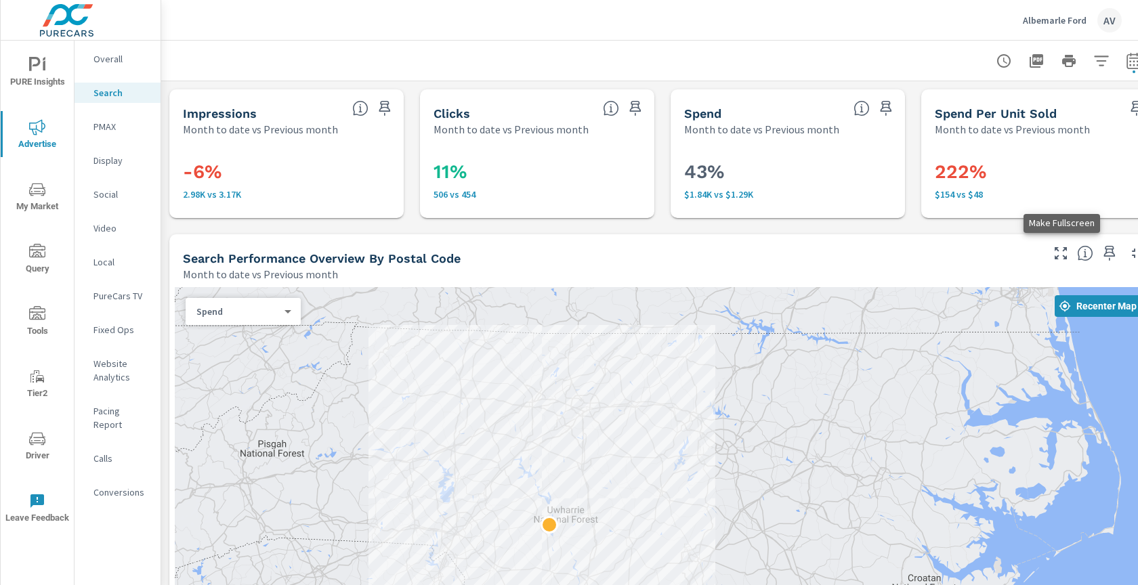
click at [1059, 255] on icon "button" at bounding box center [1061, 253] width 16 height 16
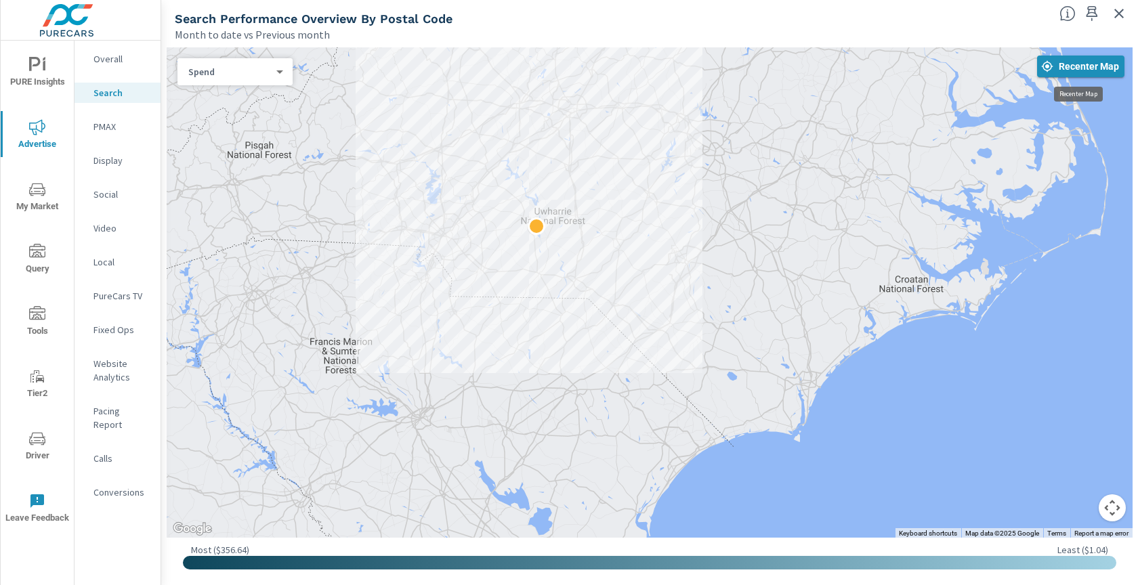
click at [1051, 74] on button "Recenter Map" at bounding box center [1080, 67] width 87 height 22
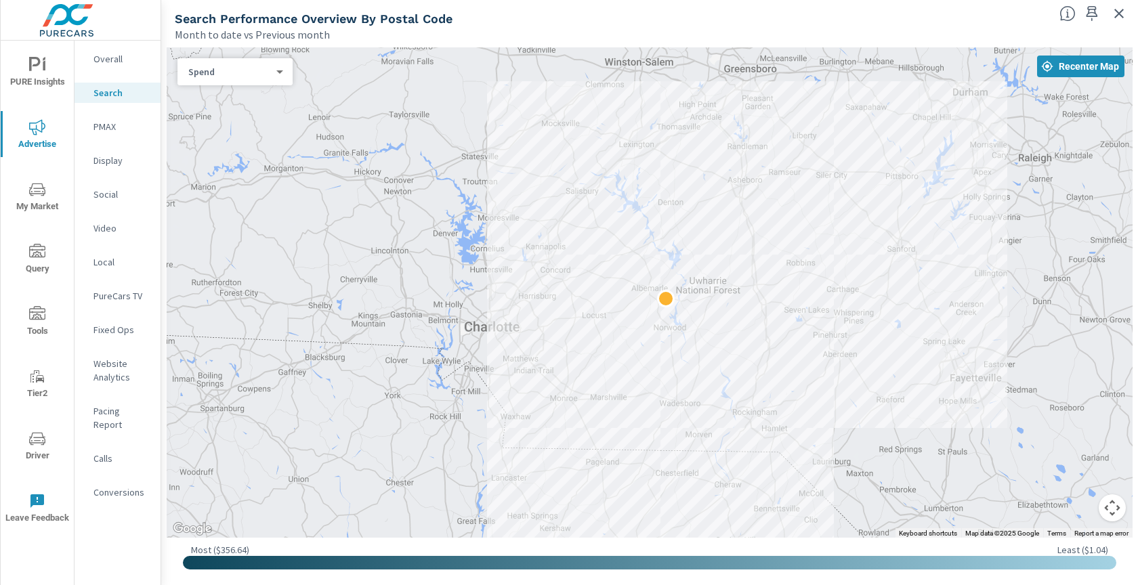
drag, startPoint x: 699, startPoint y: 325, endPoint x: 1118, endPoint y: 279, distance: 421.8
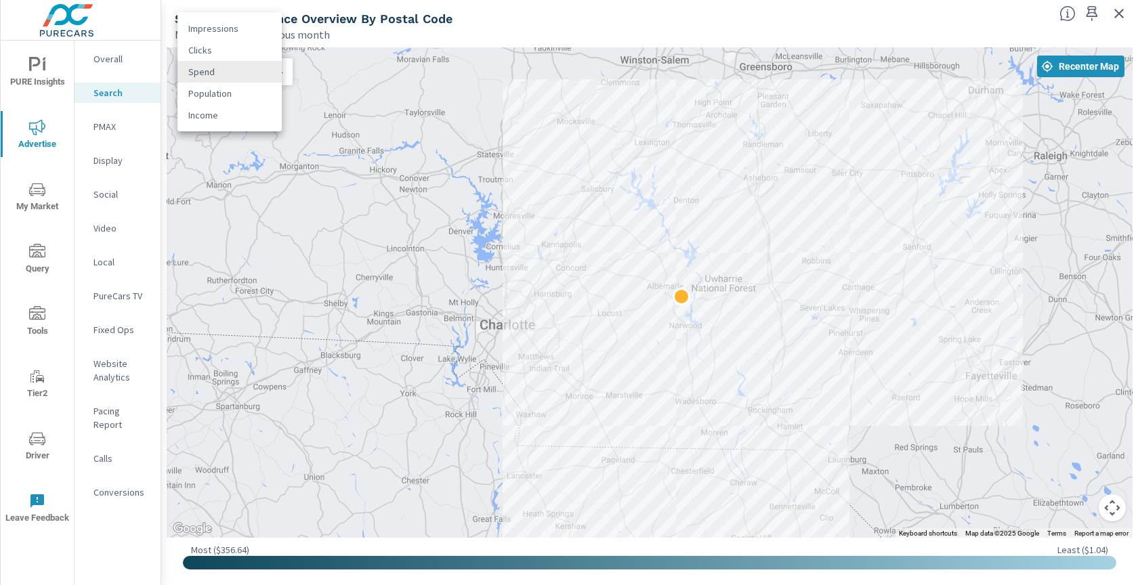
click at [194, 70] on body "PURE Insights Advertise My Market Query Tools Tier2 Driver Leave Feedback Overa…" at bounding box center [569, 292] width 1138 height 585
click at [203, 43] on li "Clicks" at bounding box center [229, 50] width 104 height 22
click at [217, 71] on body "PURE Insights Advertise My Market Query Tools Tier2 Driver Leave Feedback Overa…" at bounding box center [569, 292] width 1138 height 585
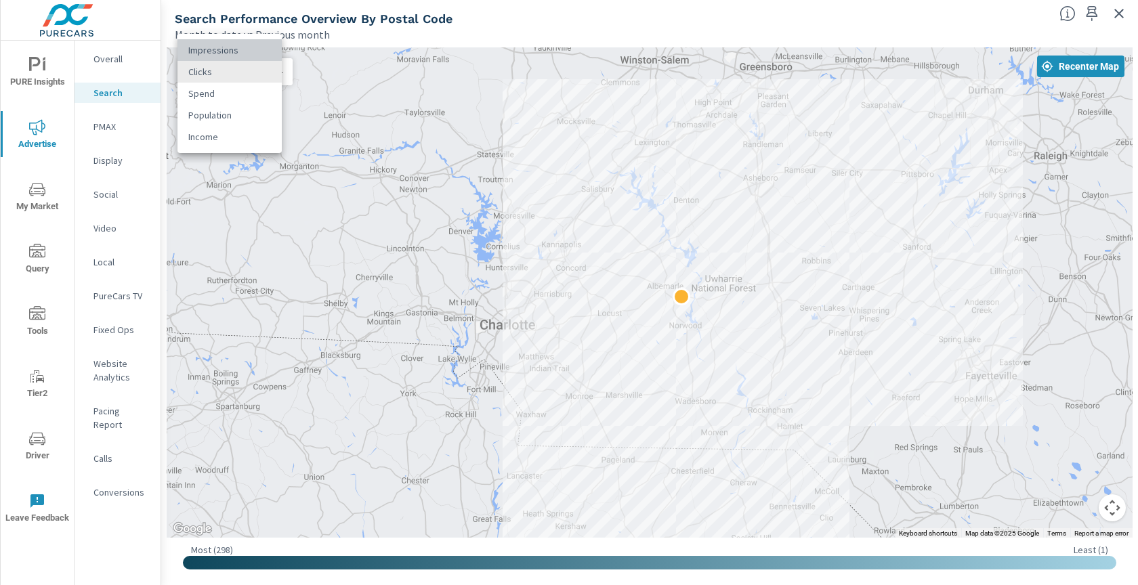
click at [217, 49] on li "Impressions" at bounding box center [229, 50] width 104 height 22
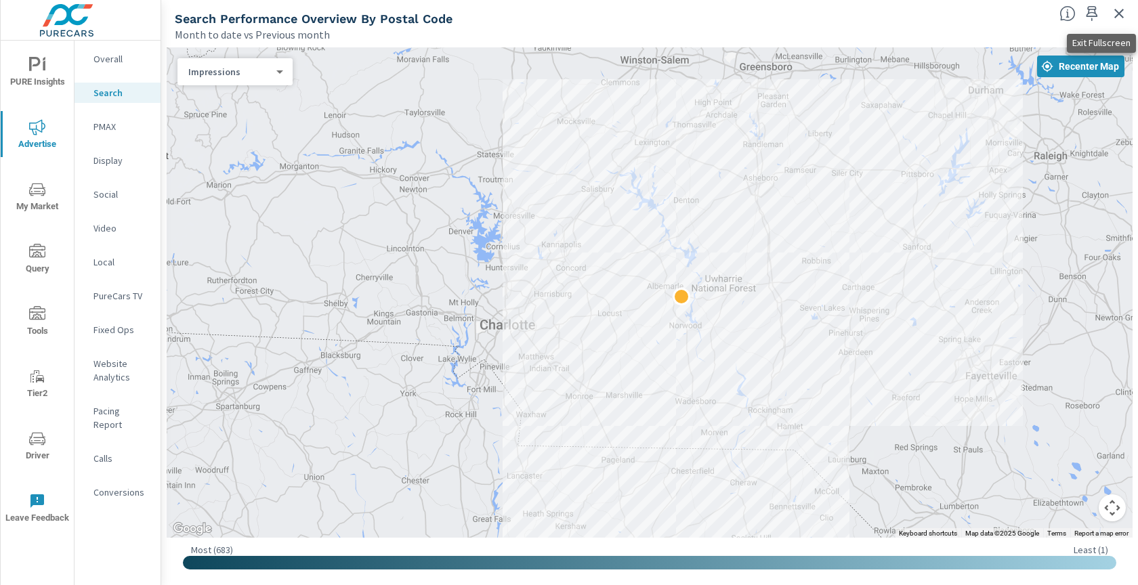
click at [1120, 14] on icon "button" at bounding box center [1119, 13] width 16 height 16
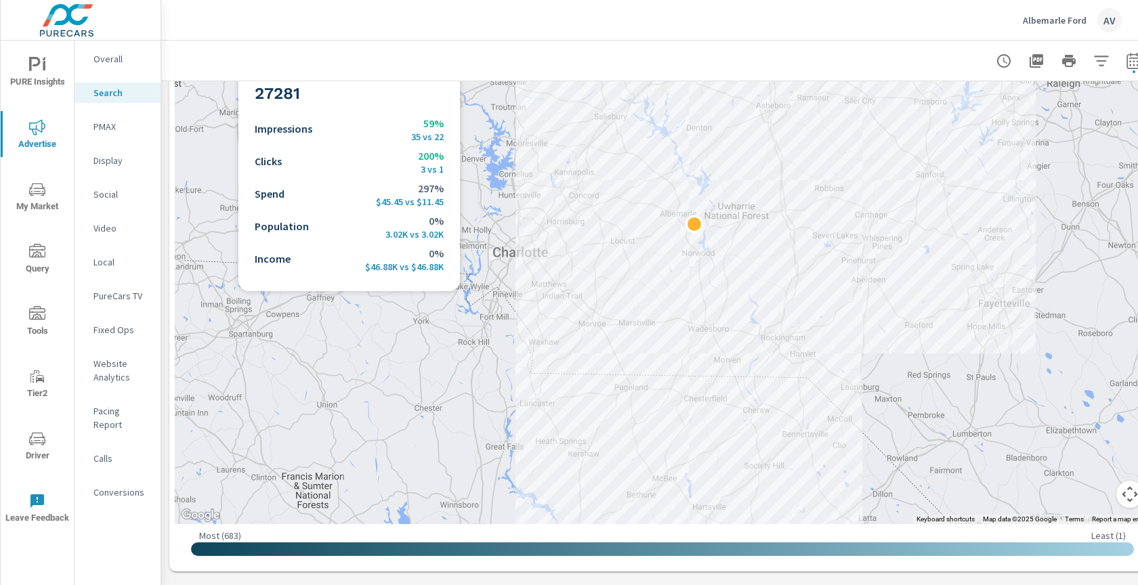
scroll to position [371, 0]
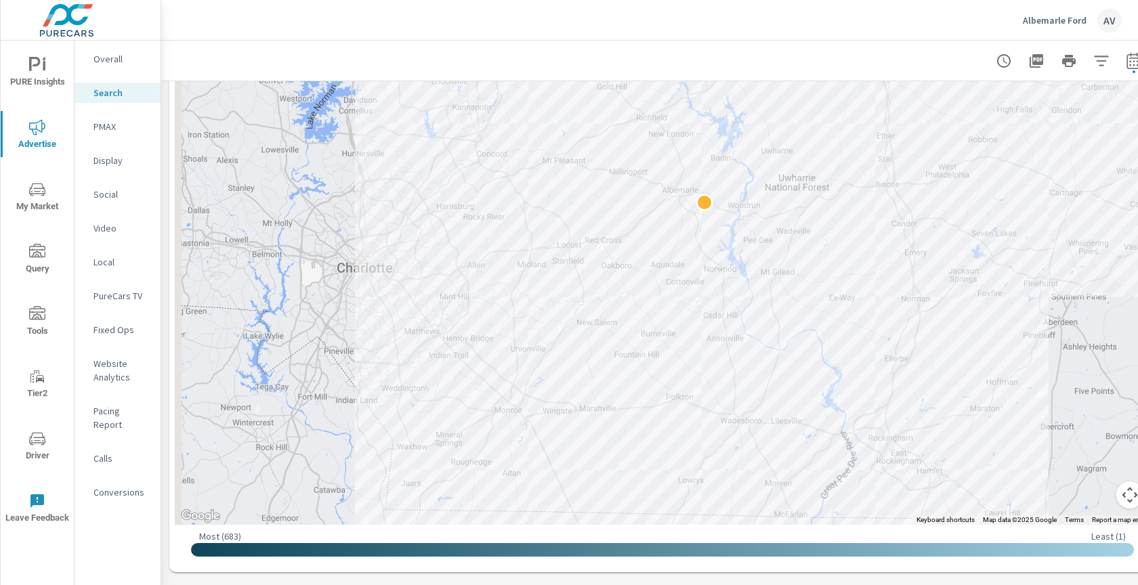
drag, startPoint x: 837, startPoint y: 259, endPoint x: 964, endPoint y: 263, distance: 127.4
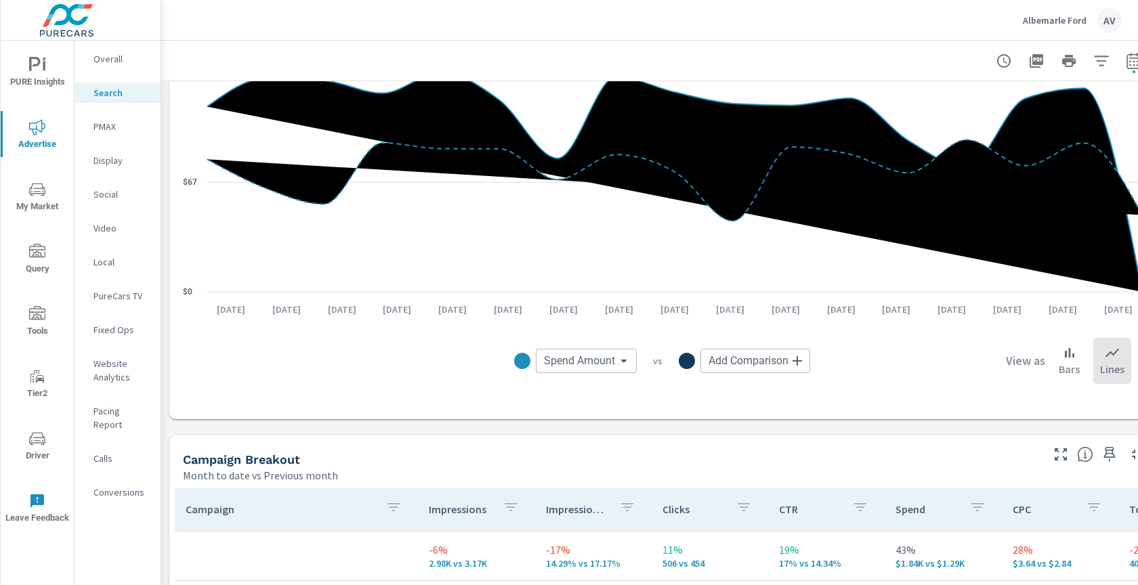
scroll to position [959, 0]
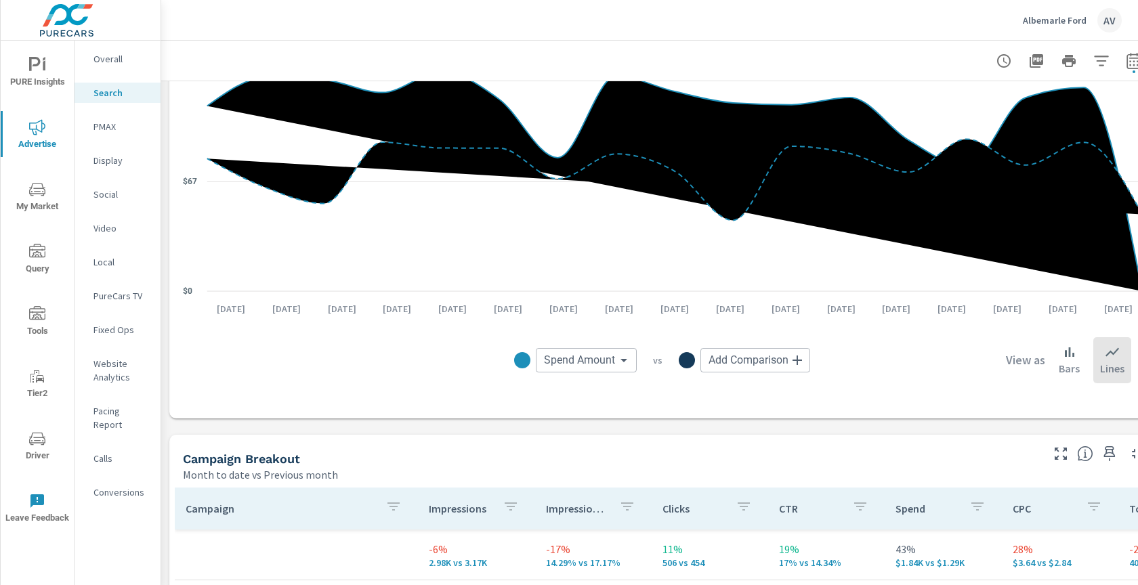
click at [610, 364] on body "PURE Insights Advertise My Market Query Tools Tier2 Driver Leave Feedback Overa…" at bounding box center [569, 292] width 1138 height 585
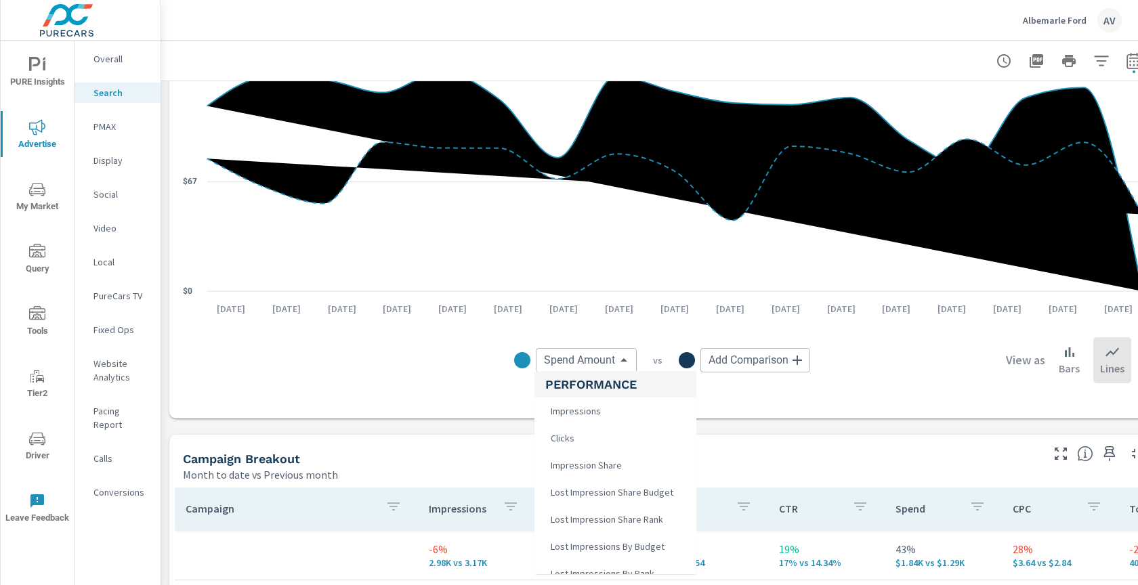
click at [581, 442] on li "Clicks" at bounding box center [615, 438] width 162 height 27
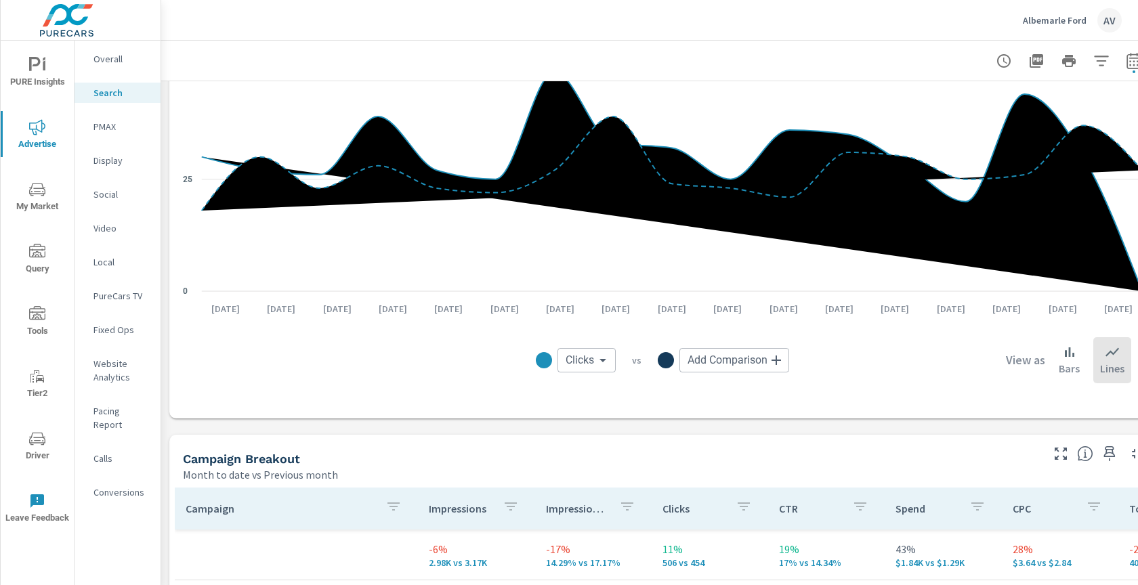
click at [584, 359] on body "PURE Insights Advertise My Market Query Tools Tier2 Driver Leave Feedback Overa…" at bounding box center [569, 292] width 1138 height 585
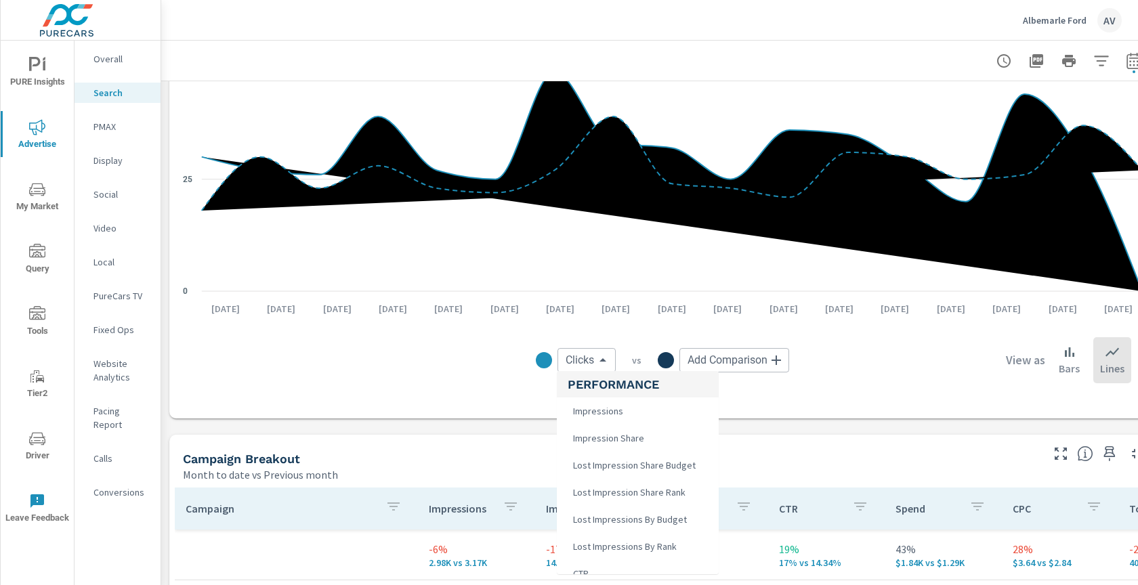
click at [601, 416] on span "Impressions" at bounding box center [597, 411] width 58 height 19
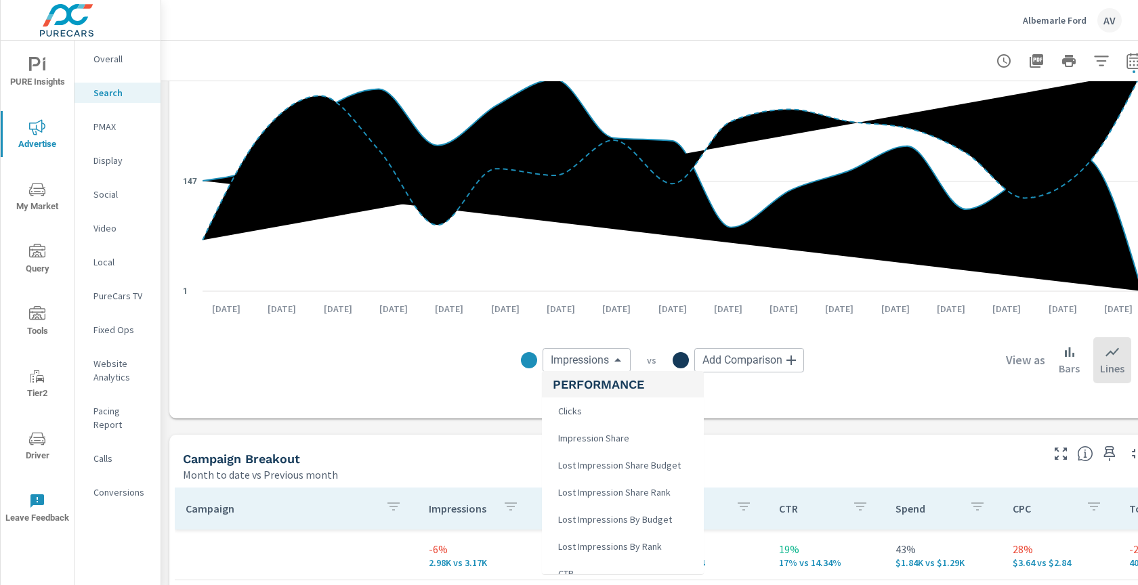
click at [588, 362] on body "PURE Insights Advertise My Market Query Tools Tier2 Driver Leave Feedback Overa…" at bounding box center [569, 292] width 1138 height 585
click at [628, 468] on span "Lost Impression Share Budget" at bounding box center [618, 465] width 131 height 19
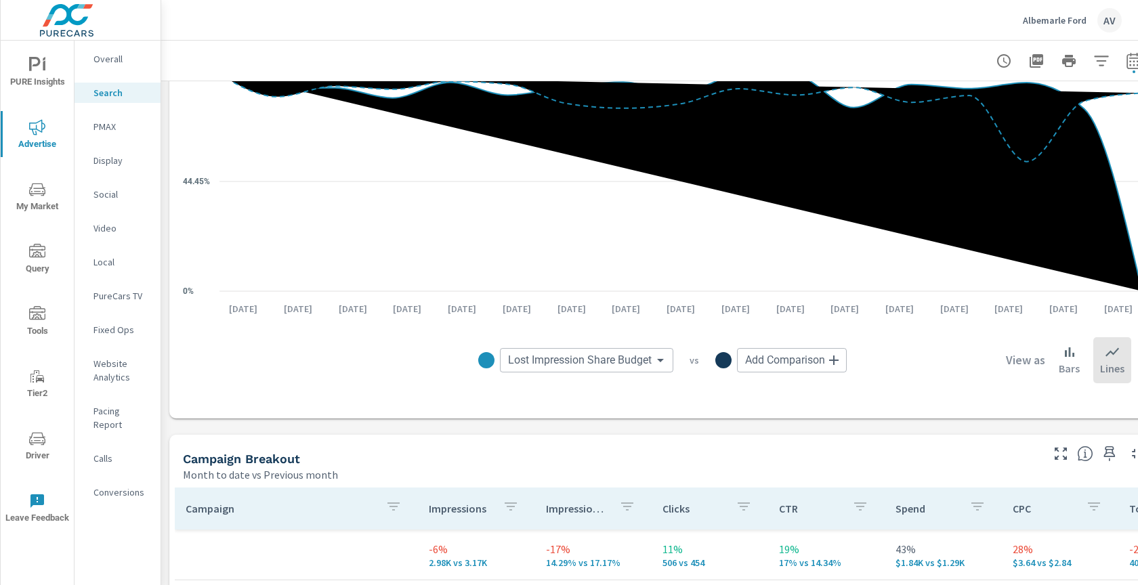
click at [578, 358] on body "PURE Insights Advertise My Market Query Tools Tier2 Driver Leave Feedback Overa…" at bounding box center [569, 292] width 1138 height 585
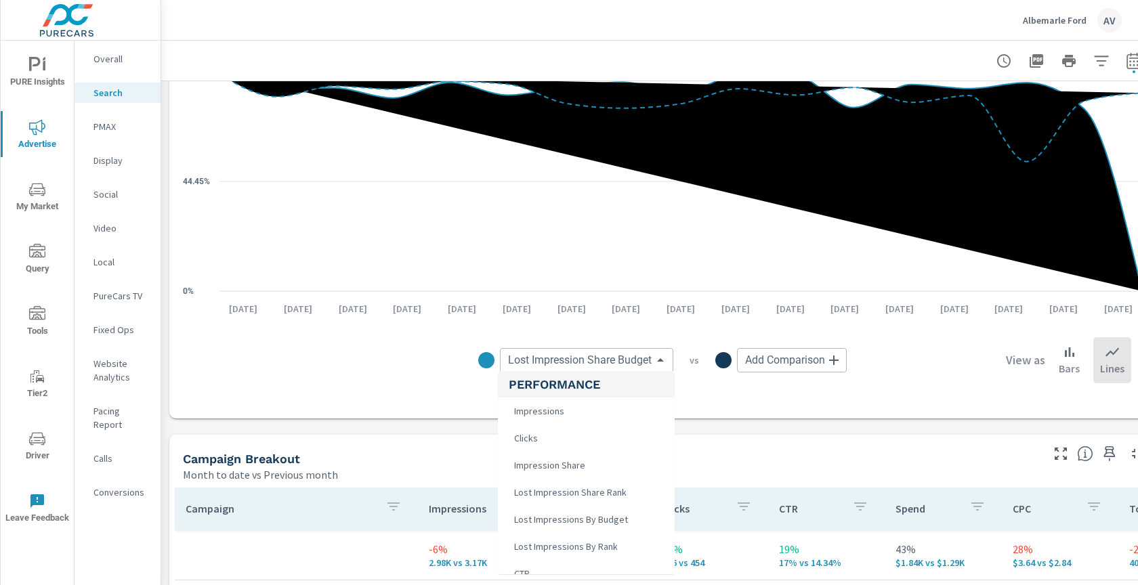
click at [560, 495] on span "Lost Impression Share Rank" at bounding box center [569, 492] width 121 height 19
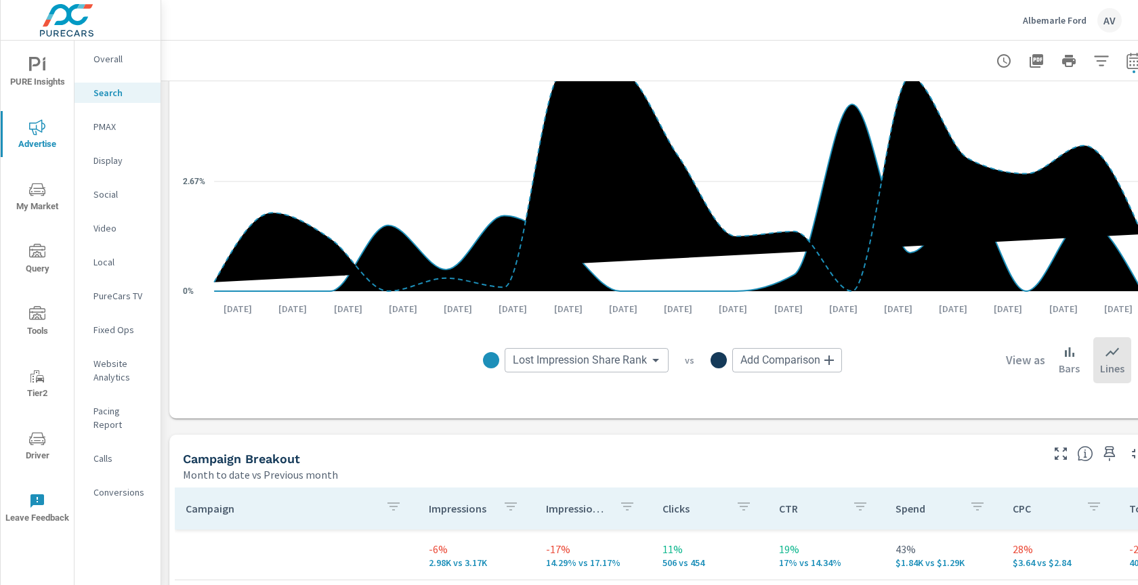
click at [606, 362] on body "PURE Insights Advertise My Market Query Tools Tier2 Driver Leave Feedback Overa…" at bounding box center [569, 292] width 1138 height 585
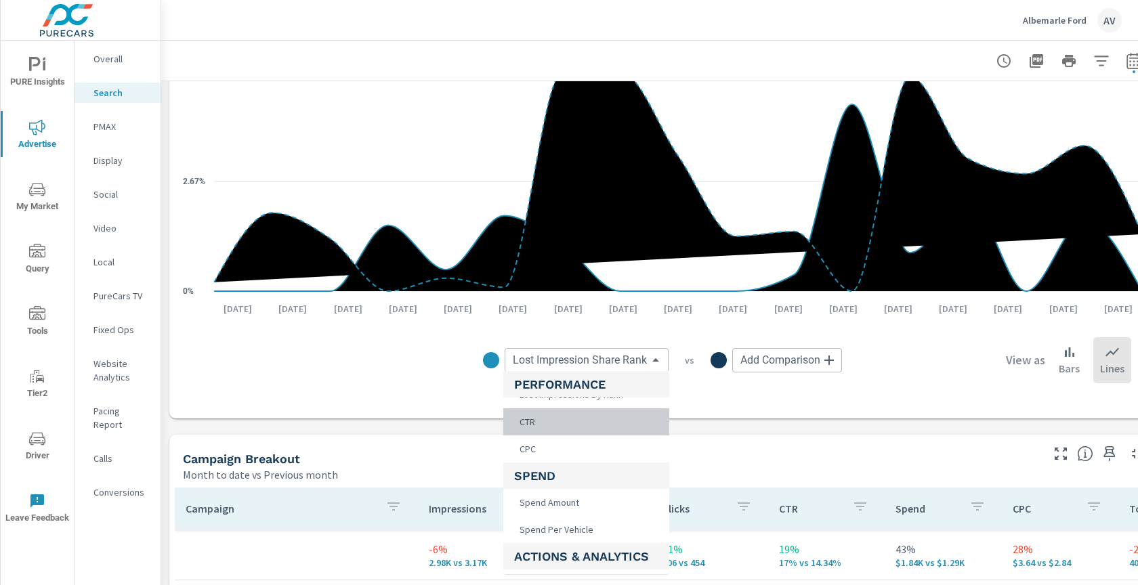
click at [574, 423] on li "CTR" at bounding box center [586, 421] width 166 height 27
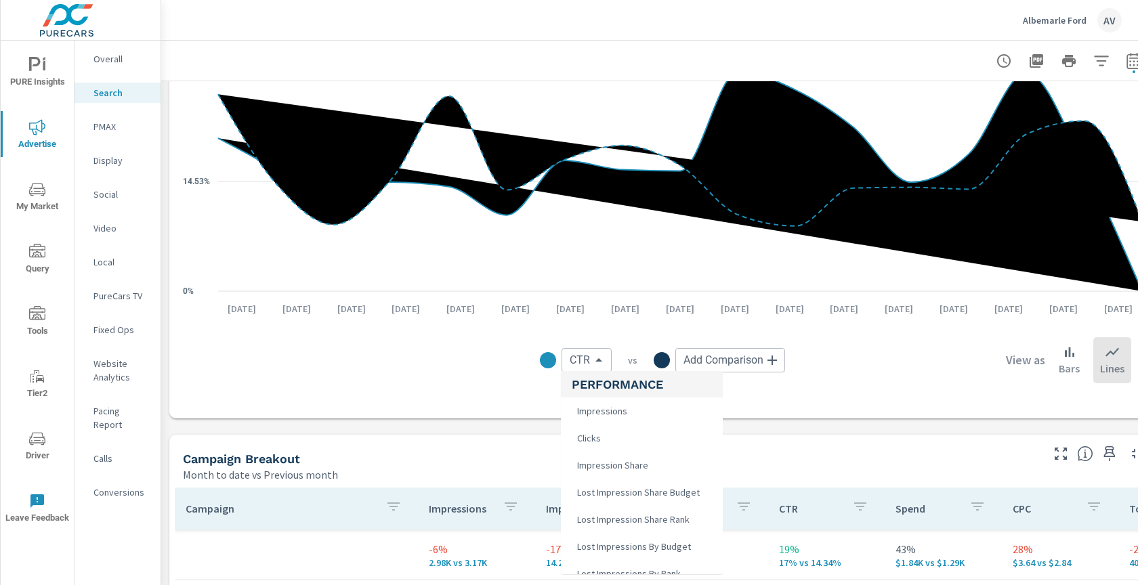
click at [589, 360] on body "PURE Insights Advertise My Market Query Tools Tier2 Driver Leave Feedback Overa…" at bounding box center [569, 292] width 1138 height 585
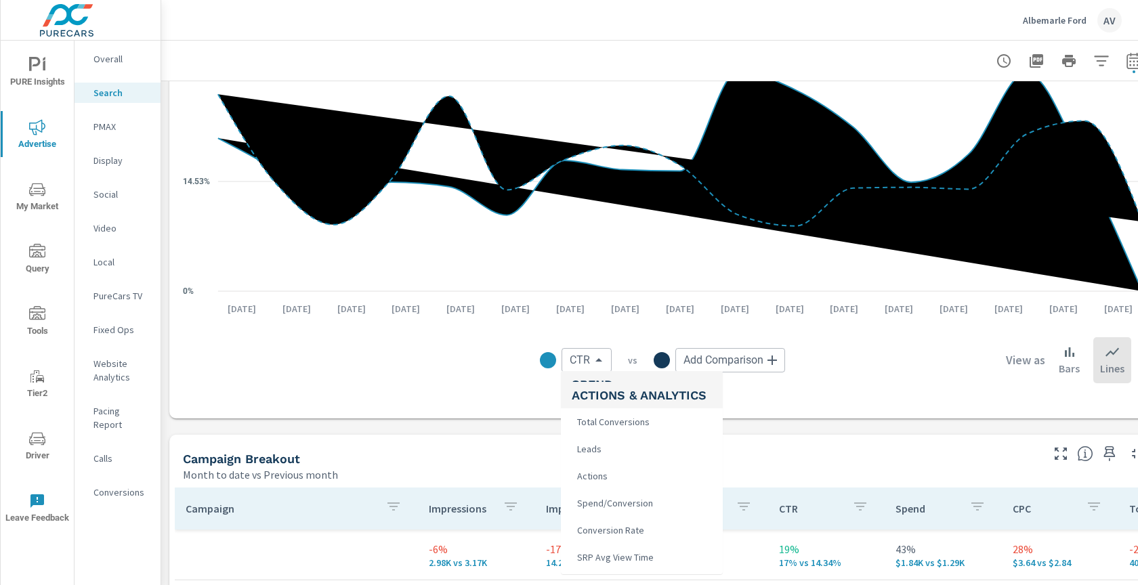
scroll to position [296, 0]
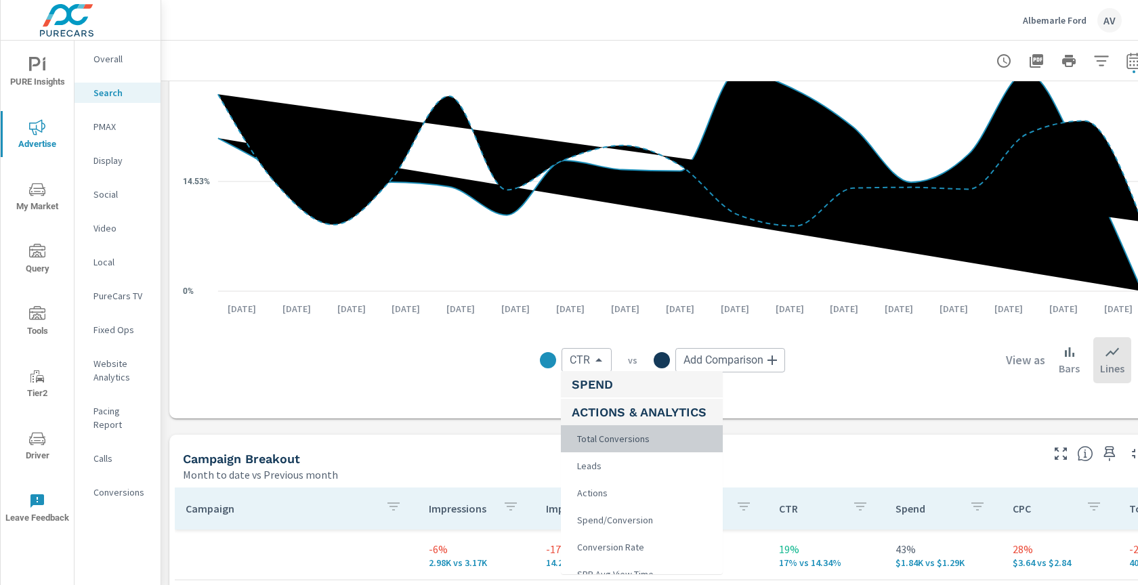
click at [610, 438] on span "Total Conversions" at bounding box center [612, 438] width 81 height 19
type input "Total Conversions"
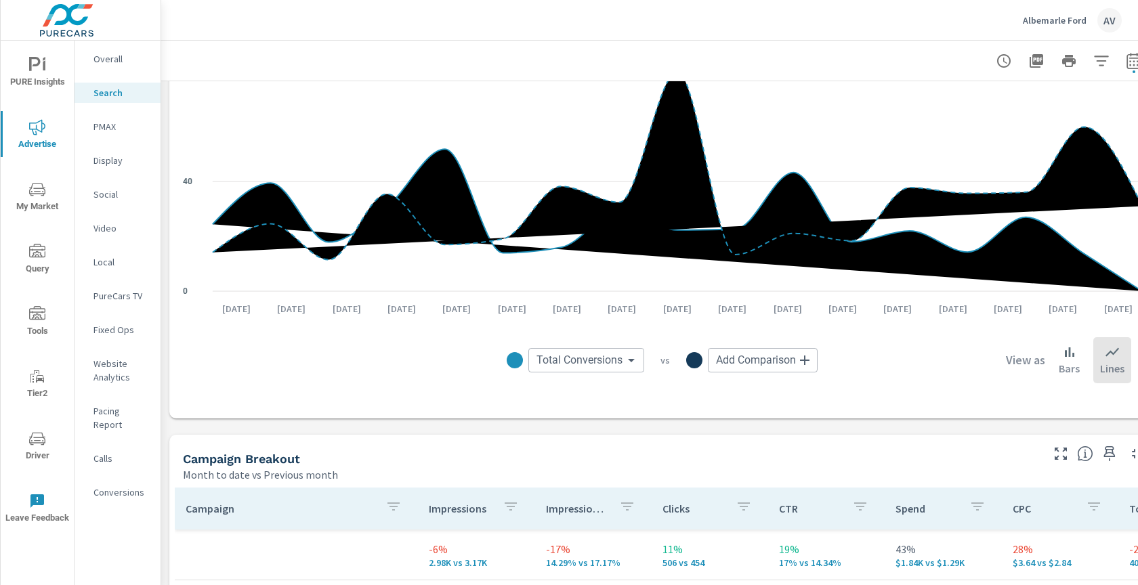
click at [604, 362] on body "PURE Insights Advertise My Market Query Tools Tier2 Driver Leave Feedback Overa…" at bounding box center [569, 292] width 1138 height 585
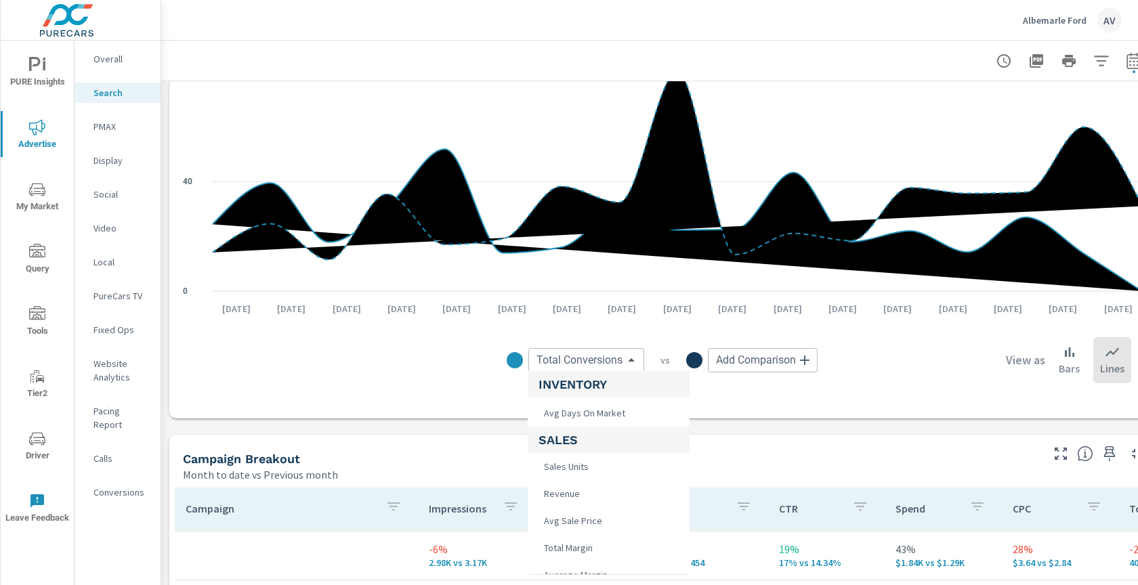
scroll to position [768, 0]
click at [748, 438] on div at bounding box center [569, 292] width 1138 height 585
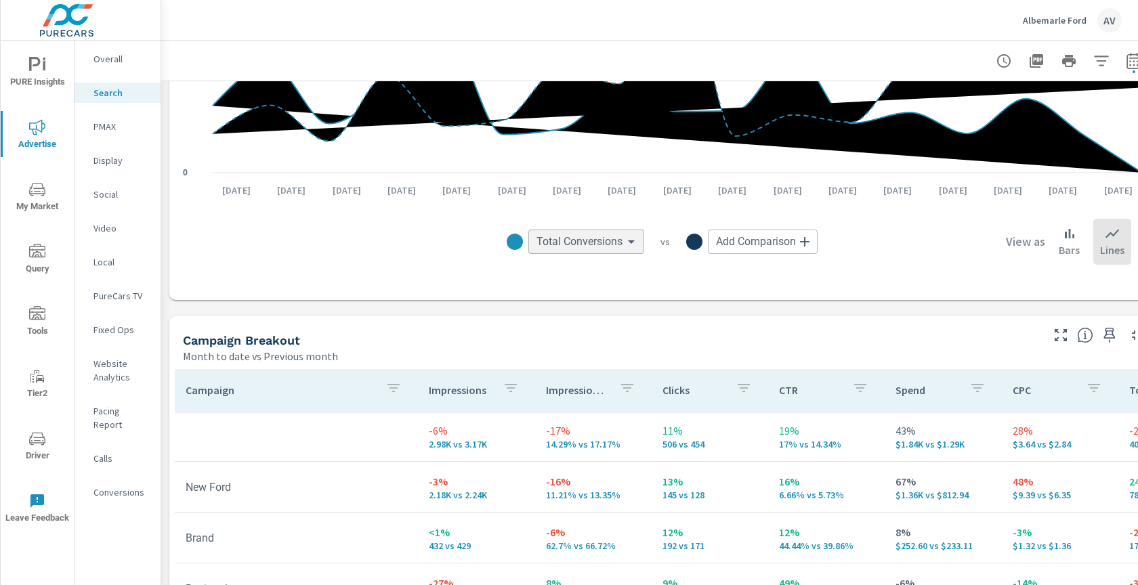
scroll to position [1078, 0]
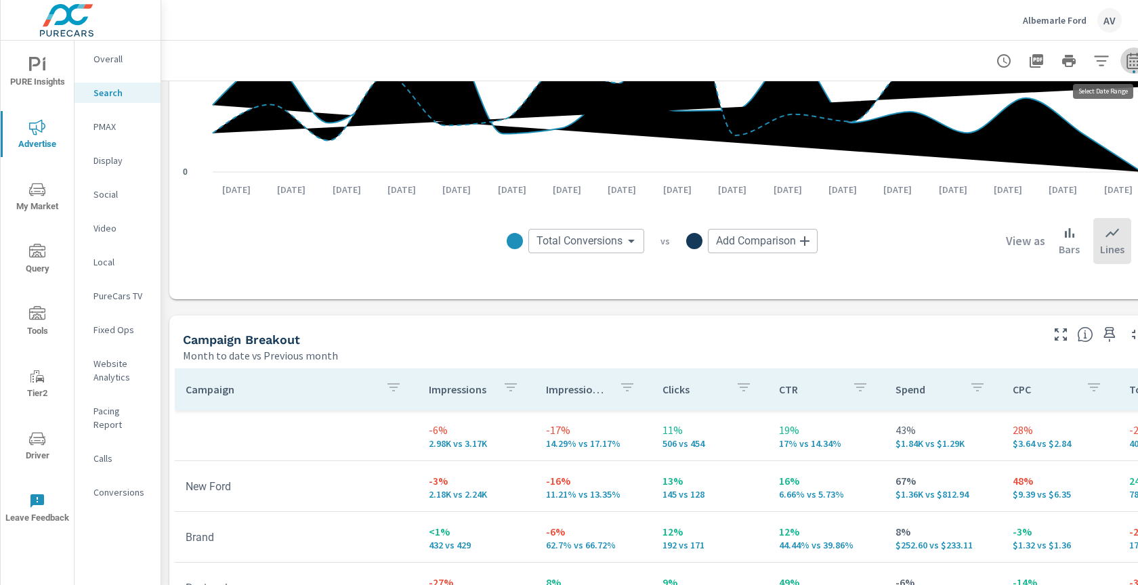
click at [1128, 67] on icon "button" at bounding box center [1134, 61] width 16 height 16
select select "Month to date"
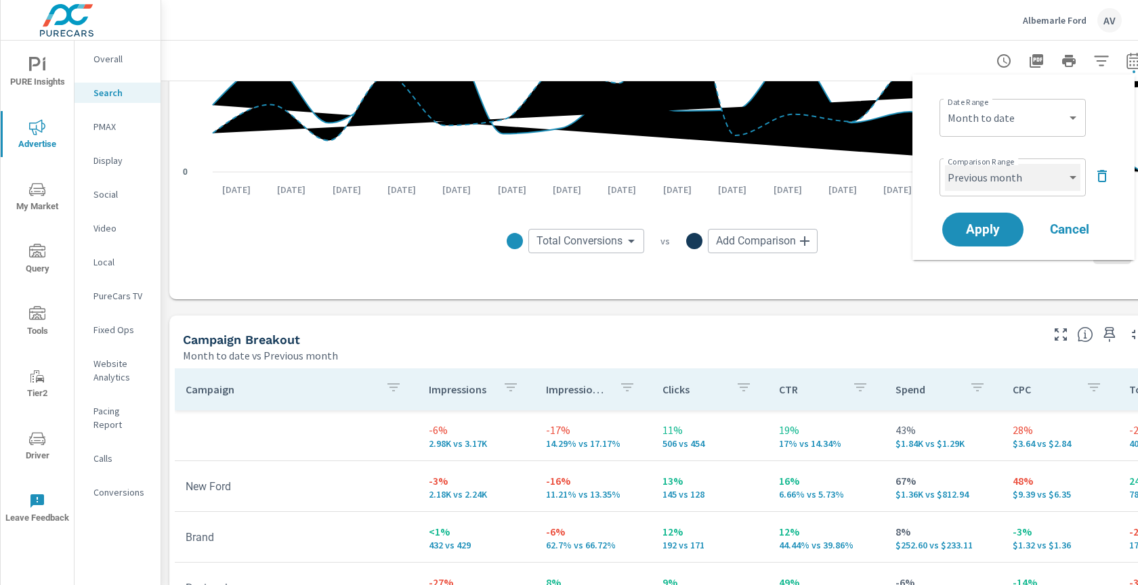
click at [973, 177] on select "Custom Previous period Previous month Previous year" at bounding box center [1012, 177] width 135 height 27
click at [945, 164] on select "Custom Previous period Previous month Previous year" at bounding box center [1012, 177] width 135 height 27
select select "Previous period"
click at [981, 239] on button "Apply" at bounding box center [983, 229] width 84 height 35
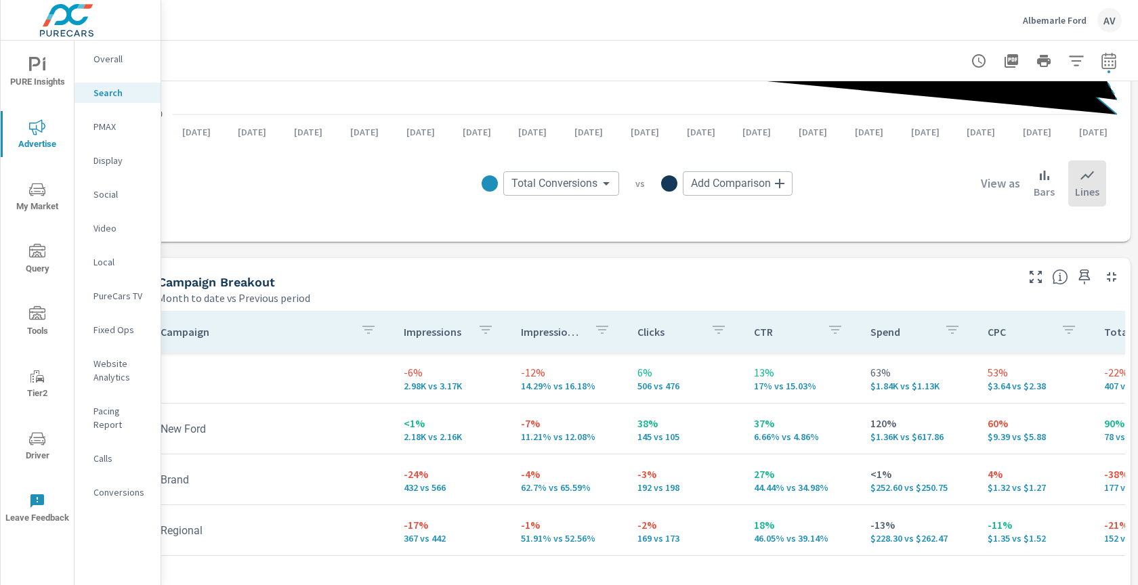
scroll to position [1136, 0]
